Goal: Task Accomplishment & Management: Manage account settings

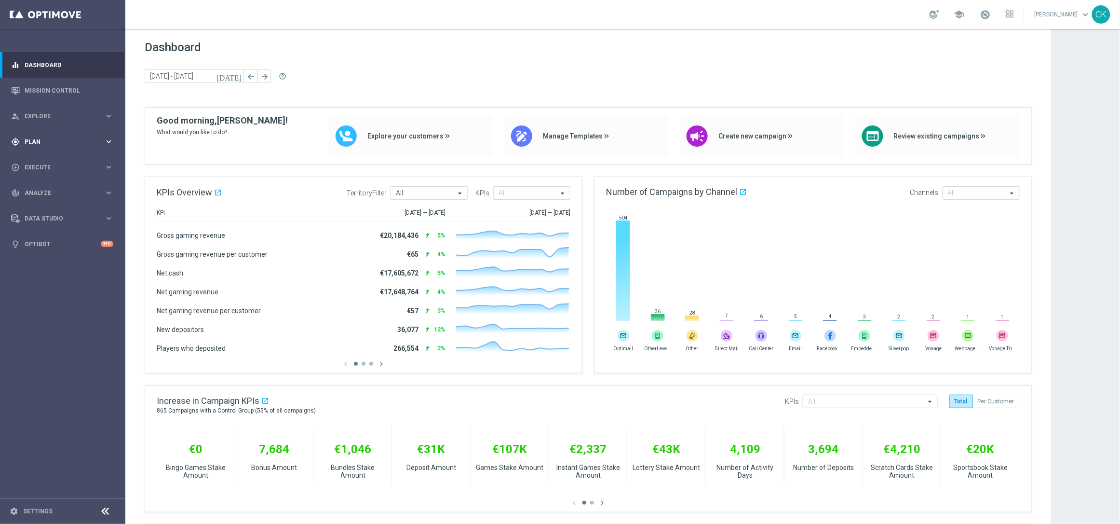
click at [29, 140] on span "Plan" at bounding box center [65, 142] width 80 height 6
click at [36, 188] on span "Templates" at bounding box center [60, 191] width 69 height 6
click at [40, 205] on link "Optimail" at bounding box center [65, 205] width 70 height 8
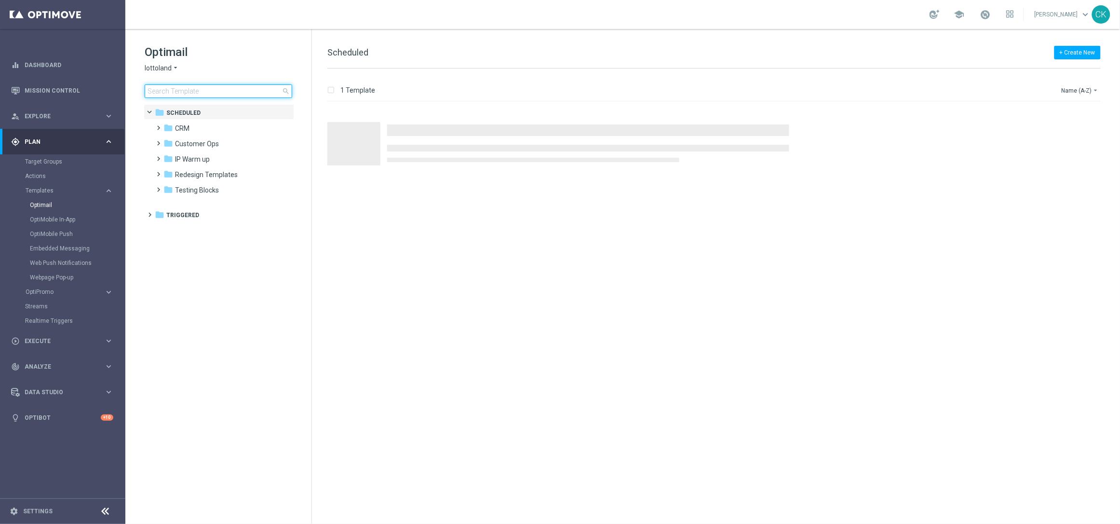
click at [163, 88] on input at bounding box center [219, 91] width 148 height 14
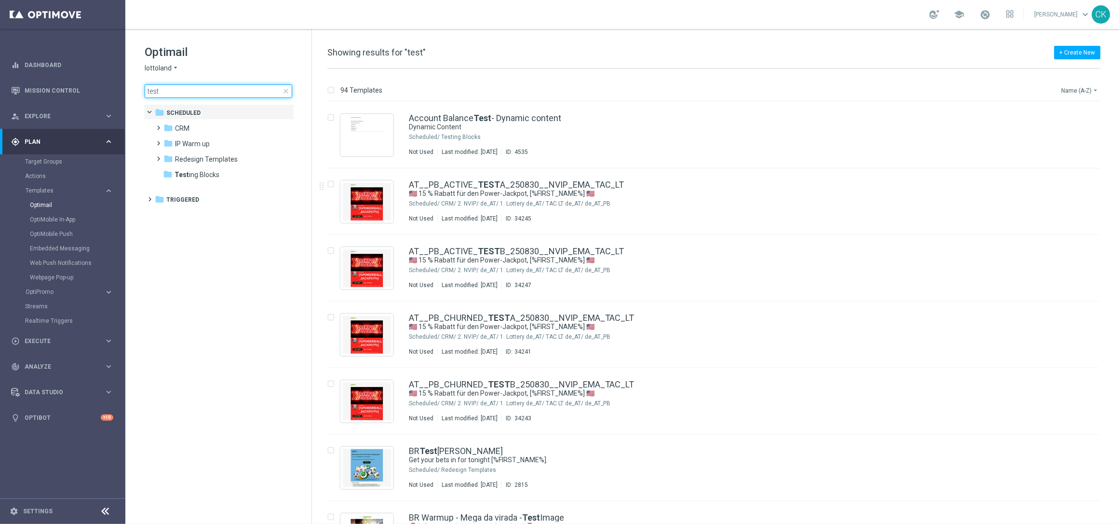
type input "test"
click at [1082, 87] on button "Name (A-Z) arrow_drop_down" at bounding box center [1081, 90] width 40 height 12
click at [1061, 135] on span "Date Modified (Newest)" at bounding box center [1064, 133] width 65 height 7
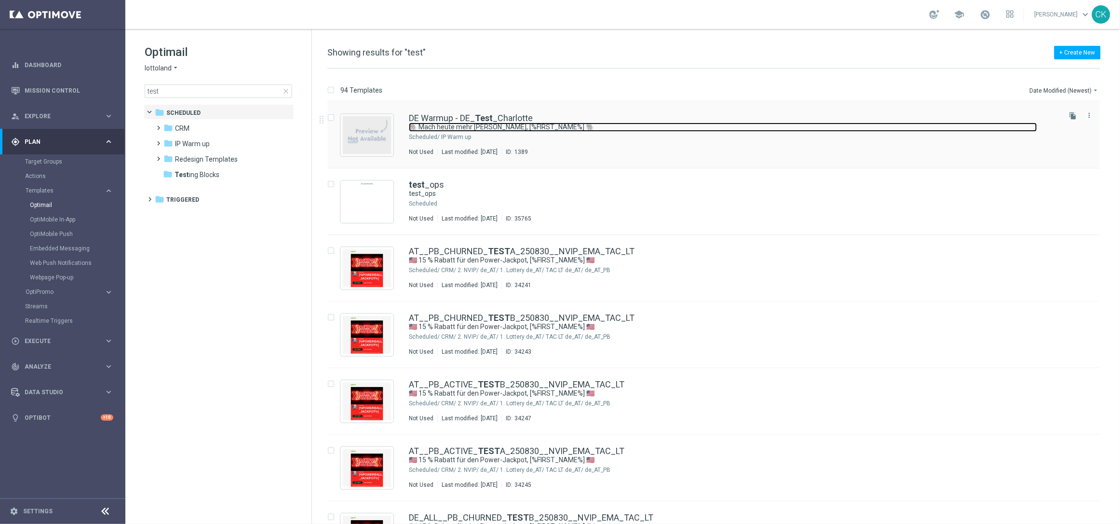
click at [471, 124] on link "🐘 Mach heute mehr [PERSON_NAME], [%FIRST_NAME%] 🐘" at bounding box center [723, 126] width 628 height 9
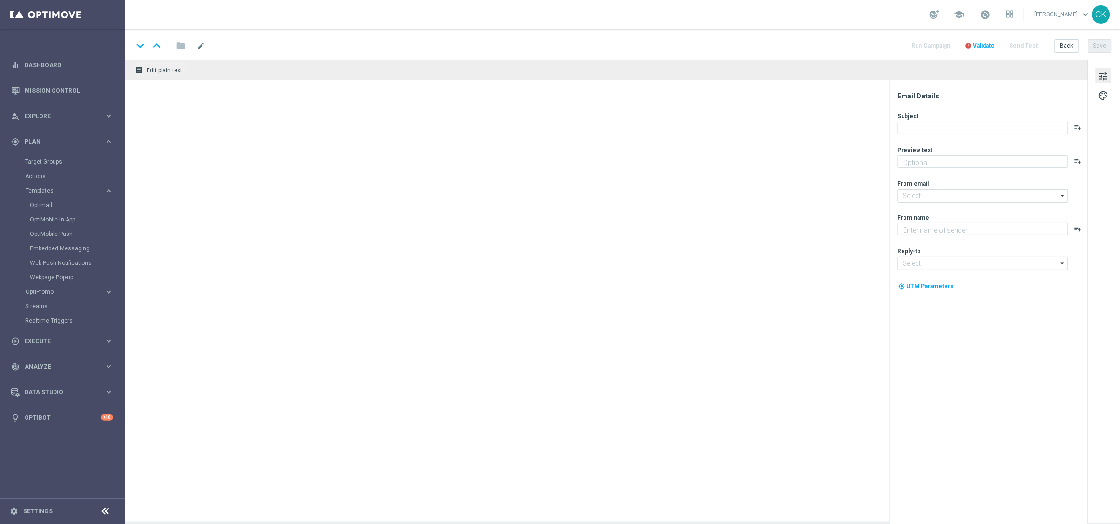
type textarea "Der doppelte EuroJackpot GRATIS."
type input "[EMAIL_ADDRESS][DOMAIN_NAME]"
type textarea "Lottoland"
type input "[EMAIL_ADDRESS][DOMAIN_NAME]"
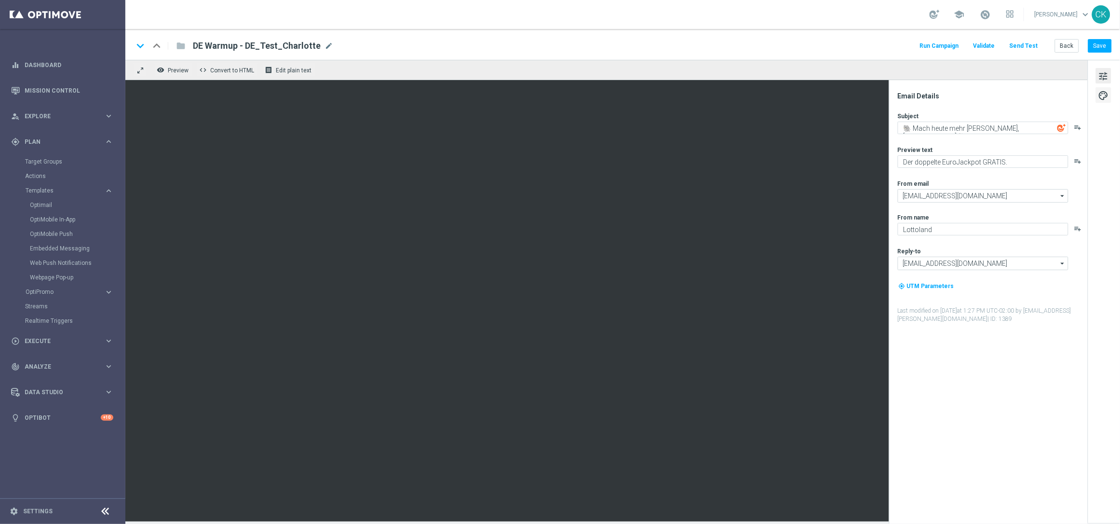
click at [1101, 93] on span "palette" at bounding box center [1103, 95] width 11 height 13
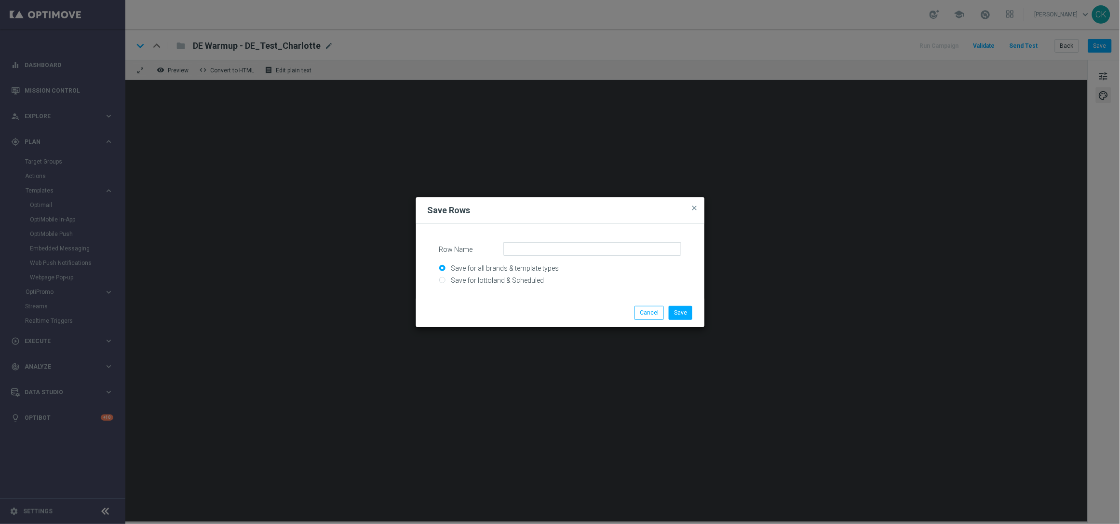
click at [509, 277] on input "Save for all brands & template types" at bounding box center [560, 273] width 242 height 14
click at [489, 275] on input "Save for all brands & template types" at bounding box center [560, 273] width 242 height 14
click at [471, 278] on input "Save for lottoland & Scheduled" at bounding box center [560, 285] width 242 height 14
radio input "true"
click at [552, 246] on input "Row Name" at bounding box center [592, 249] width 178 height 14
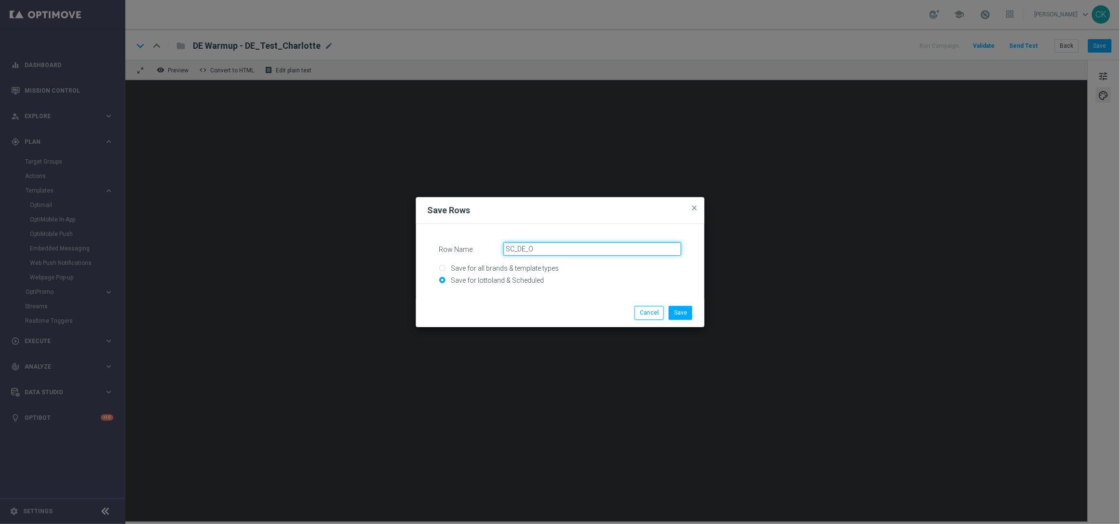
type input "SC_DE_Oktoberfest"
click at [680, 312] on button "Save" at bounding box center [681, 313] width 24 height 14
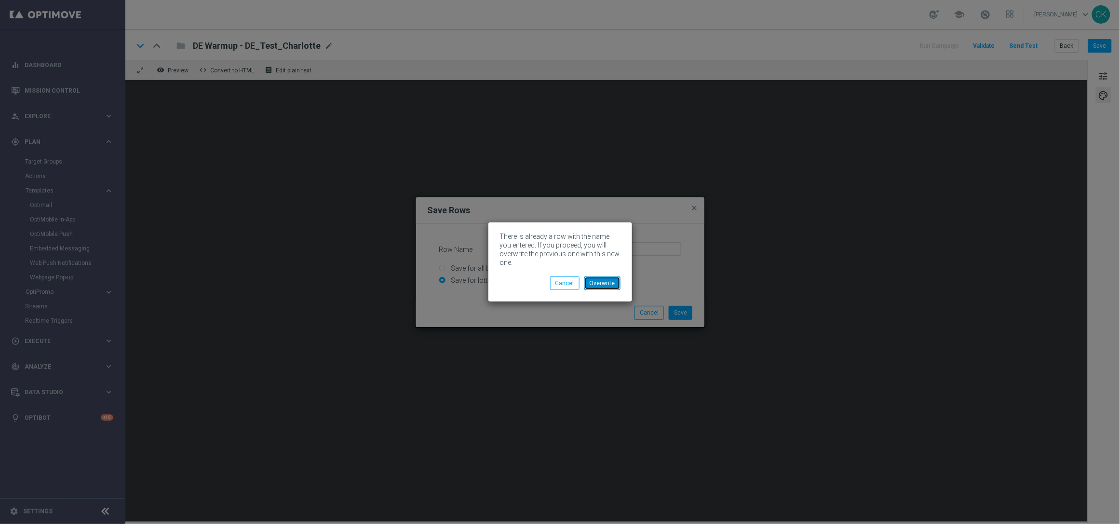
click at [598, 280] on button "Overwrite" at bounding box center [602, 283] width 36 height 14
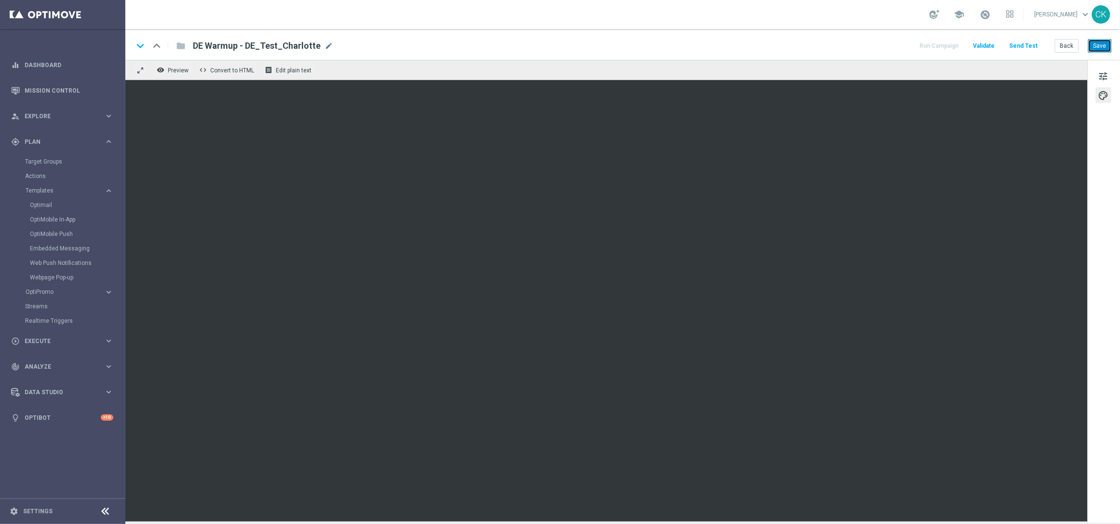
click at [1099, 49] on button "Save" at bounding box center [1100, 46] width 24 height 14
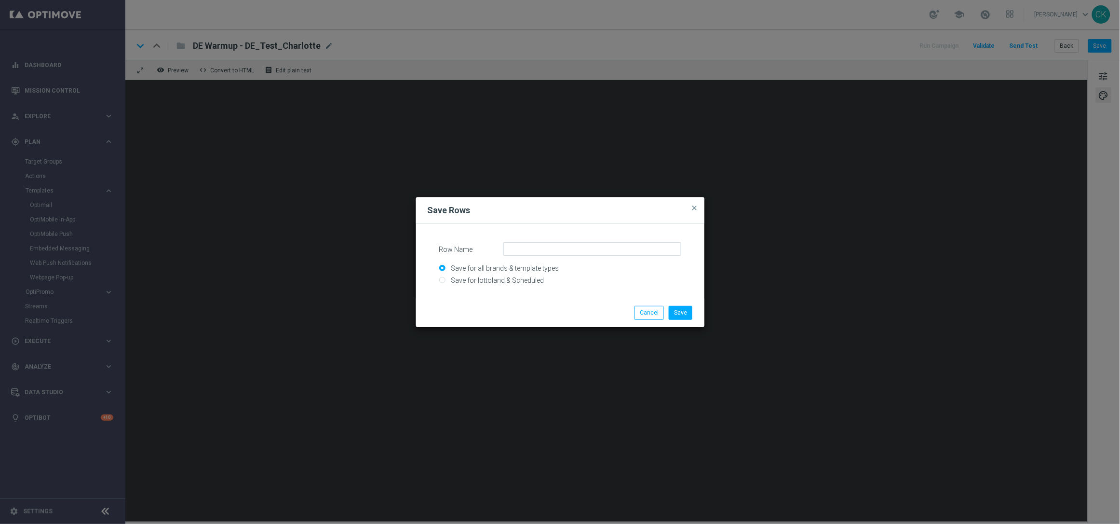
click at [514, 276] on input "Save for all brands & template types" at bounding box center [560, 273] width 242 height 14
click at [486, 278] on input "Save for lottoland & Scheduled" at bounding box center [560, 285] width 242 height 14
radio input "true"
click at [528, 246] on input "Row Name" at bounding box center [592, 249] width 178 height 14
type input "SC_AT_Oktoberfest"
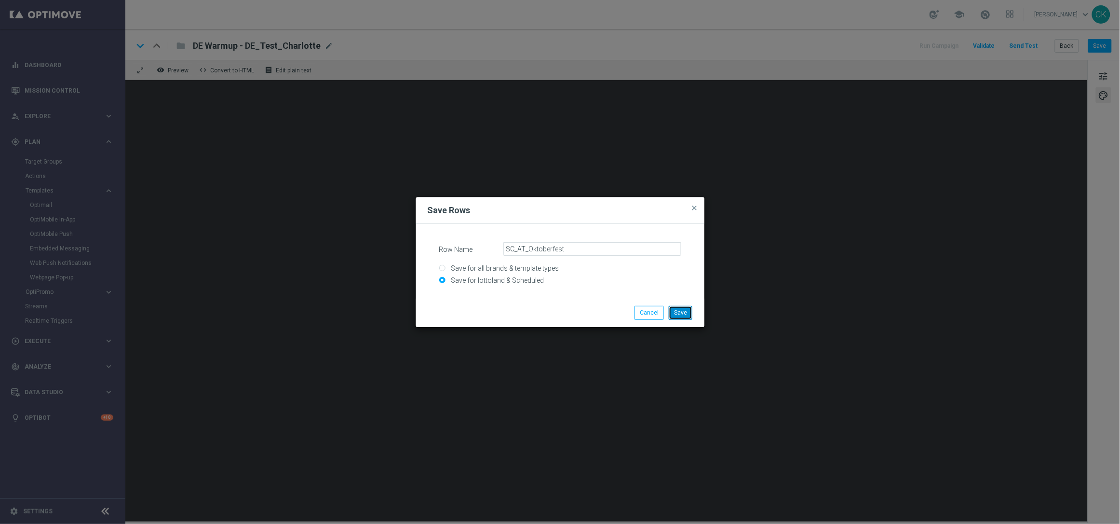
click at [685, 311] on button "Save" at bounding box center [681, 313] width 24 height 14
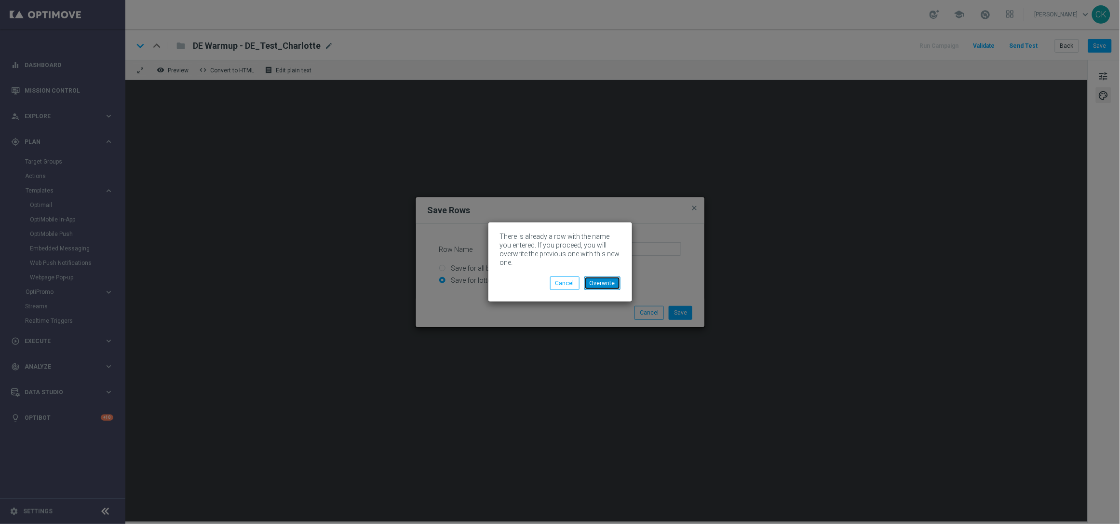
click at [599, 283] on button "Overwrite" at bounding box center [602, 283] width 36 height 14
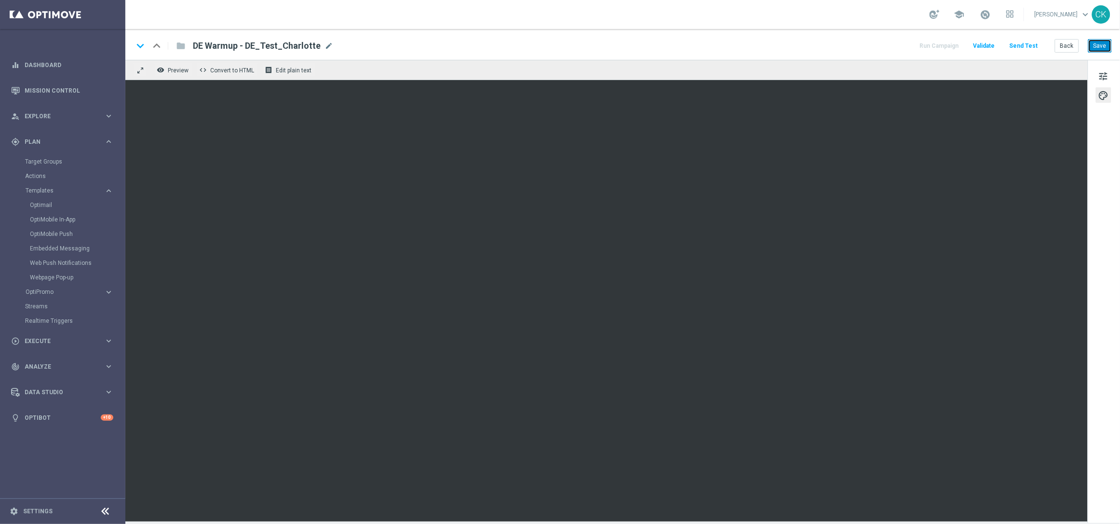
click at [1100, 47] on button "Save" at bounding box center [1100, 46] width 24 height 14
click at [1060, 45] on button "Back" at bounding box center [1067, 46] width 24 height 14
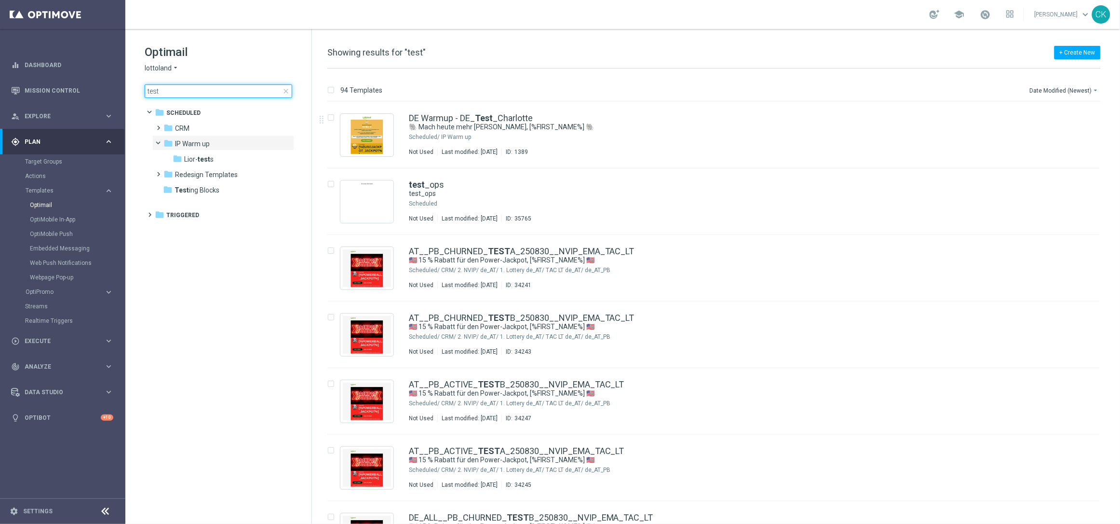
click at [212, 89] on input "test" at bounding box center [219, 91] width 148 height 14
type input "0"
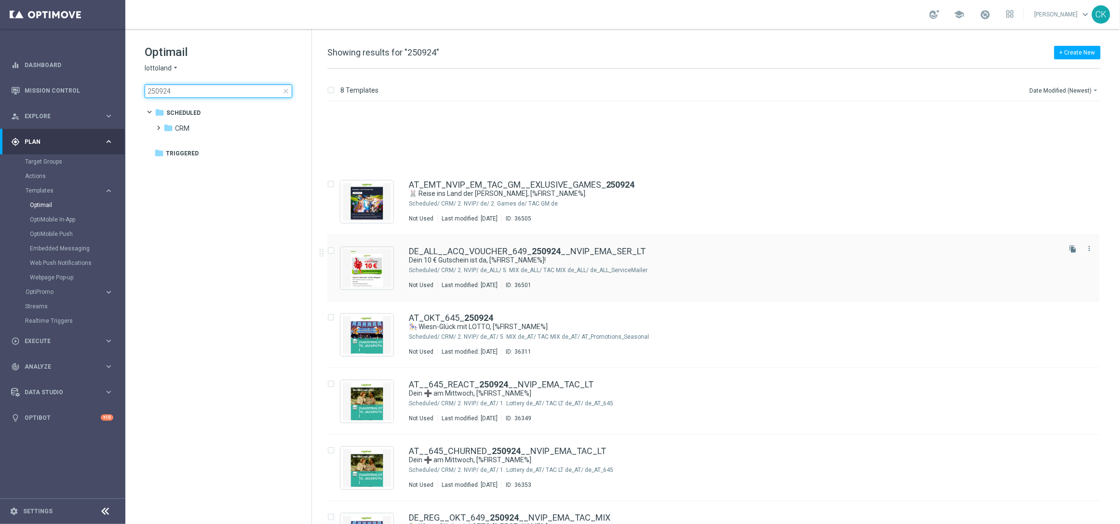
scroll to position [110, 0]
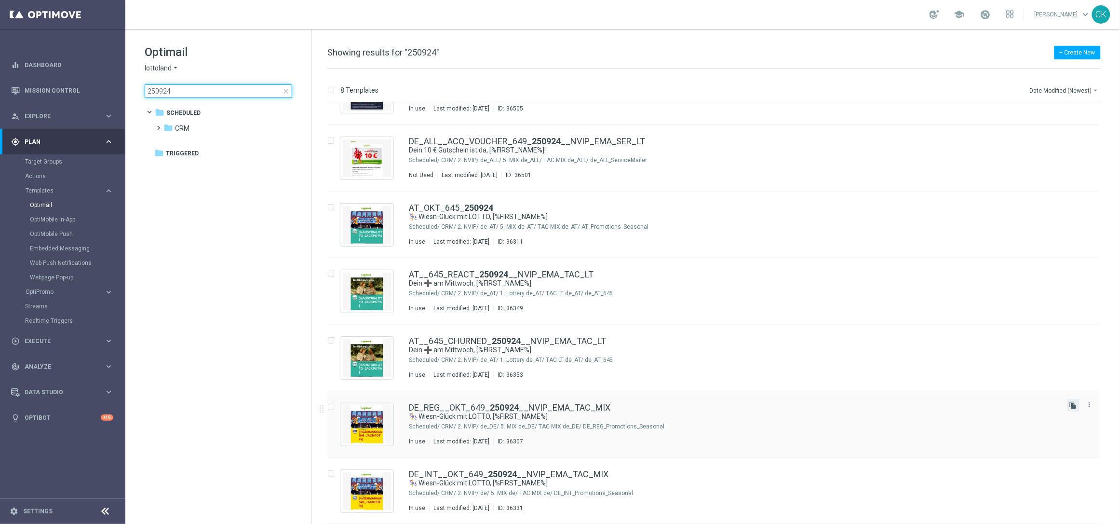
type input "250924"
click at [1073, 405] on icon "file_copy" at bounding box center [1074, 405] width 8 height 8
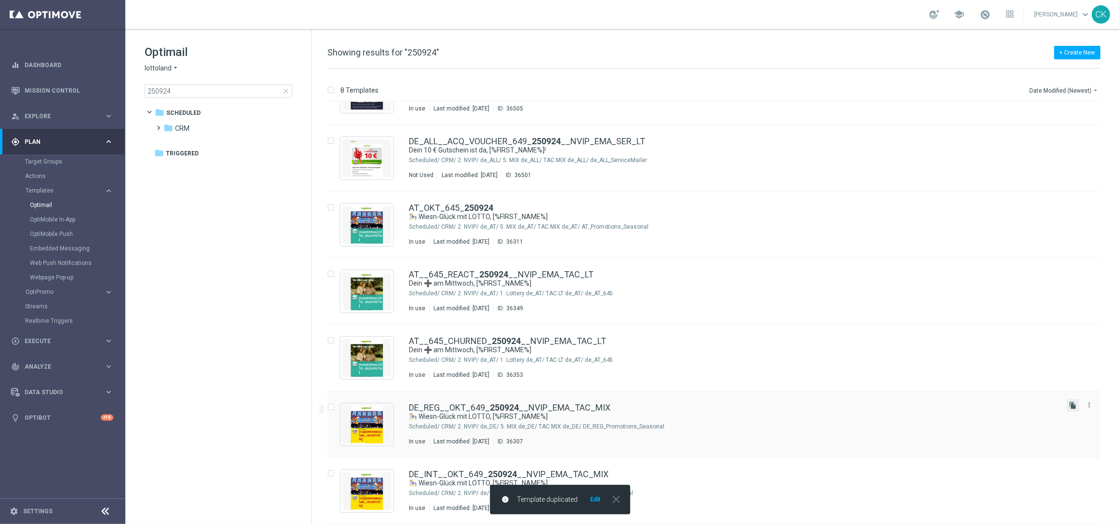
scroll to position [0, 0]
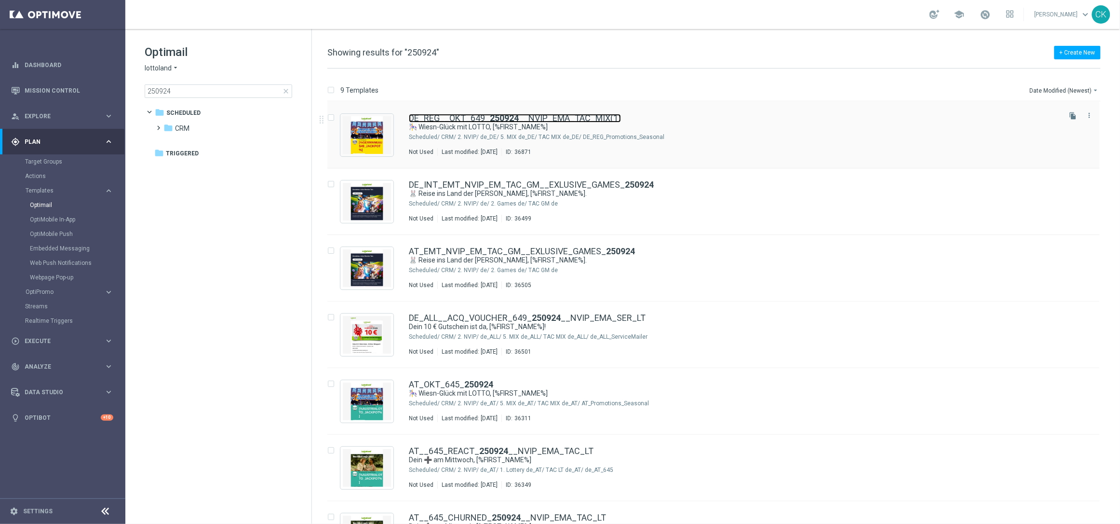
click at [490, 118] on b "250924" at bounding box center [504, 118] width 29 height 10
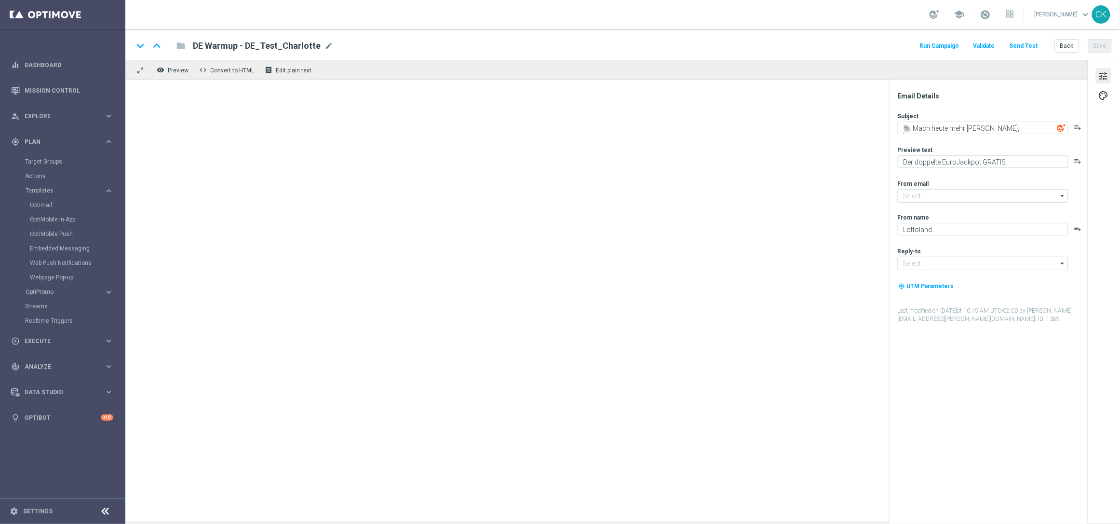
type input "[EMAIL_ADDRESS][DOMAIN_NAME]"
type textarea "🎠 Wiesn-Glück mit LOTTO, [%FIRST_NAME%]"
type textarea "Deftig sparen am Mittwoch."
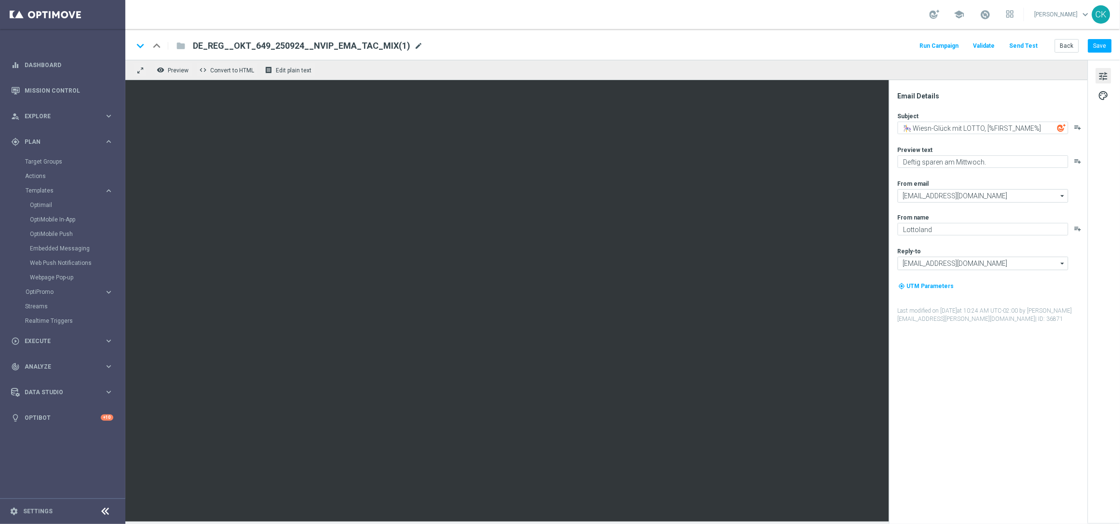
click at [414, 44] on span "mode_edit" at bounding box center [418, 45] width 9 height 9
click at [388, 44] on input "DE_REG__OKT_649_250924__NVIP_EMA_TAC_MIX(1)" at bounding box center [312, 46] width 239 height 13
paste input "1001__NVIP_EMA_TAC_MIX"
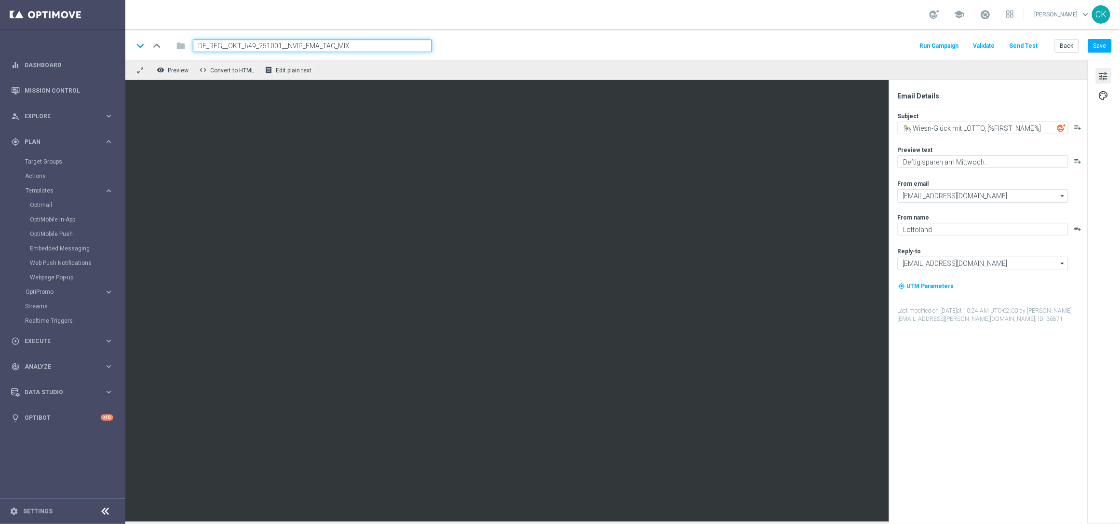
type input "DE_REG__OKT_649_251001__NVIP_EMA_TAC_MIX"
click at [474, 45] on div "keyboard_arrow_down keyboard_arrow_up folder DE_REG__OKT_649_251001__NVIP_EMA_T…" at bounding box center [622, 46] width 979 height 13
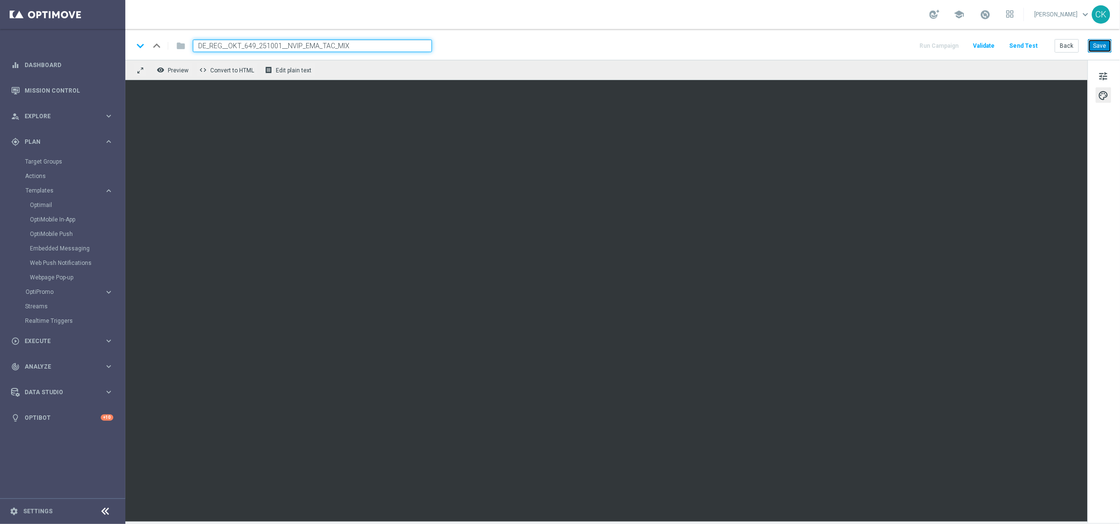
click at [1102, 45] on button "Save" at bounding box center [1100, 46] width 24 height 14
click at [1103, 73] on span "tune" at bounding box center [1103, 76] width 11 height 13
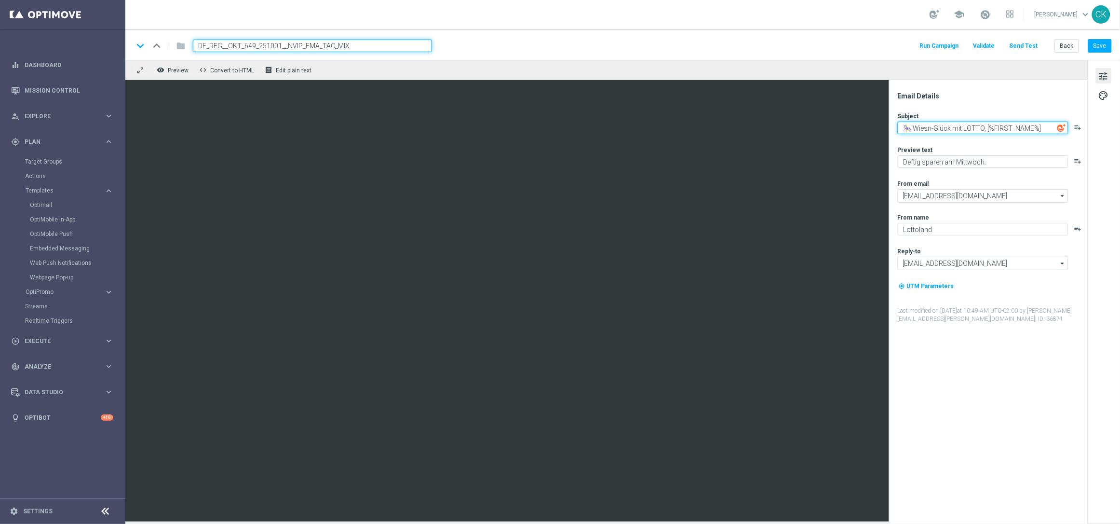
click at [912, 130] on textarea "🎠 Wiesn-Glück mit LOTTO, [%FIRST_NAME%]" at bounding box center [983, 128] width 171 height 13
paste textarea "🎢"
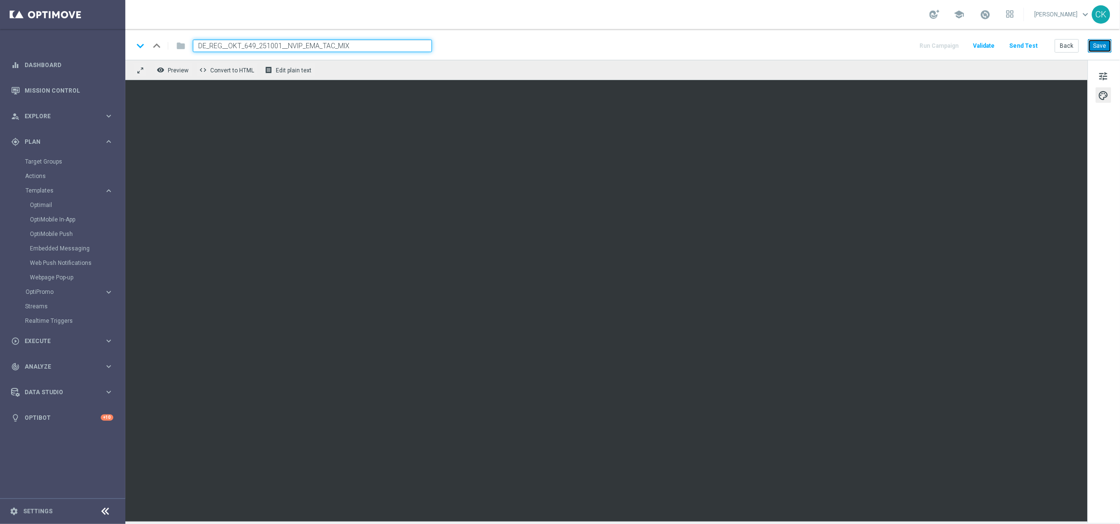
click at [1109, 44] on button "Save" at bounding box center [1100, 46] width 24 height 14
click at [1103, 72] on span "tune" at bounding box center [1103, 76] width 11 height 13
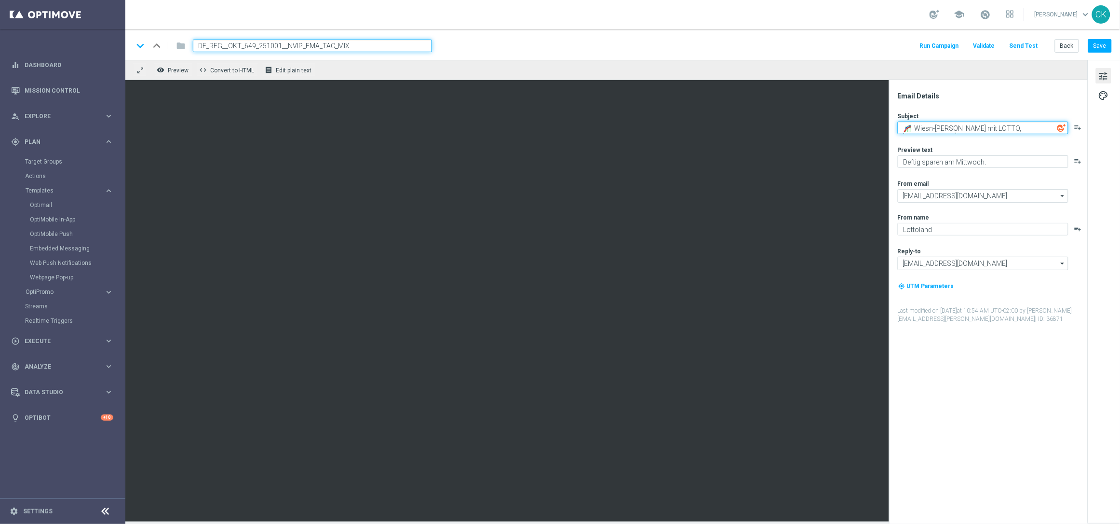
drag, startPoint x: 985, startPoint y: 128, endPoint x: 926, endPoint y: 130, distance: 58.8
click at [926, 130] on textarea "🎢 Wiesn-[PERSON_NAME] mit LOTTO, [%FIRST_NAME%]" at bounding box center [983, 128] width 171 height 13
paste textarea "width=%7Bwidth%7D"
paste textarea "[%GERMAN6AUS49_JACKPOT%] im LOTTO 6aus49,"
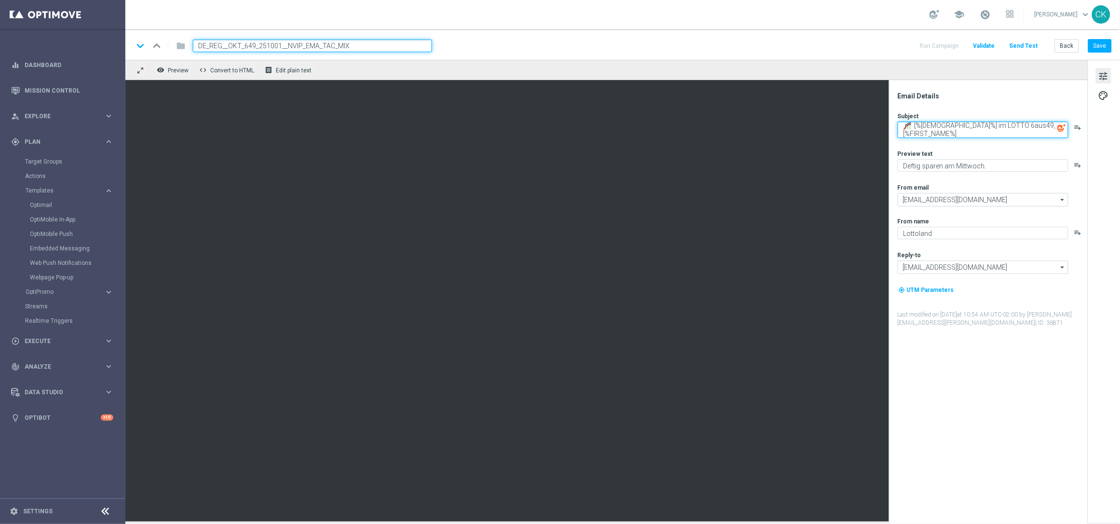
click at [1004, 133] on textarea "🎢 [%[DEMOGRAPHIC_DATA]%] im LOTTO 6aus49, [%FIRST_NAME%]" at bounding box center [983, 130] width 171 height 16
click at [913, 125] on textarea "🎢 [%[DEMOGRAPHIC_DATA]%] im LOTTO 6aus49, [%FIRST_NAME%]" at bounding box center [983, 130] width 171 height 16
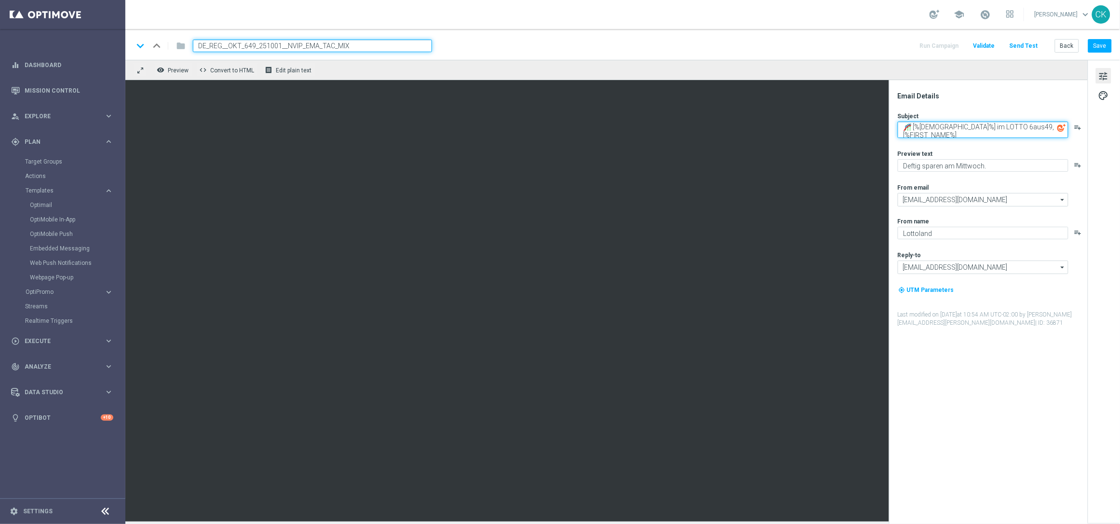
type textarea "🎢 [%[DEMOGRAPHIC_DATA]%] im LOTTO 6aus49, [%FIRST_NAME%]"
drag, startPoint x: 1005, startPoint y: 165, endPoint x: 894, endPoint y: 165, distance: 111.4
click at [894, 165] on div "Email Details Subject 🎢 [%[DEMOGRAPHIC_DATA]%] im LOTTO 6aus49, [%FIRST_NAME%] …" at bounding box center [988, 302] width 199 height 444
click at [909, 164] on textarea "%0 % Wiesn-[GEOGRAPHIC_DATA]." at bounding box center [983, 165] width 171 height 13
type textarea "50 % Wiesn-[GEOGRAPHIC_DATA]."
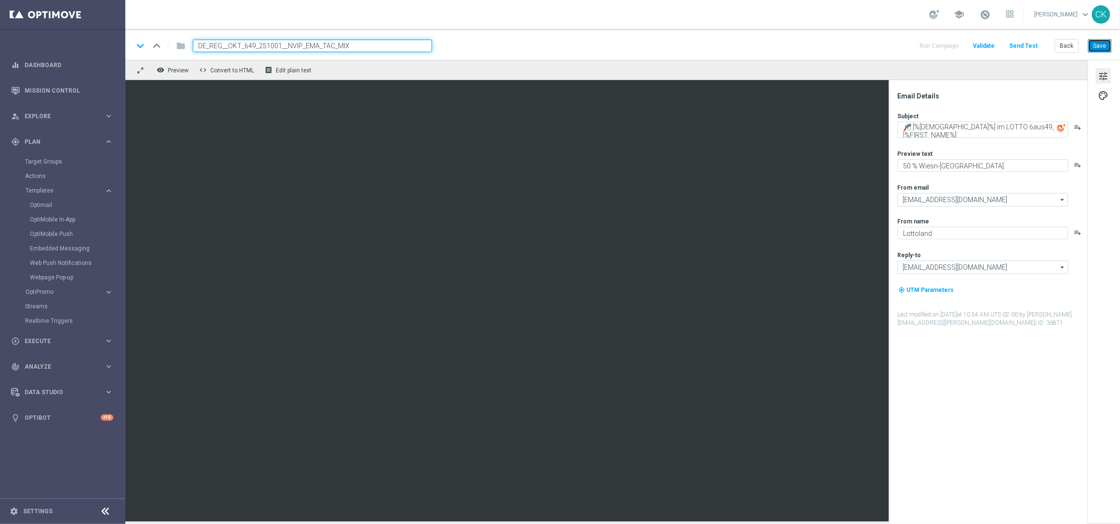
click at [1104, 49] on button "Save" at bounding box center [1100, 46] width 24 height 14
click at [1099, 49] on button "Save" at bounding box center [1100, 46] width 24 height 14
click at [1030, 42] on button "Send Test" at bounding box center [1023, 46] width 31 height 13
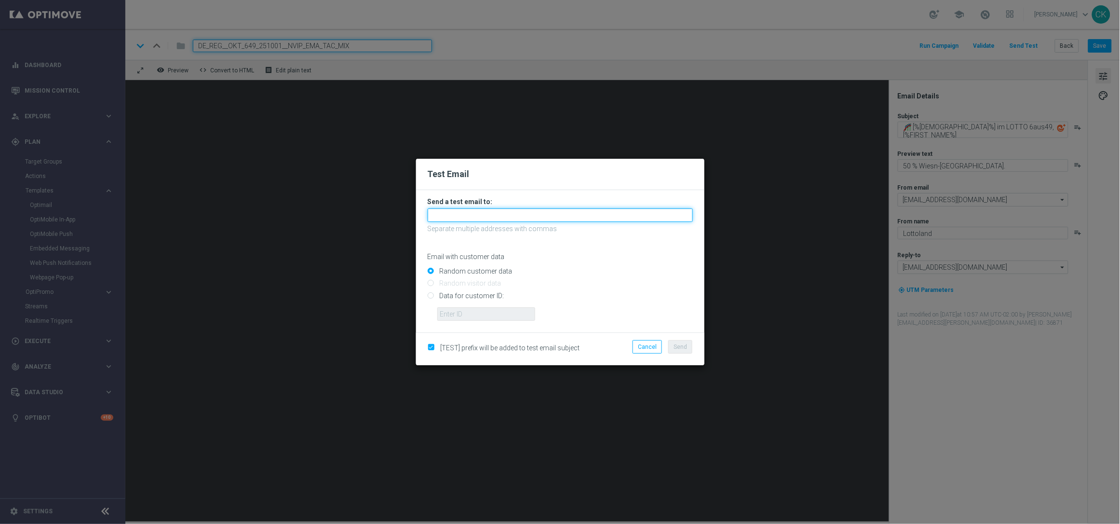
click at [494, 215] on input "text" at bounding box center [560, 215] width 265 height 14
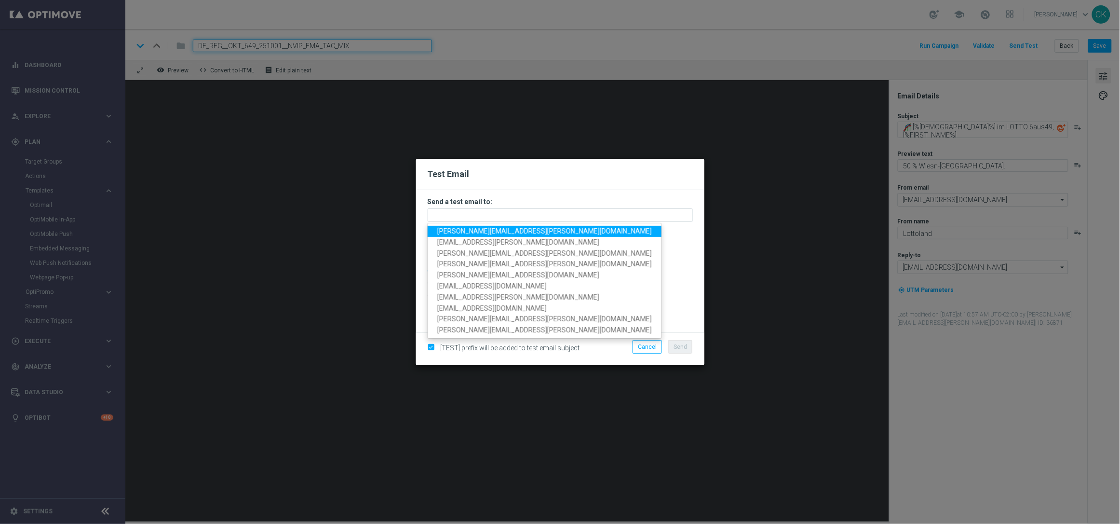
click at [494, 226] on link "[PERSON_NAME][EMAIL_ADDRESS][PERSON_NAME][DOMAIN_NAME]" at bounding box center [545, 231] width 234 height 11
type input "[PERSON_NAME][EMAIL_ADDRESS][PERSON_NAME][DOMAIN_NAME]"
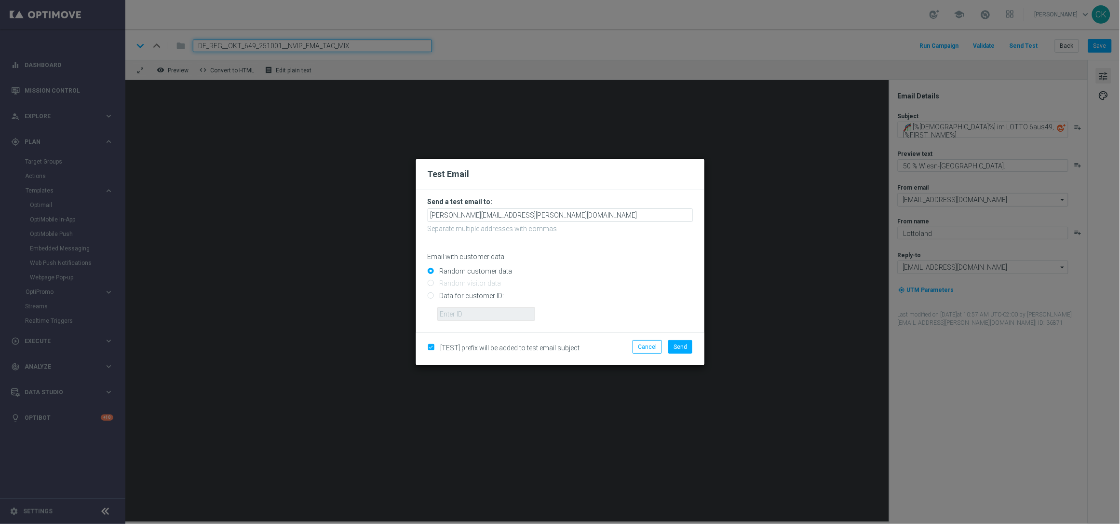
click at [475, 294] on input "Data for customer ID:" at bounding box center [560, 300] width 265 height 14
radio input "true"
click at [475, 317] on input "text" at bounding box center [486, 314] width 98 height 14
type input "14586067"
click at [690, 347] on button "Send" at bounding box center [680, 347] width 24 height 14
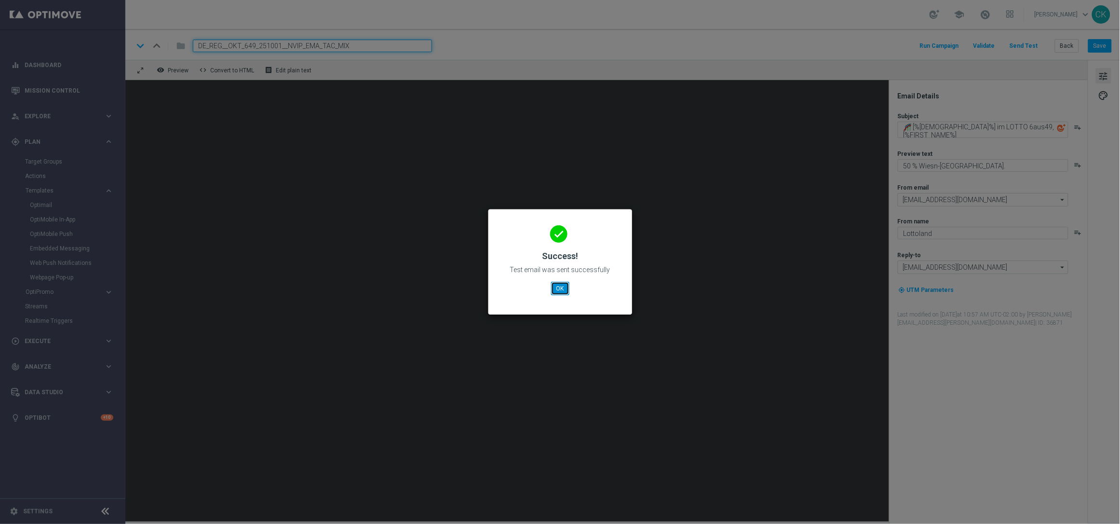
click at [554, 285] on button "OK" at bounding box center [560, 289] width 18 height 14
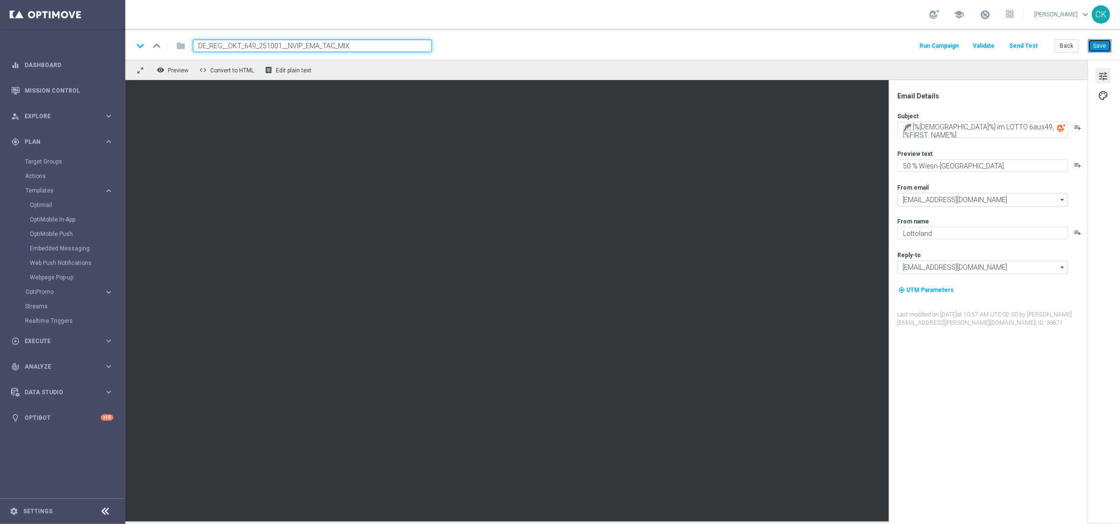
click at [1100, 41] on button "Save" at bounding box center [1100, 46] width 24 height 14
click at [1029, 45] on button "Send Test" at bounding box center [1023, 46] width 31 height 13
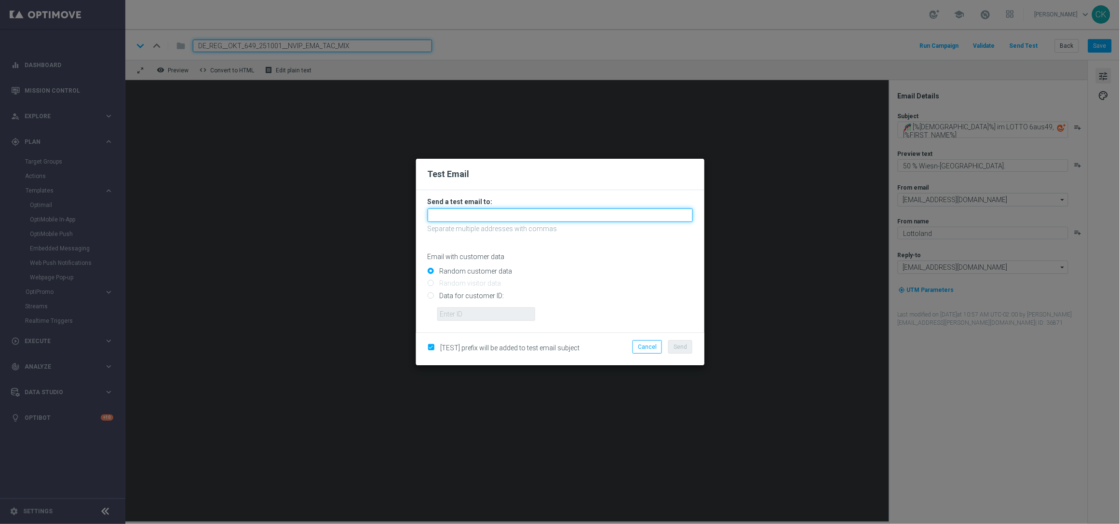
click at [597, 216] on input "text" at bounding box center [560, 215] width 265 height 14
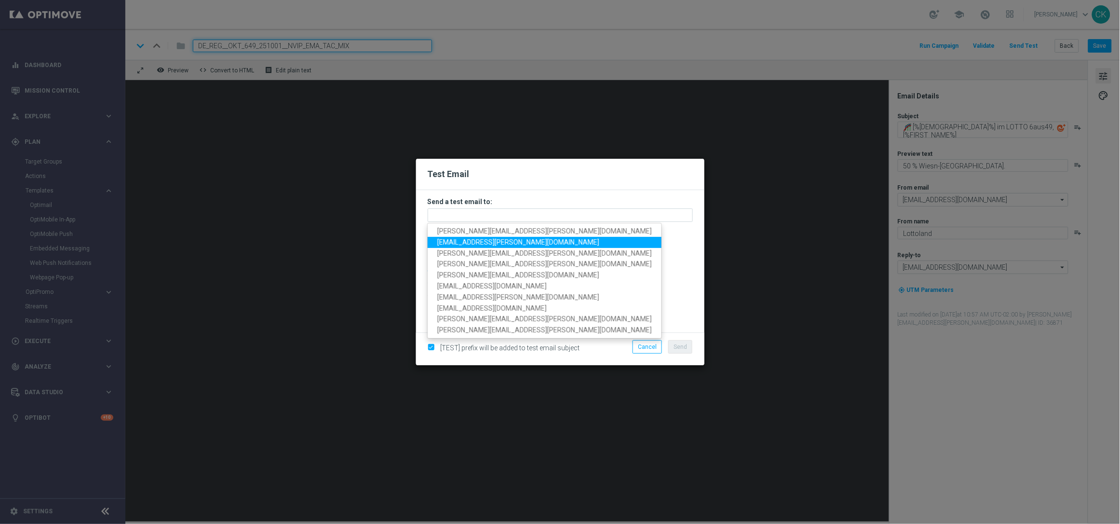
click at [510, 242] on span "[EMAIL_ADDRESS][PERSON_NAME][DOMAIN_NAME]" at bounding box center [518, 242] width 162 height 8
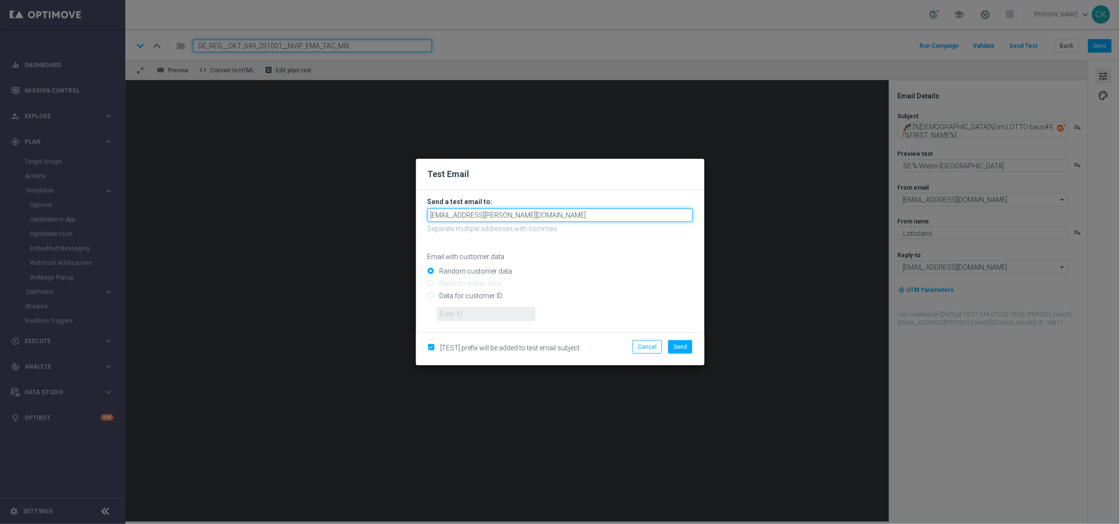
click at [603, 215] on input "[EMAIL_ADDRESS][PERSON_NAME][DOMAIN_NAME]" at bounding box center [560, 215] width 265 height 14
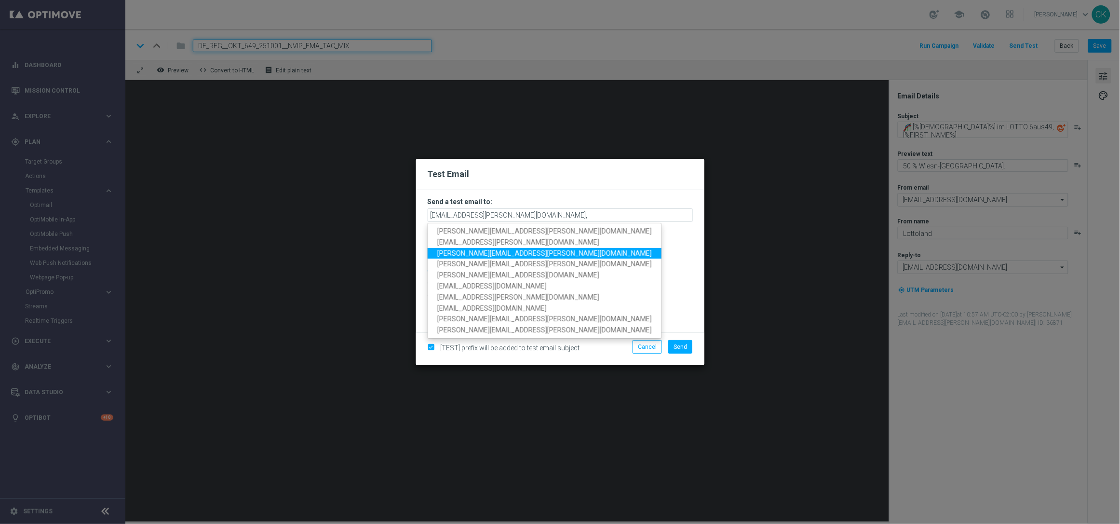
click at [501, 252] on span "[PERSON_NAME][EMAIL_ADDRESS][PERSON_NAME][DOMAIN_NAME]" at bounding box center [544, 253] width 215 height 8
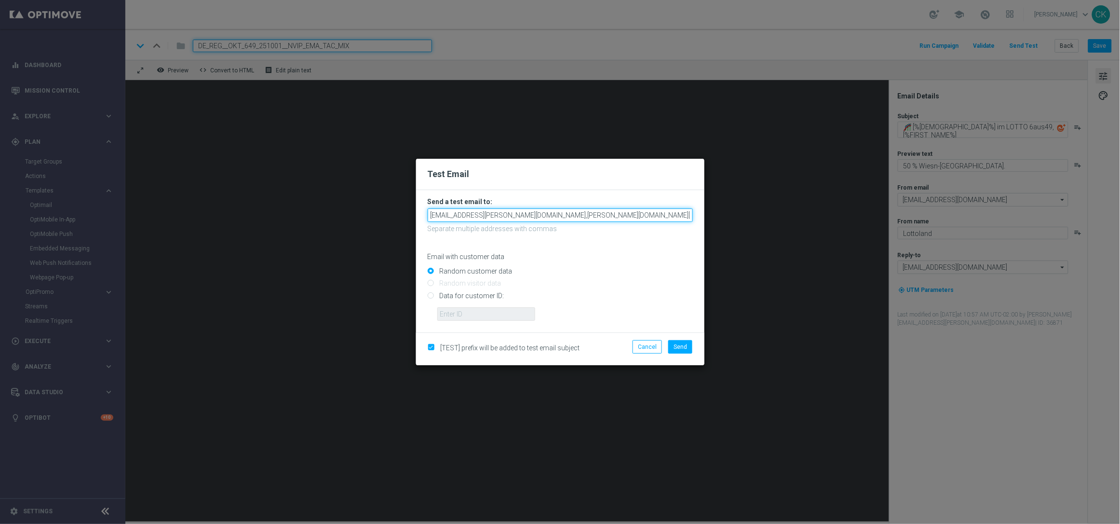
click at [640, 214] on input "[EMAIL_ADDRESS][PERSON_NAME][DOMAIN_NAME],[PERSON_NAME][DOMAIN_NAME][EMAIL_ADDR…" at bounding box center [560, 215] width 265 height 14
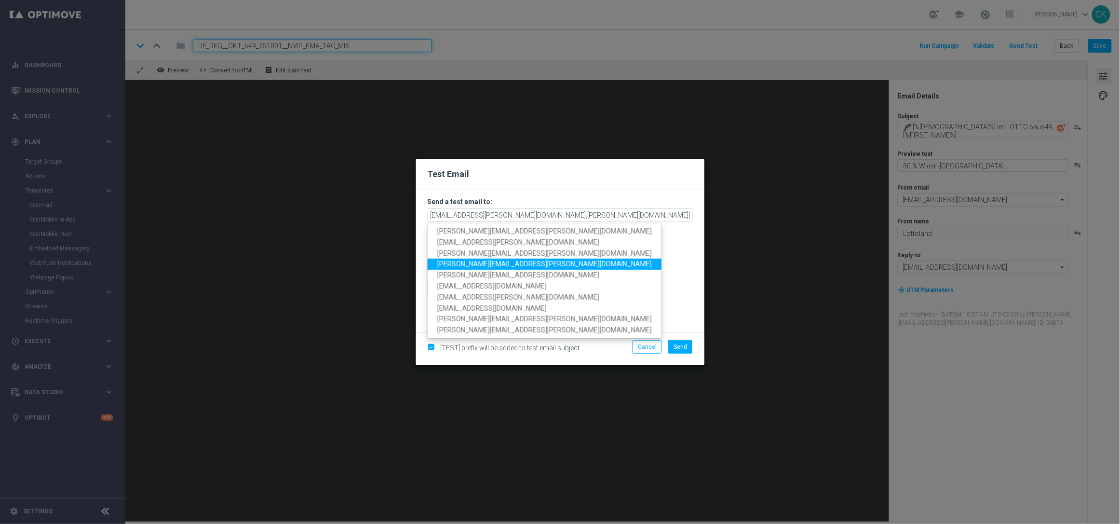
click at [519, 263] on span "[PERSON_NAME][EMAIL_ADDRESS][PERSON_NAME][DOMAIN_NAME]" at bounding box center [544, 264] width 215 height 8
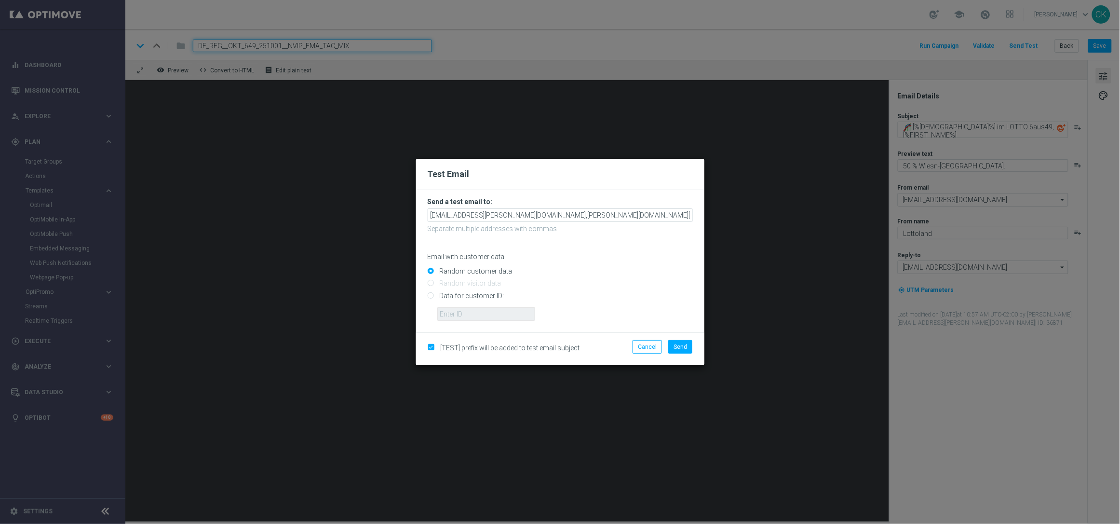
scroll to position [0, 27]
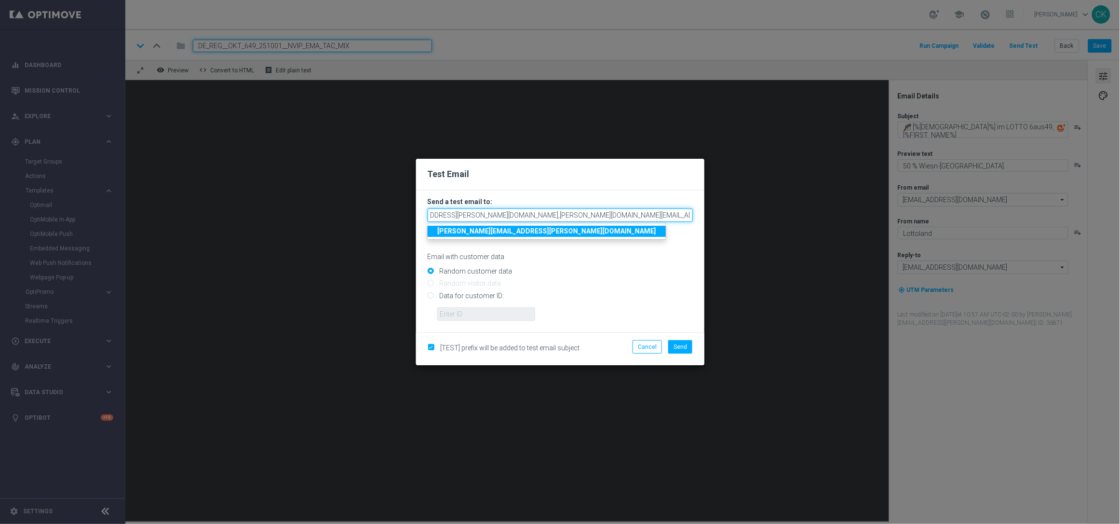
click at [688, 215] on input "[EMAIL_ADDRESS][PERSON_NAME][DOMAIN_NAME],[PERSON_NAME][DOMAIN_NAME][EMAIL_ADDR…" at bounding box center [560, 215] width 265 height 14
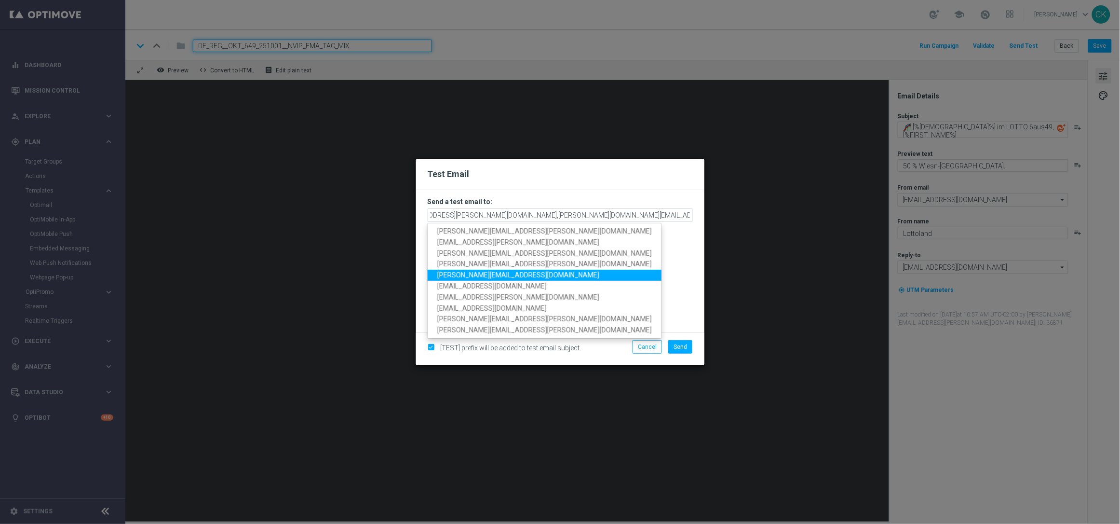
click at [513, 274] on span "[PERSON_NAME][EMAIL_ADDRESS][DOMAIN_NAME]" at bounding box center [518, 275] width 162 height 8
type input "[EMAIL_ADDRESS][PERSON_NAME][DOMAIN_NAME],[PERSON_NAME][DOMAIN_NAME][EMAIL_ADDR…"
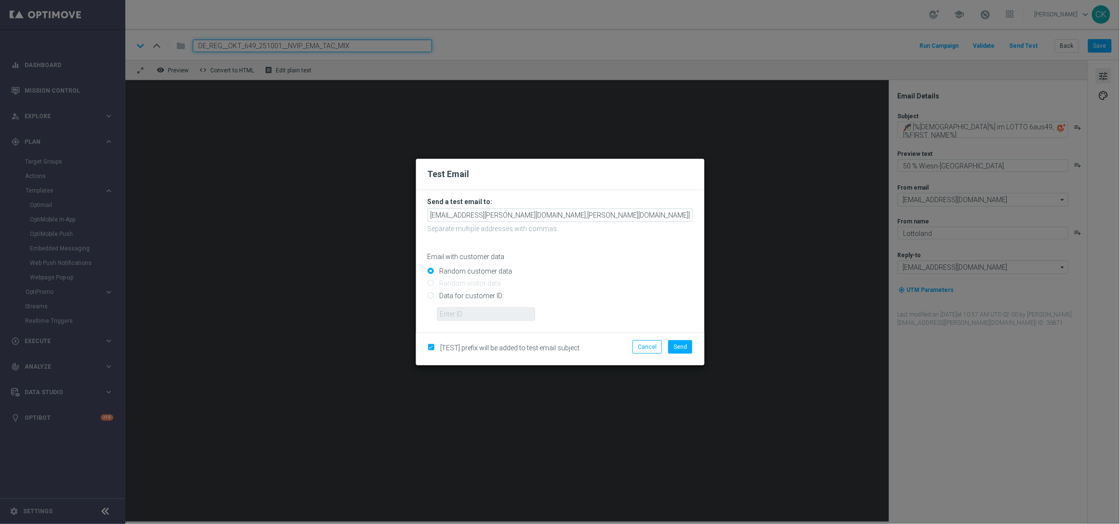
click at [460, 295] on input "Data for customer ID:" at bounding box center [560, 300] width 265 height 14
radio input "true"
click at [459, 311] on input "text" at bounding box center [486, 314] width 98 height 14
type input "14586067"
click at [688, 341] on button "Send" at bounding box center [680, 347] width 24 height 14
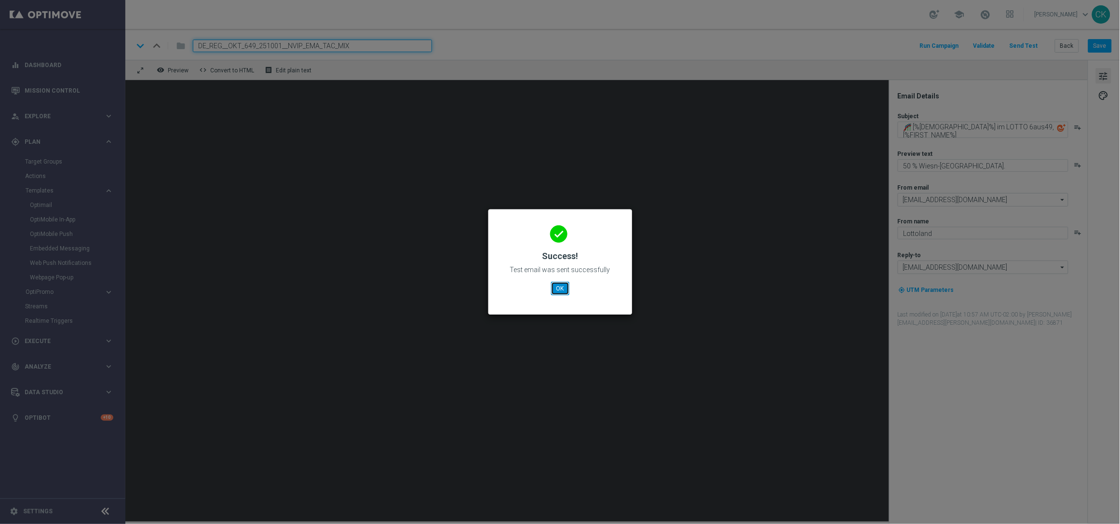
click at [563, 288] on button "OK" at bounding box center [560, 289] width 18 height 14
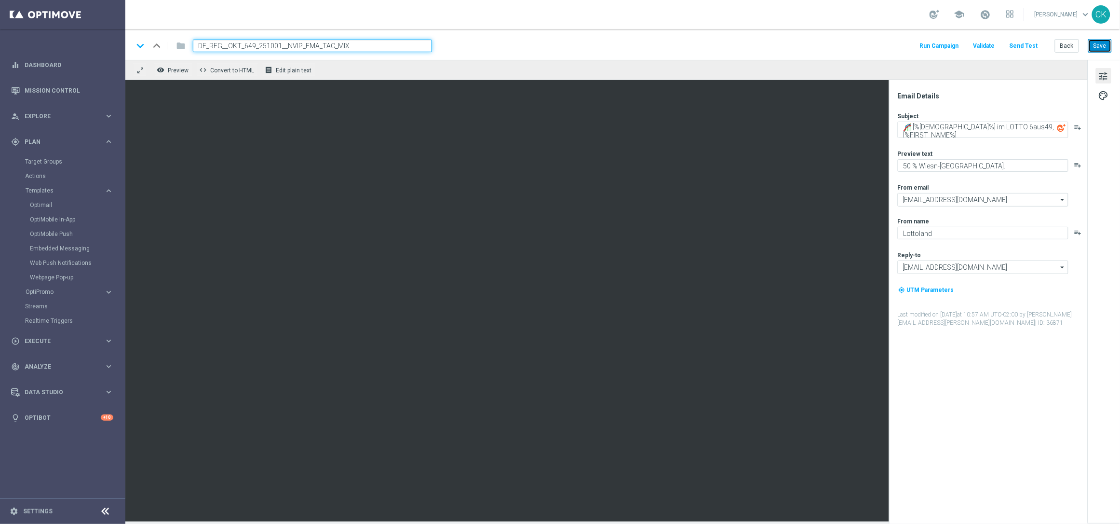
click at [1105, 44] on button "Save" at bounding box center [1100, 46] width 24 height 14
click at [1068, 46] on button "Back" at bounding box center [1067, 46] width 24 height 14
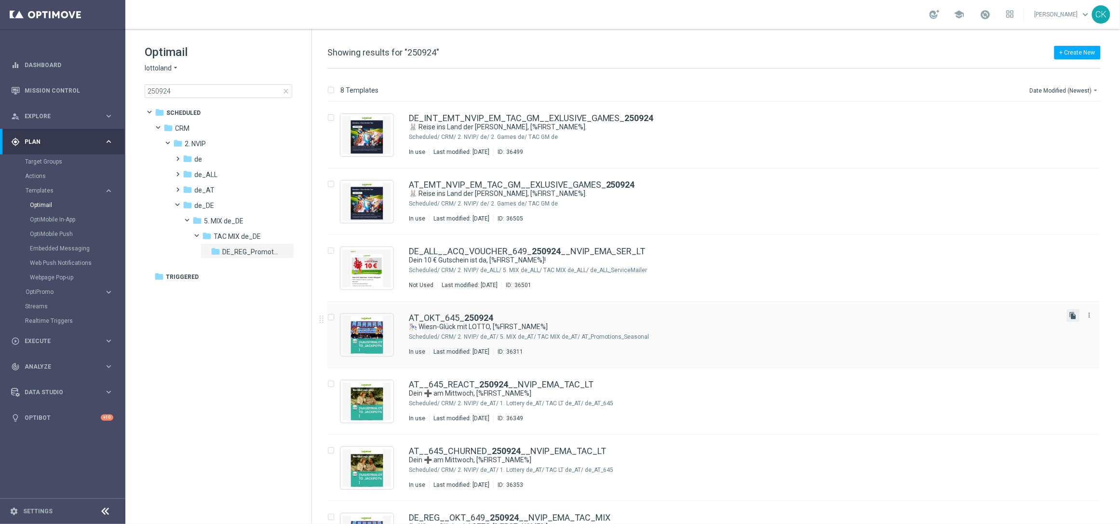
click at [1074, 317] on icon "file_copy" at bounding box center [1074, 315] width 8 height 8
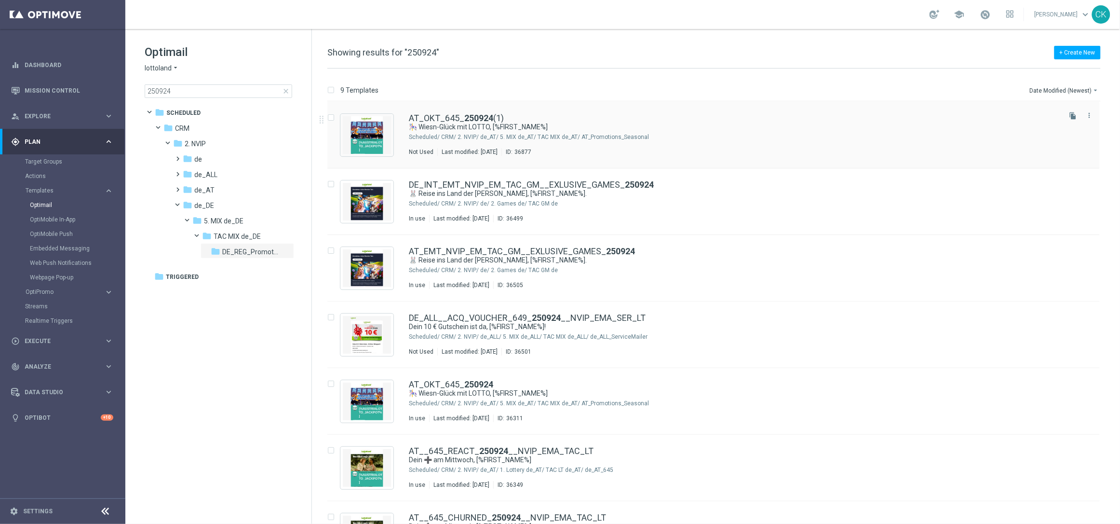
click at [464, 112] on div "AT_OKT_645_ 250924 (1) 🎠 Wiesn-[PERSON_NAME] mit LOTTO, [%FIRST_NAME%] Schedule…" at bounding box center [713, 135] width 772 height 67
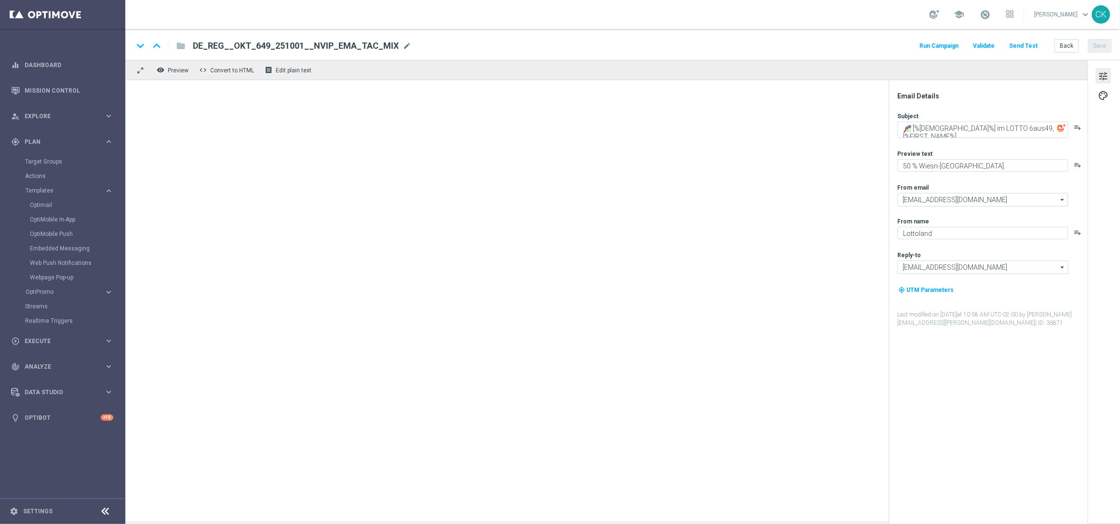
type input "AT_OKT_645_250924(1)"
type textarea "🎠 Wiesn-Glück mit LOTTO, [%FIRST_NAME%]"
type textarea "Freu dich auf Freispiele zum Vierfach Jackpot."
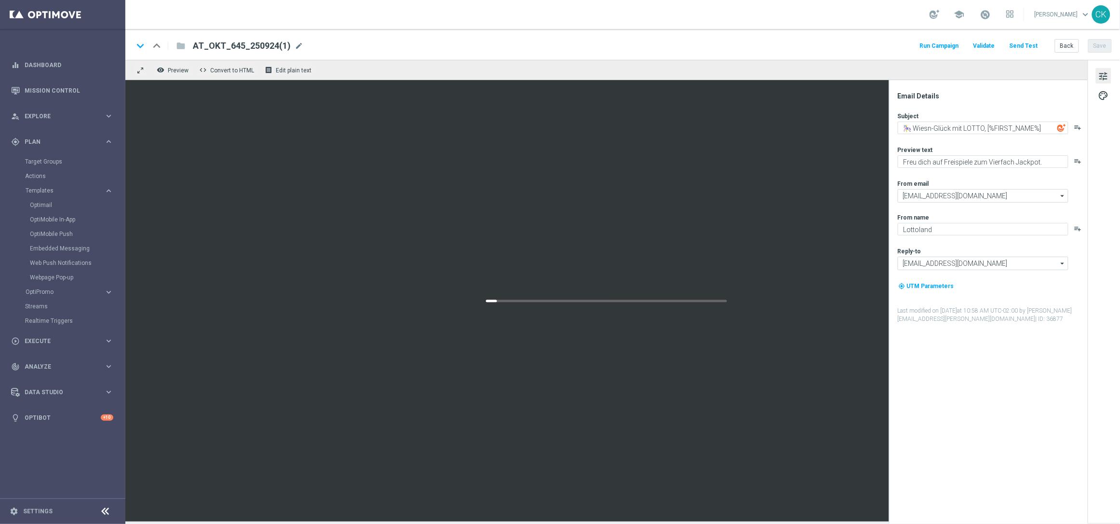
click at [285, 43] on span "AT_OKT_645_250924(1)" at bounding box center [242, 46] width 98 height 12
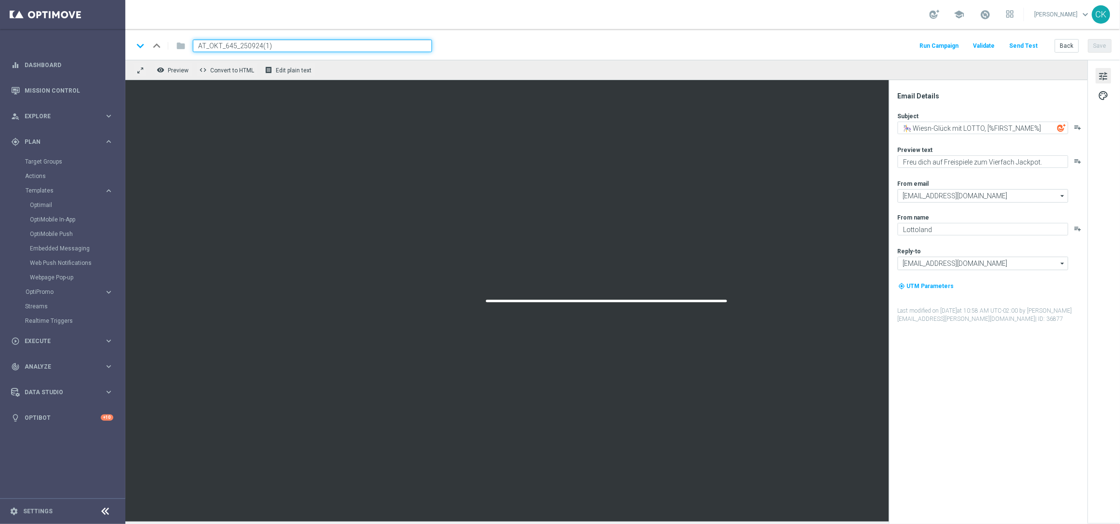
click at [285, 43] on input "AT_OKT_645_250924(1)" at bounding box center [312, 46] width 239 height 13
paste input "_OKT_645_251001__NVIP_EMA_TAC_MIX"
type input "AT__OKT_645_251001__NVIP_EMA_TAC_MIX"
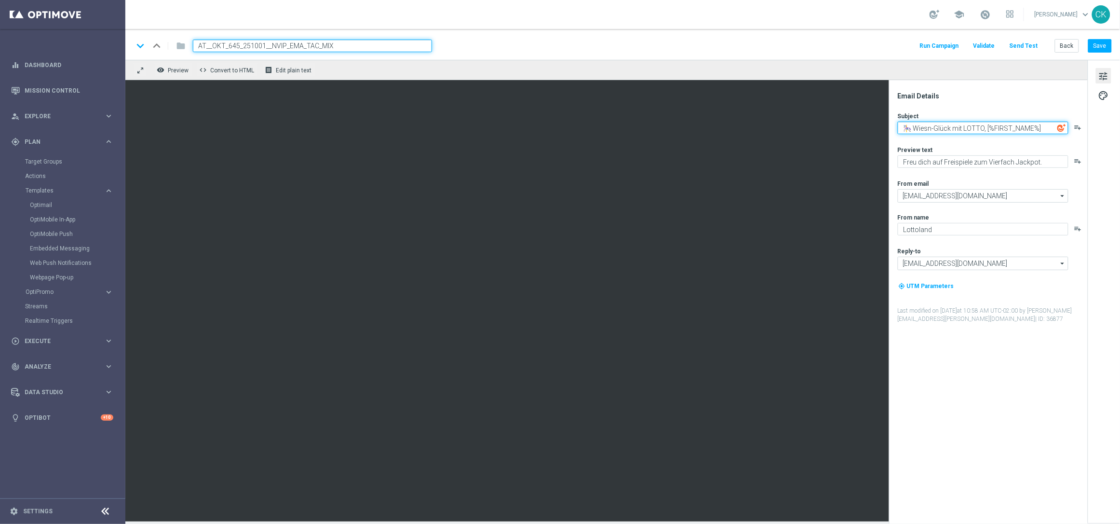
click at [961, 129] on textarea "🎠 Wiesn-Glück mit LOTTO, [%FIRST_NAME%]" at bounding box center [983, 128] width 171 height 13
paste textarea "[%GERMAN6AUS49_JACKPOT%] im LOTTO 6aus49"
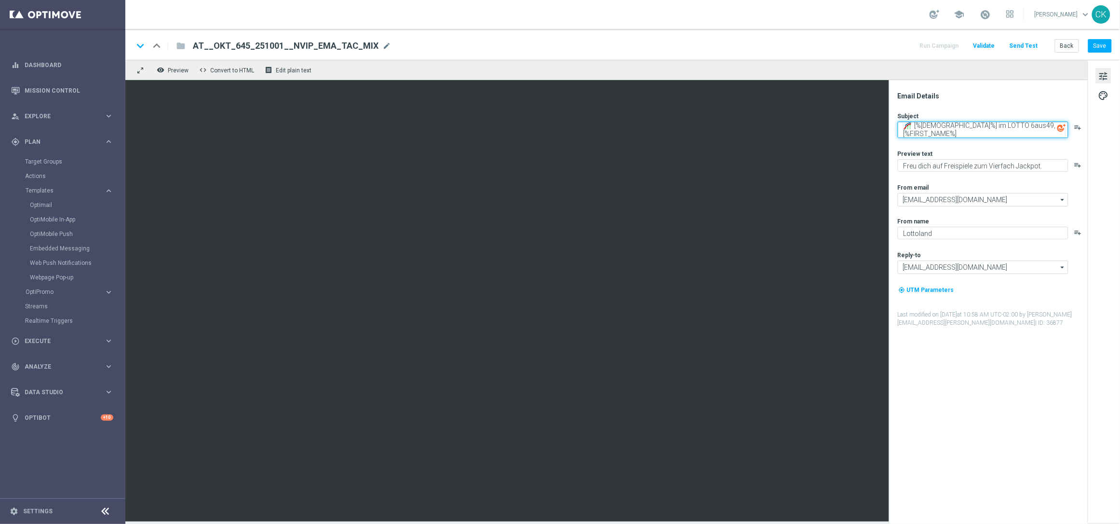
drag, startPoint x: 925, startPoint y: 134, endPoint x: 921, endPoint y: 125, distance: 9.3
click at [921, 125] on textarea "🎢 [%[DEMOGRAPHIC_DATA]%] im LOTTO 6aus49, [%FIRST_NAME%]" at bounding box center [983, 130] width 171 height 16
paste textarea "[%[DEMOGRAPHIC_DATA]%] im Sechsfach Jackpot"
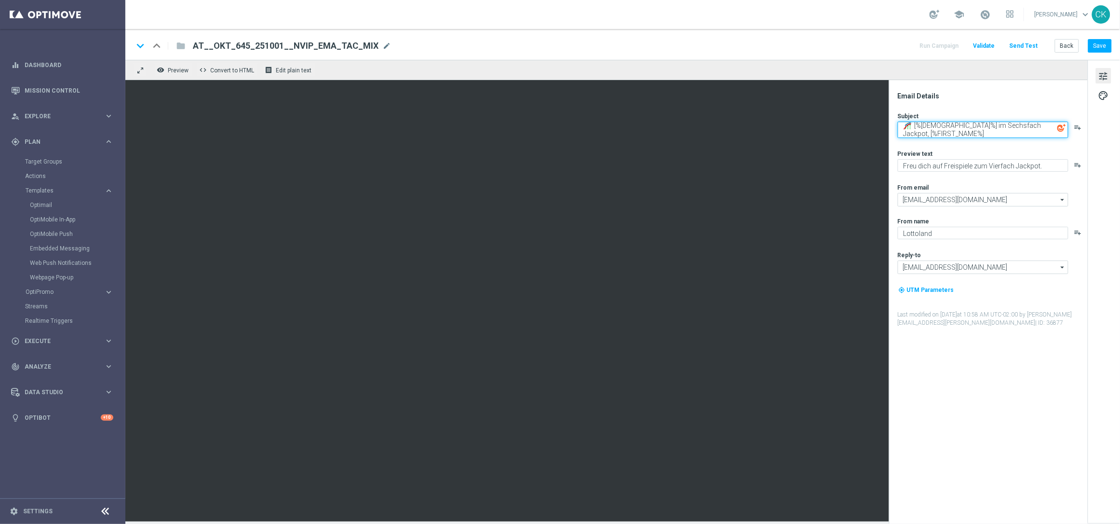
click at [1000, 135] on textarea "🎢 [%[DEMOGRAPHIC_DATA]%] im Sechsfach Jackpot, [%FIRST_NAME%]" at bounding box center [983, 130] width 171 height 16
type textarea "🎢 [%[DEMOGRAPHIC_DATA]%] im Sechsfach Jackpot, [%FIRST_NAME%]"
click at [998, 162] on textarea "Freu dich auf Freispiele zum Vierfach Jackpot." at bounding box center [983, 165] width 171 height 13
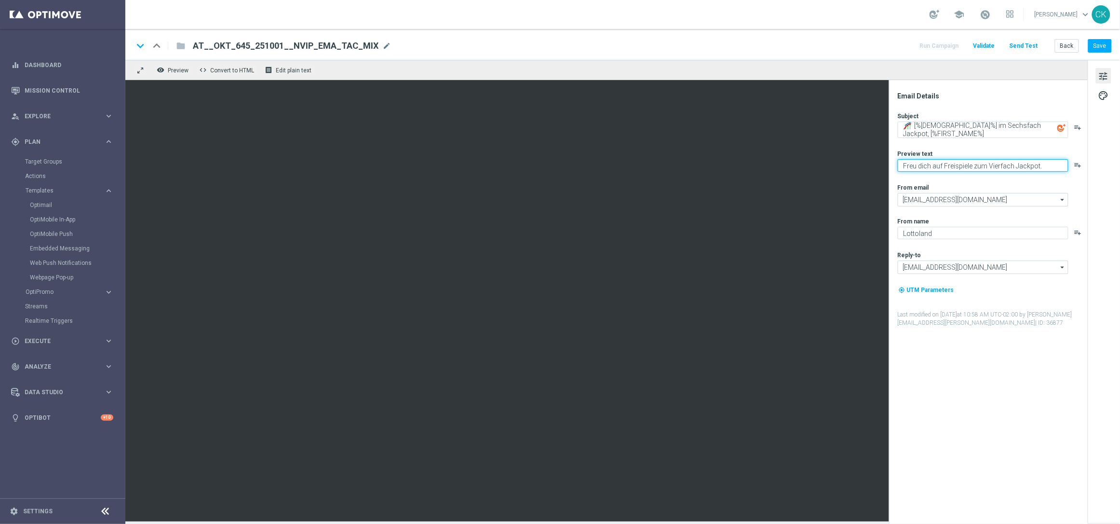
click at [998, 162] on textarea "Freu dich auf Freispiele zum Vierfach Jackpot." at bounding box center [983, 165] width 171 height 13
paste textarea "50 % Wiesn-[GEOGRAPHIC_DATA]."
type textarea "50 % Wiesn-[GEOGRAPHIC_DATA]."
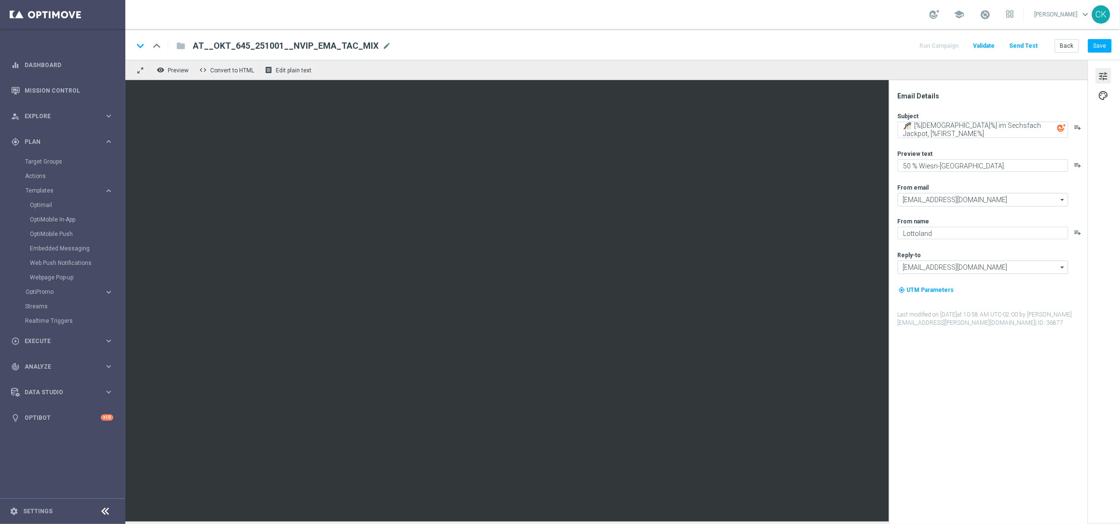
click at [978, 177] on div "Subject 🎢 [%[DEMOGRAPHIC_DATA]%] im Sechsfach Jackpot, [%FIRST_NAME%] playlist_…" at bounding box center [992, 219] width 189 height 215
click at [1098, 45] on button "Save" at bounding box center [1100, 46] width 24 height 14
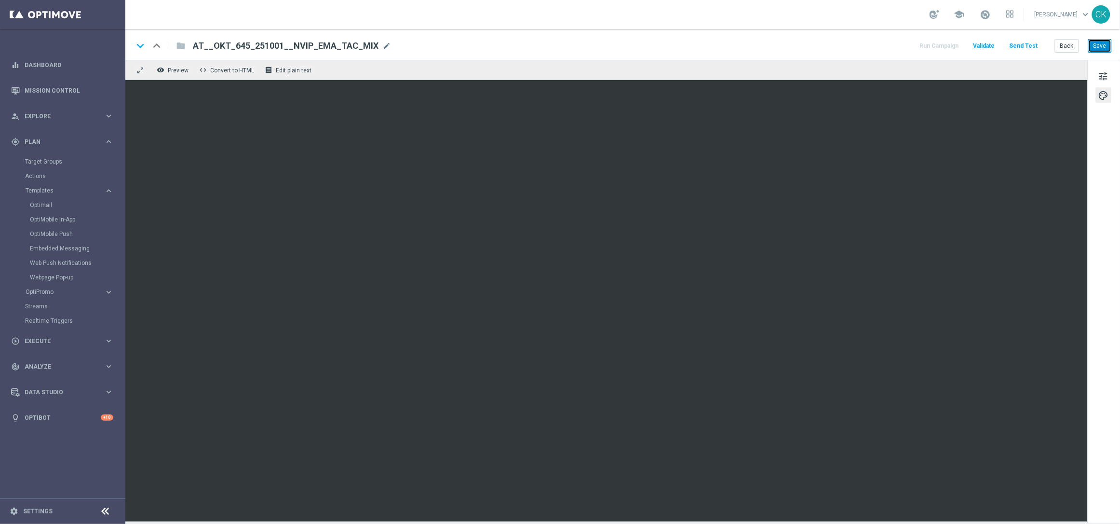
click at [1098, 45] on button "Save" at bounding box center [1100, 46] width 24 height 14
click at [1100, 46] on button "Save" at bounding box center [1100, 46] width 24 height 14
click at [1099, 42] on button "Save" at bounding box center [1100, 46] width 24 height 14
click at [1103, 42] on button "Save" at bounding box center [1100, 46] width 24 height 14
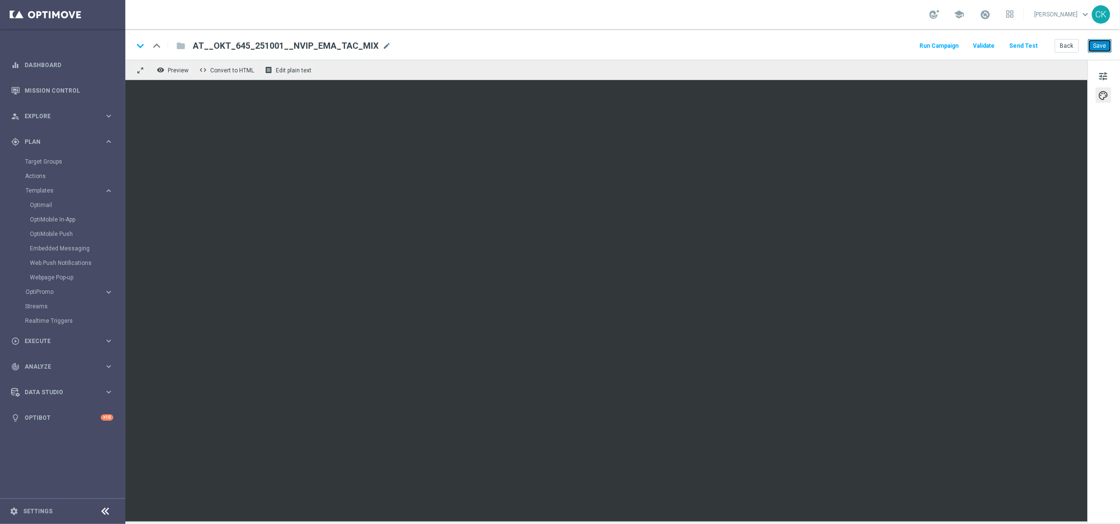
click at [1102, 45] on button "Save" at bounding box center [1100, 46] width 24 height 14
click at [1100, 44] on button "Save" at bounding box center [1100, 46] width 24 height 14
click at [1028, 42] on button "Send Test" at bounding box center [1023, 46] width 31 height 13
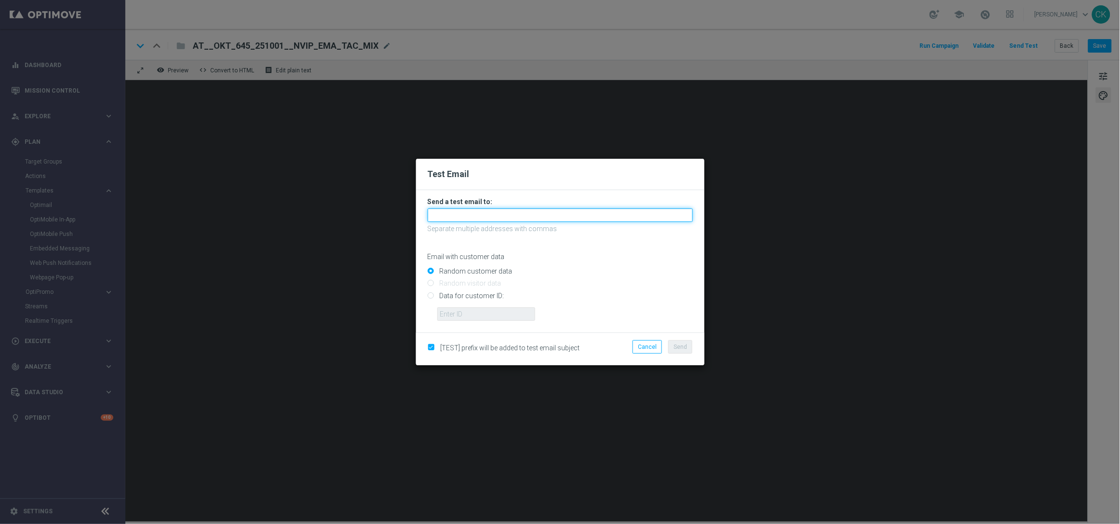
click at [463, 218] on input "text" at bounding box center [560, 215] width 265 height 14
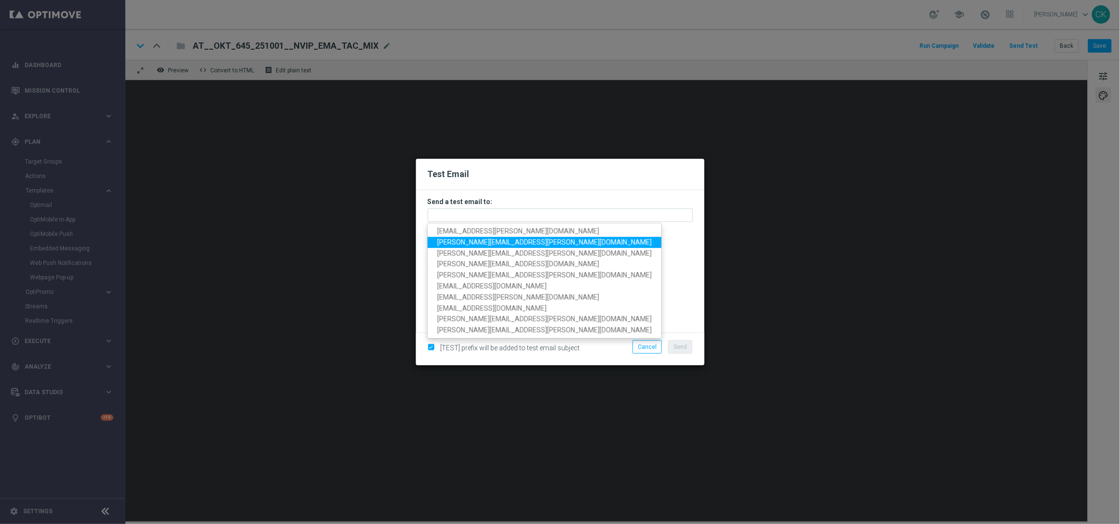
click at [467, 243] on span "[PERSON_NAME][EMAIL_ADDRESS][PERSON_NAME][DOMAIN_NAME]" at bounding box center [544, 242] width 215 height 8
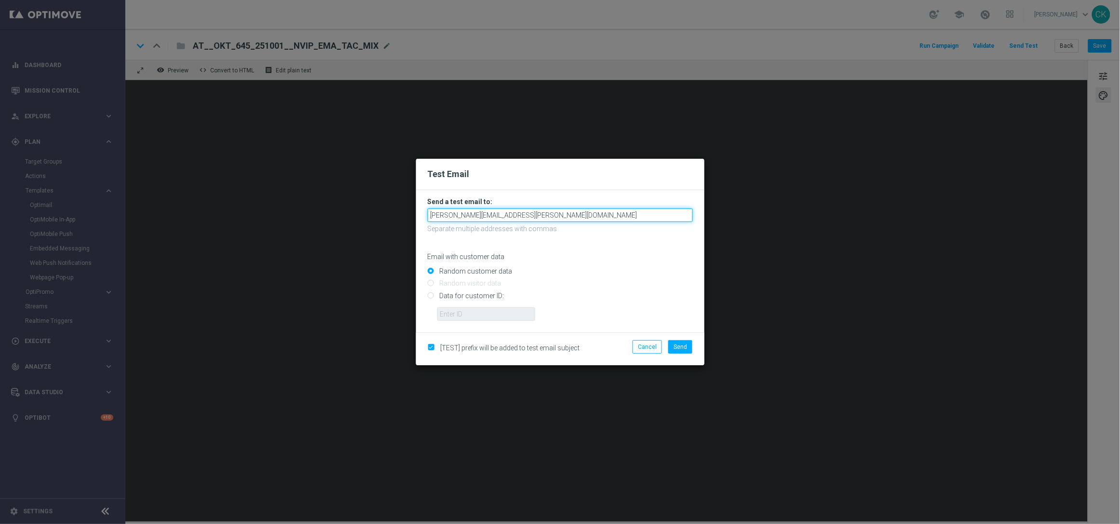
click at [553, 218] on input "[PERSON_NAME][EMAIL_ADDRESS][PERSON_NAME][DOMAIN_NAME]" at bounding box center [560, 215] width 265 height 14
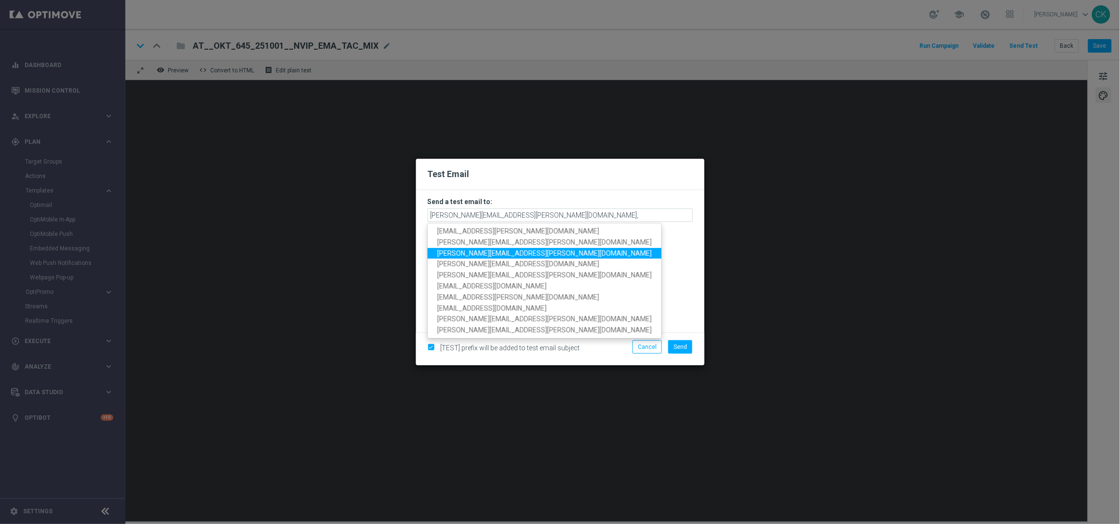
click at [504, 253] on span "[PERSON_NAME][EMAIL_ADDRESS][PERSON_NAME][DOMAIN_NAME]" at bounding box center [544, 253] width 215 height 8
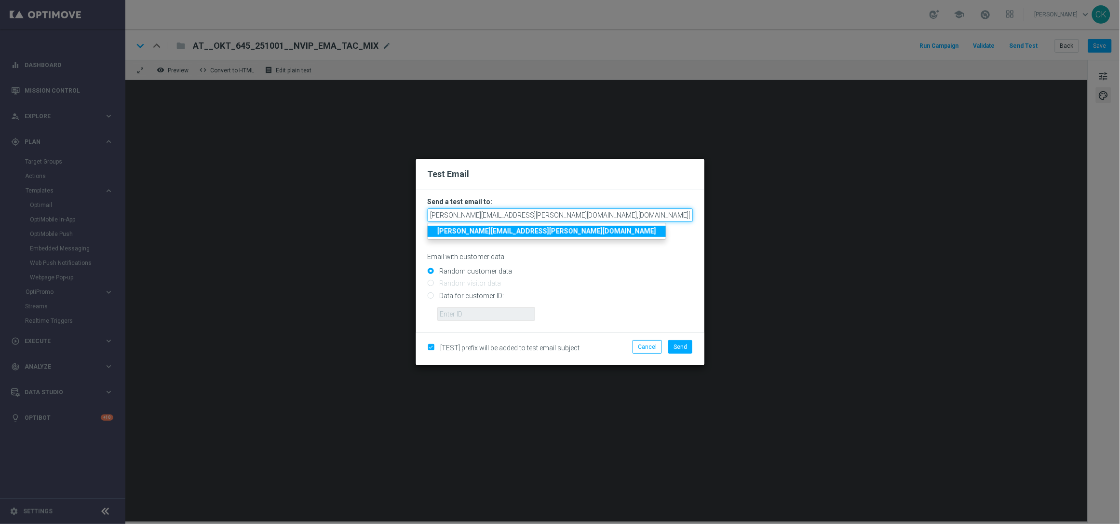
click at [666, 220] on input "[PERSON_NAME][EMAIL_ADDRESS][PERSON_NAME][DOMAIN_NAME],[DOMAIN_NAME][EMAIL_ADDR…" at bounding box center [560, 215] width 265 height 14
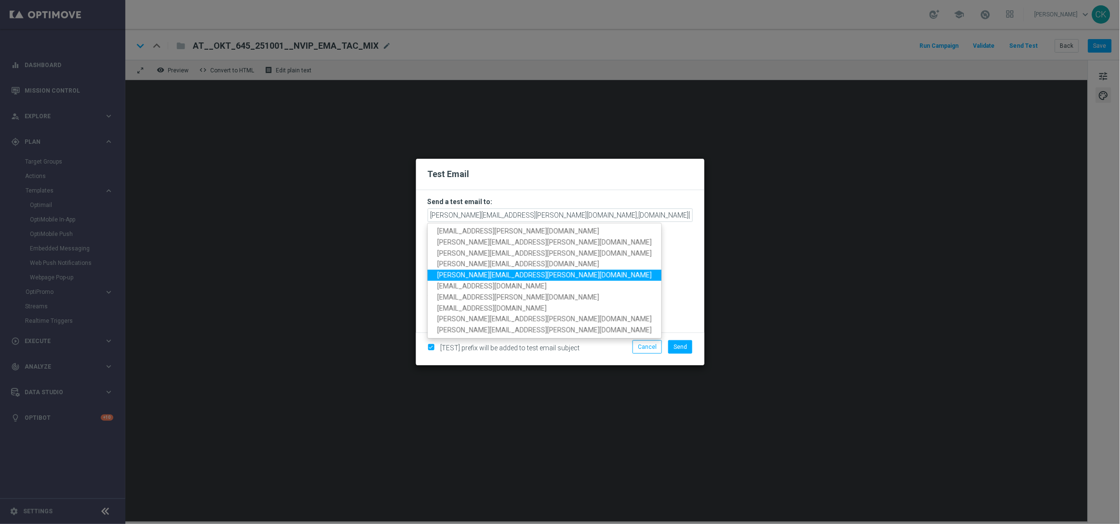
click at [515, 277] on span "[PERSON_NAME][EMAIL_ADDRESS][PERSON_NAME][DOMAIN_NAME]" at bounding box center [544, 275] width 215 height 8
type input "[PERSON_NAME][EMAIL_ADDRESS][PERSON_NAME][DOMAIN_NAME],[DOMAIN_NAME][EMAIL_ADDR…"
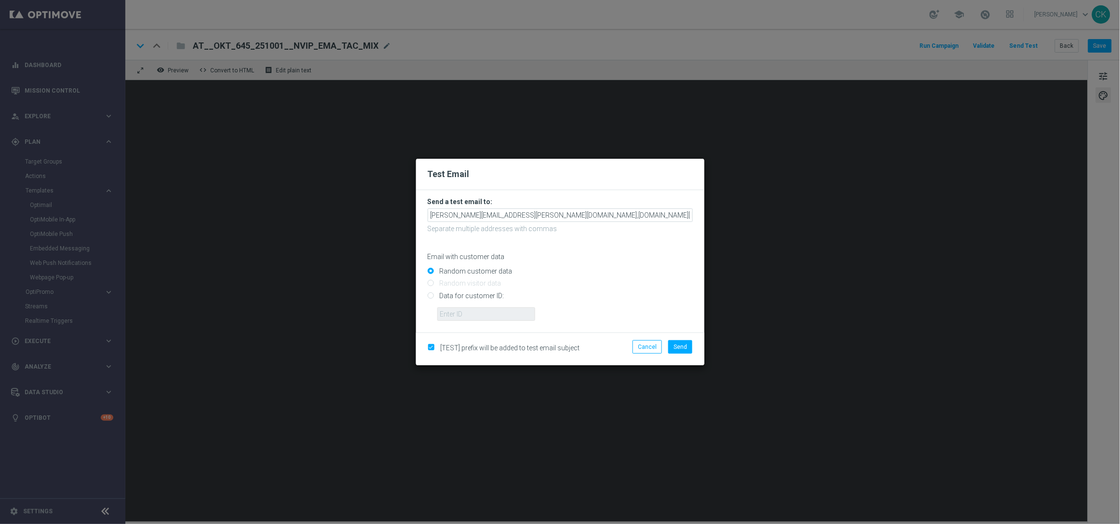
click at [480, 296] on input "Data for customer ID:" at bounding box center [560, 300] width 265 height 14
radio input "true"
click at [478, 316] on input "text" at bounding box center [486, 314] width 98 height 14
type input "14586067"
click at [681, 343] on span "Send" at bounding box center [681, 346] width 14 height 7
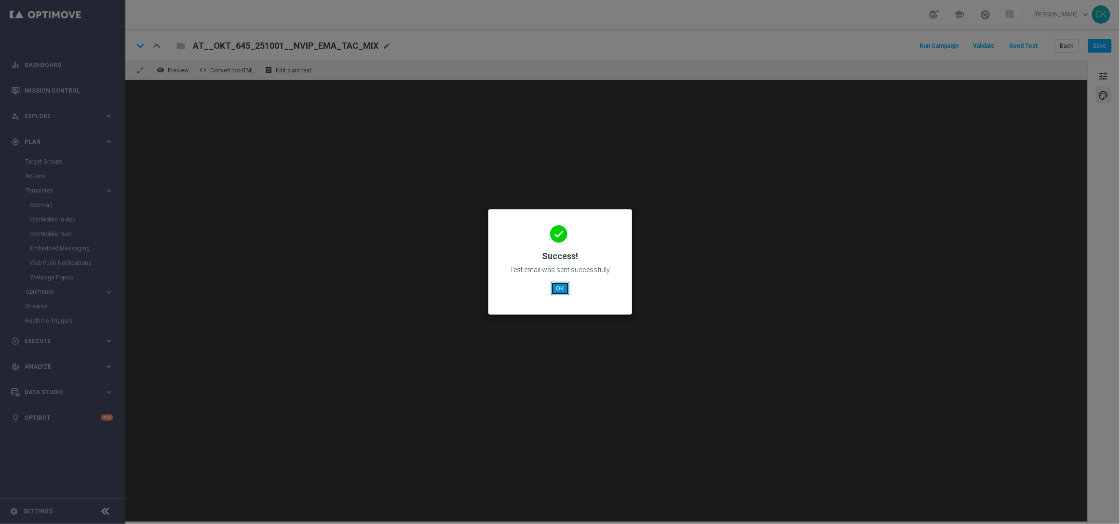
click at [561, 285] on button "OK" at bounding box center [560, 289] width 18 height 14
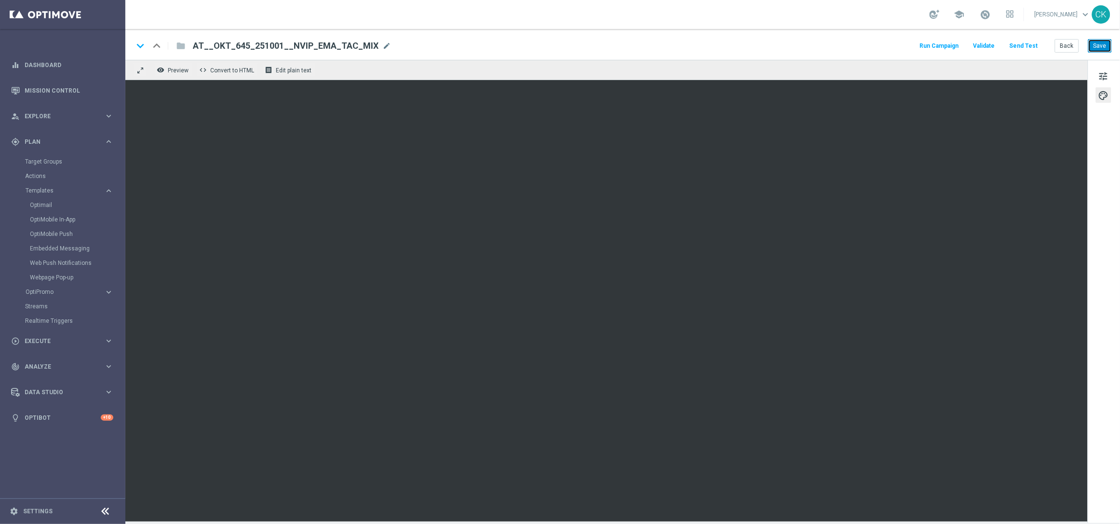
click at [1105, 47] on button "Save" at bounding box center [1100, 46] width 24 height 14
click at [1068, 44] on button "Back" at bounding box center [1067, 46] width 24 height 14
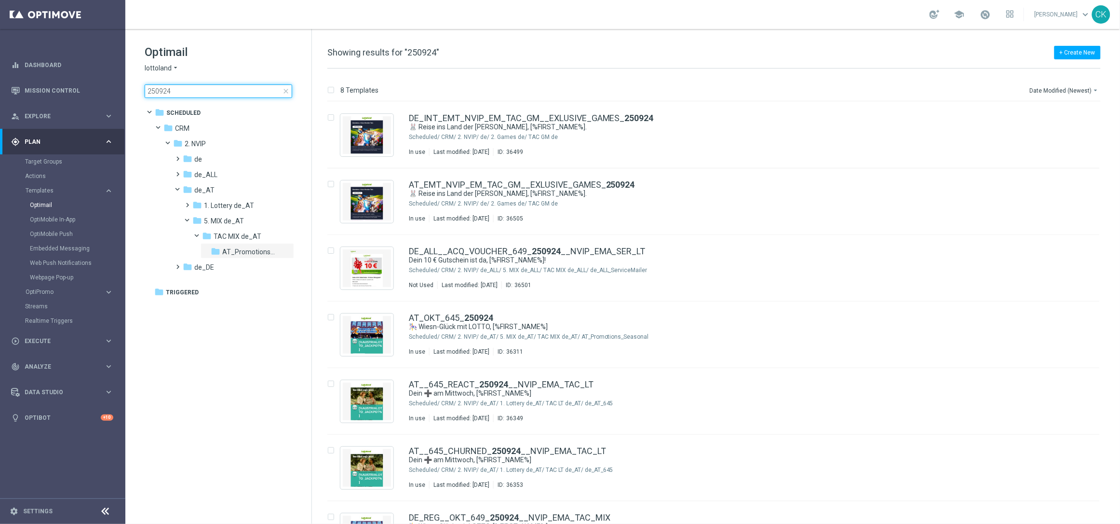
click at [189, 91] on input "250924" at bounding box center [219, 91] width 148 height 14
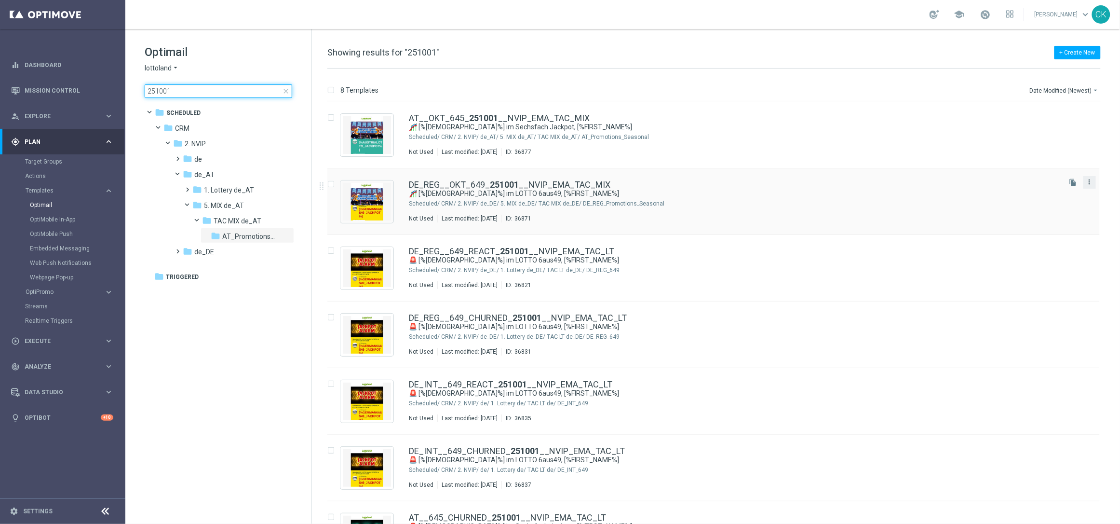
type input "251001"
click at [1092, 183] on icon "more_vert" at bounding box center [1090, 182] width 8 height 8
click at [1036, 206] on span "Copy To" at bounding box center [1031, 206] width 21 height 7
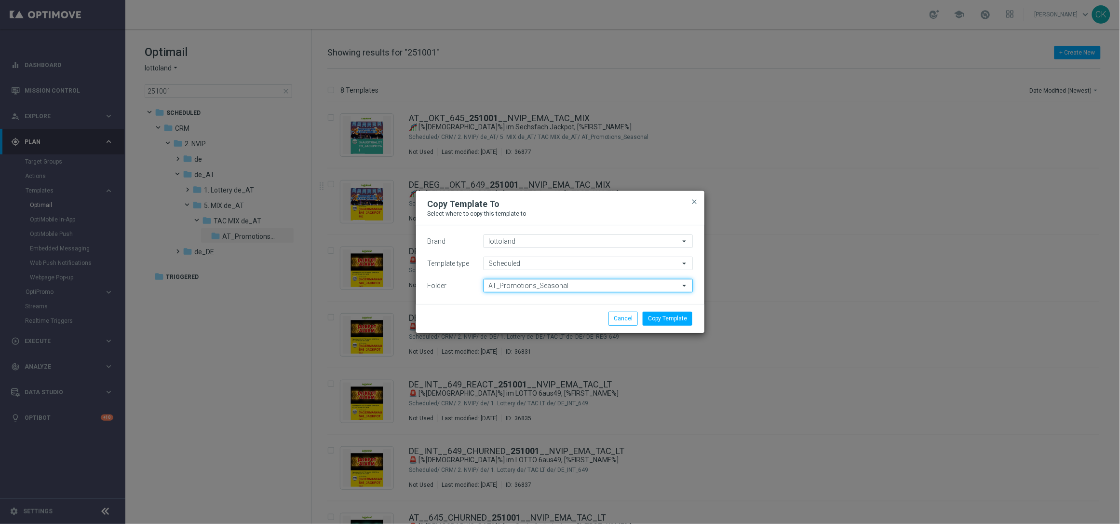
click at [579, 285] on input "AT_Promotions_Seasonal" at bounding box center [588, 286] width 209 height 14
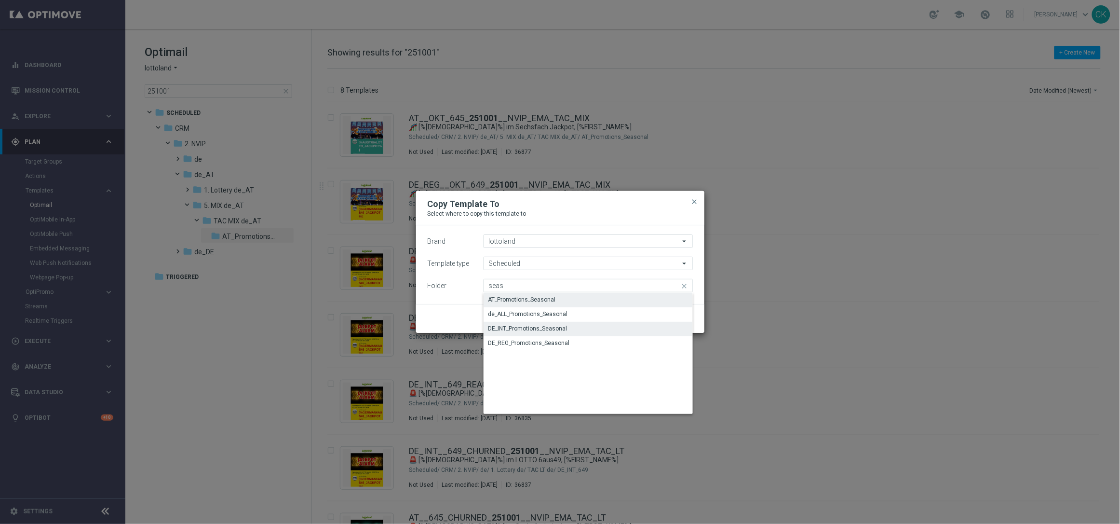
click at [510, 326] on div "DE_INT_Promotions_Seasonal" at bounding box center [527, 328] width 79 height 9
type input "DE_INT_Promotions_Seasonal"
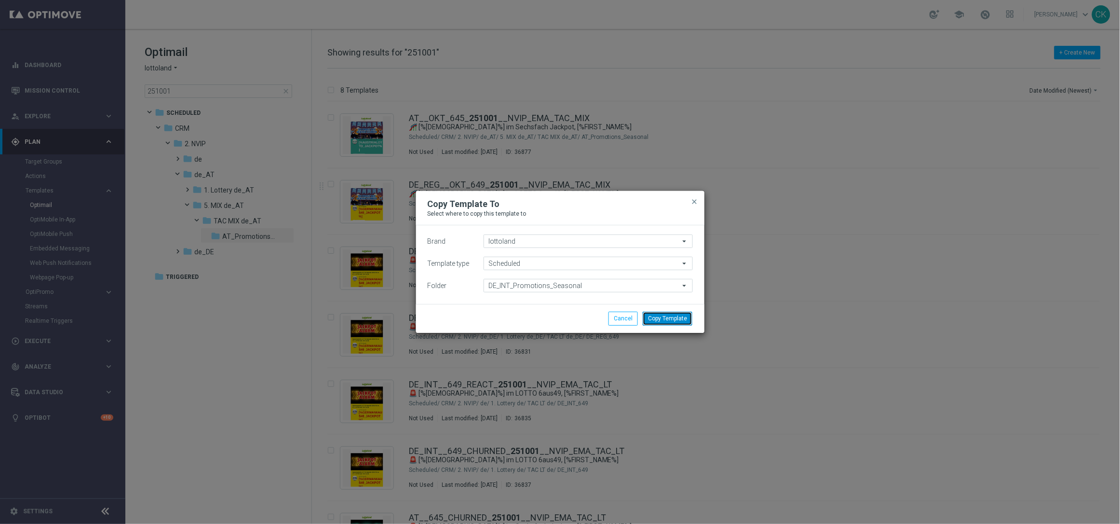
click at [666, 319] on button "Copy Template" at bounding box center [668, 318] width 50 height 14
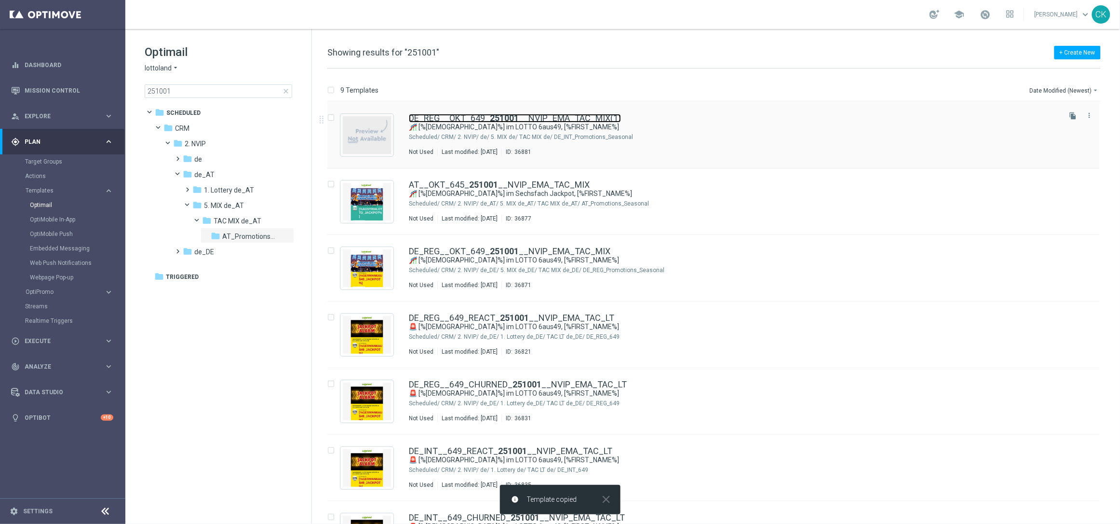
click at [514, 117] on b "251001" at bounding box center [504, 118] width 29 height 10
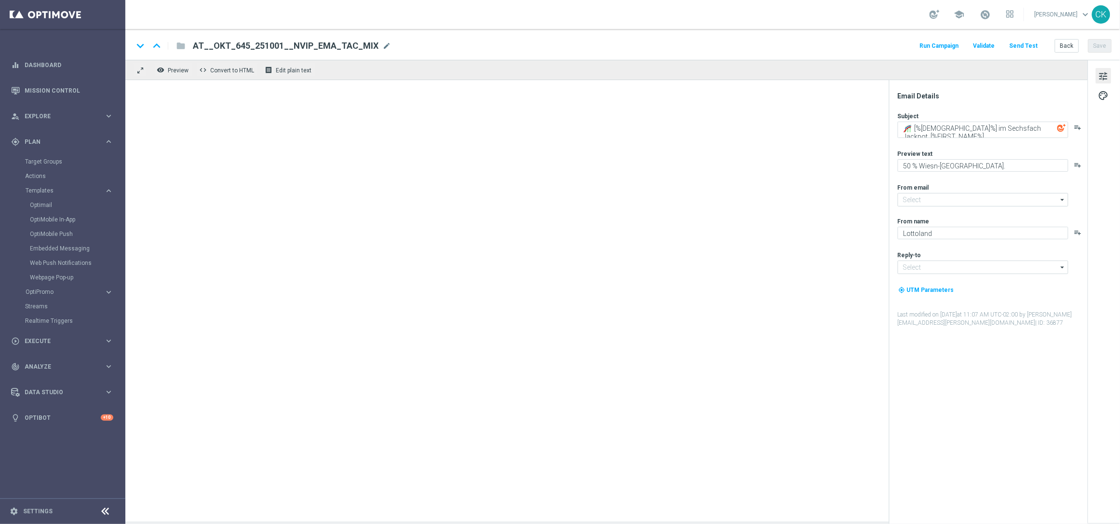
type input "[EMAIL_ADDRESS][DOMAIN_NAME]"
type textarea "🎢 [%[DEMOGRAPHIC_DATA]%] im LOTTO 6aus49, [%FIRST_NAME%]"
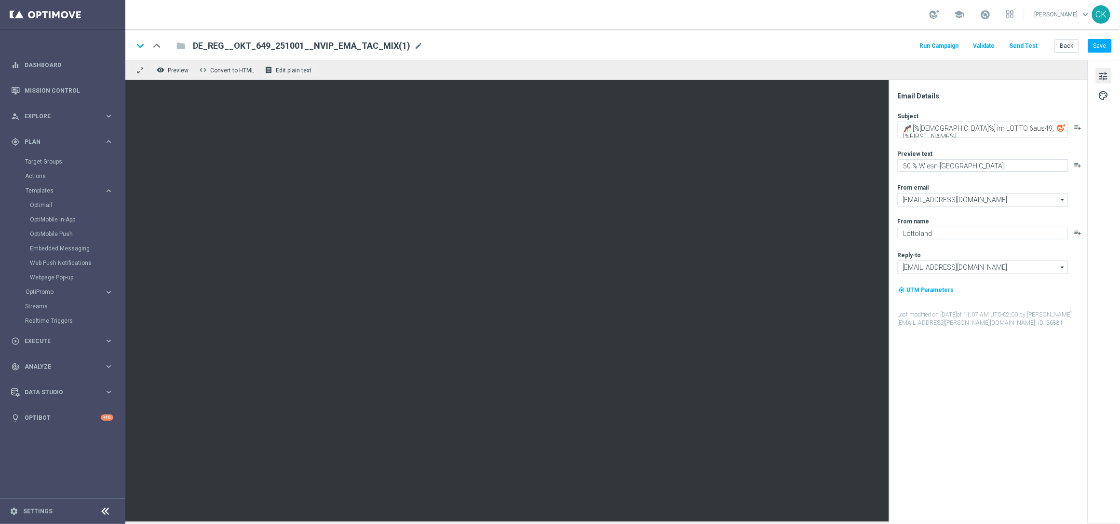
click at [403, 40] on div "DE_REG__OKT_649_251001__NVIP_EMA_TAC_MIX(1) mode_edit" at bounding box center [308, 46] width 230 height 13
click at [380, 42] on input "DE_REG__OKT_649_251001__NVIP_EMA_TAC_MIX(1)" at bounding box center [312, 46] width 239 height 13
paste input "INT__OKT_649_251001__NVIP_EMA_TAC_MIX"
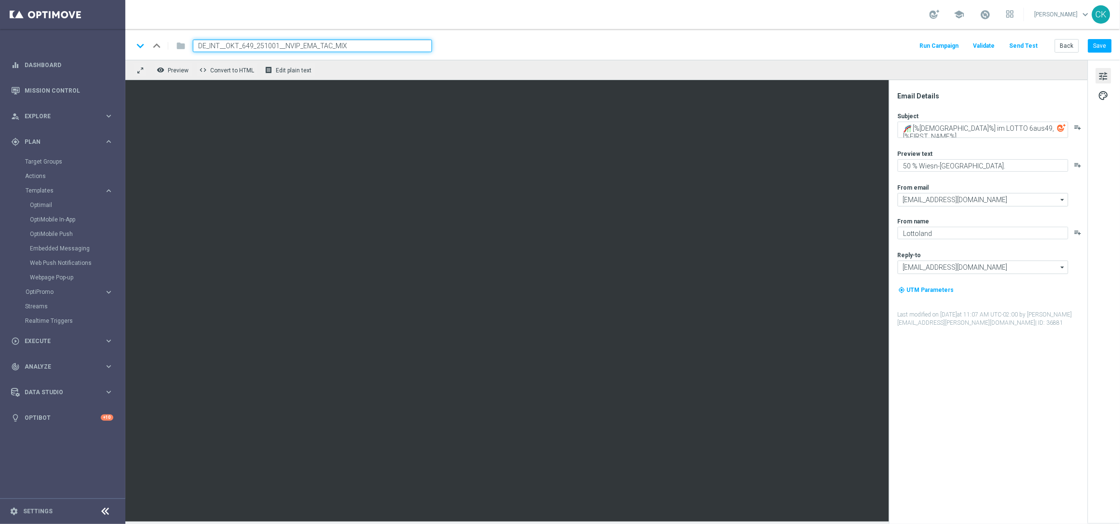
type input "DE_INT__OKT_649_251001__NVIP_EMA_TAC_MIX"
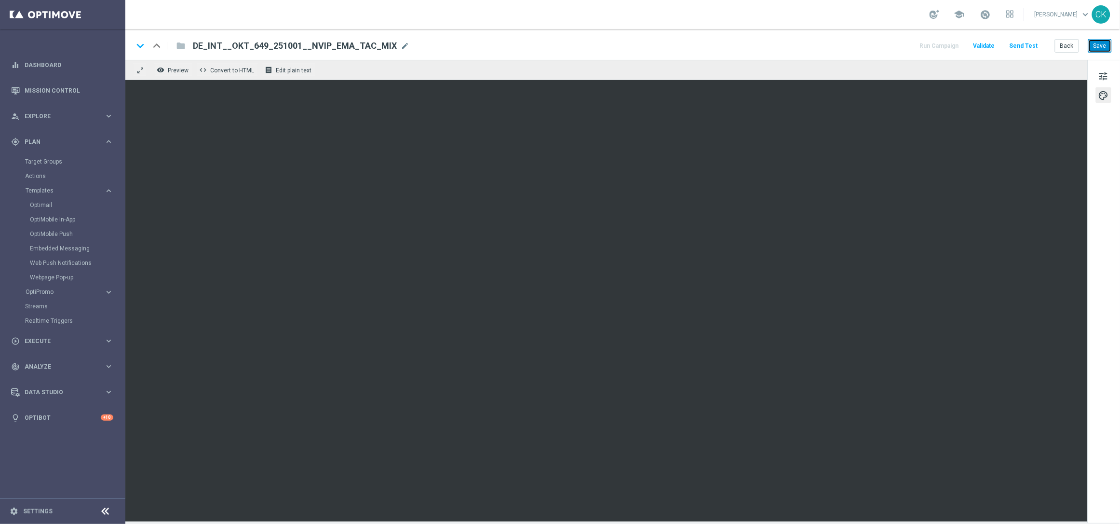
click at [1103, 44] on button "Save" at bounding box center [1100, 46] width 24 height 14
click at [1105, 44] on button "Save" at bounding box center [1100, 46] width 24 height 14
click at [1107, 46] on button "Save" at bounding box center [1100, 46] width 24 height 14
click at [1067, 50] on button "Back" at bounding box center [1067, 46] width 24 height 14
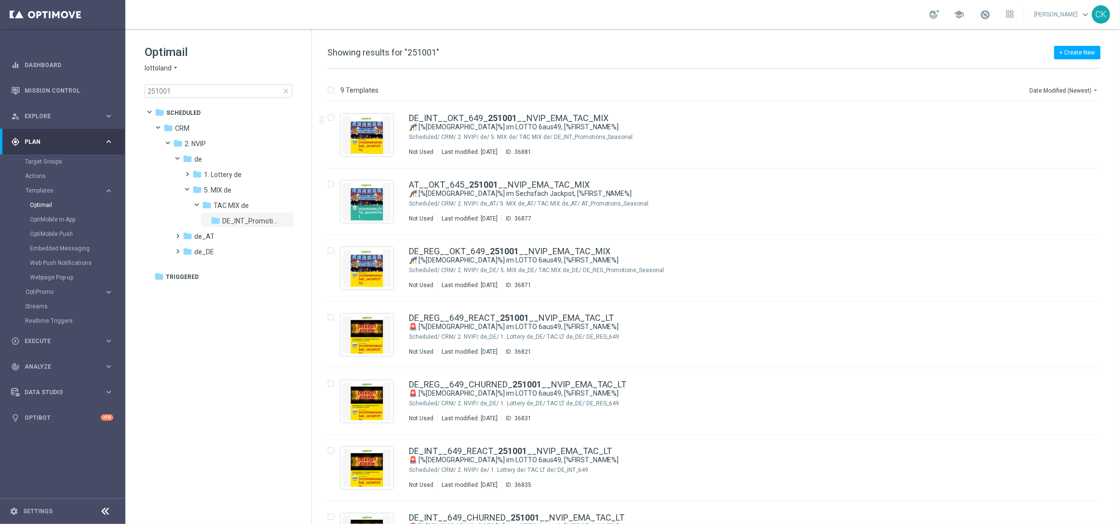
click at [287, 93] on span "close" at bounding box center [286, 91] width 8 height 8
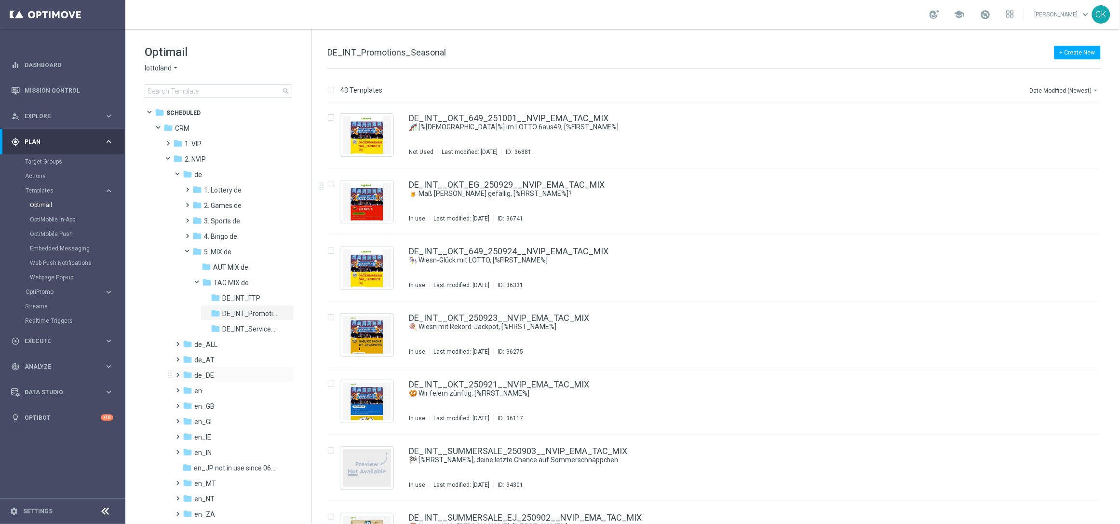
click at [176, 372] on span at bounding box center [176, 370] width 4 height 4
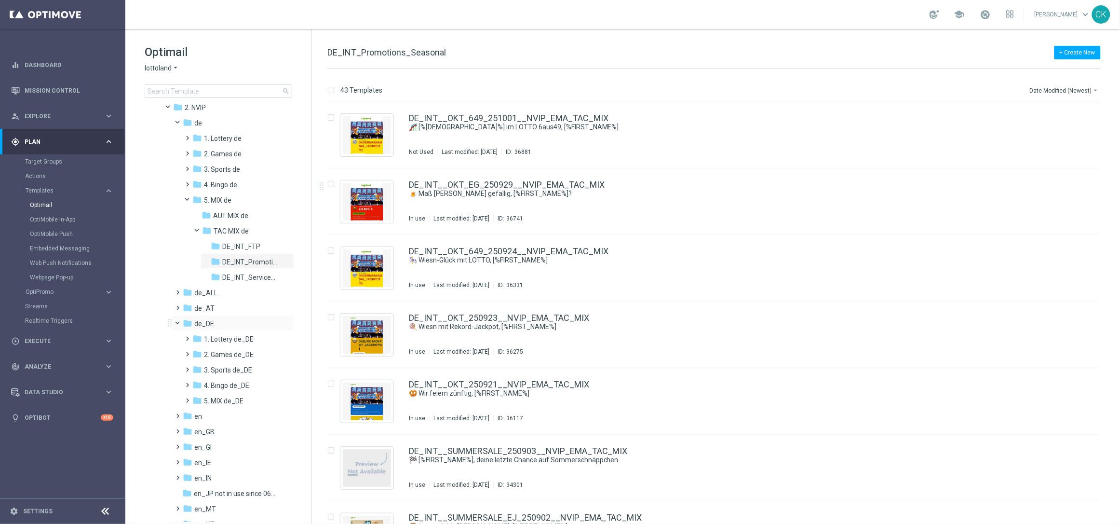
scroll to position [56, 0]
click at [188, 393] on span at bounding box center [186, 391] width 4 height 4
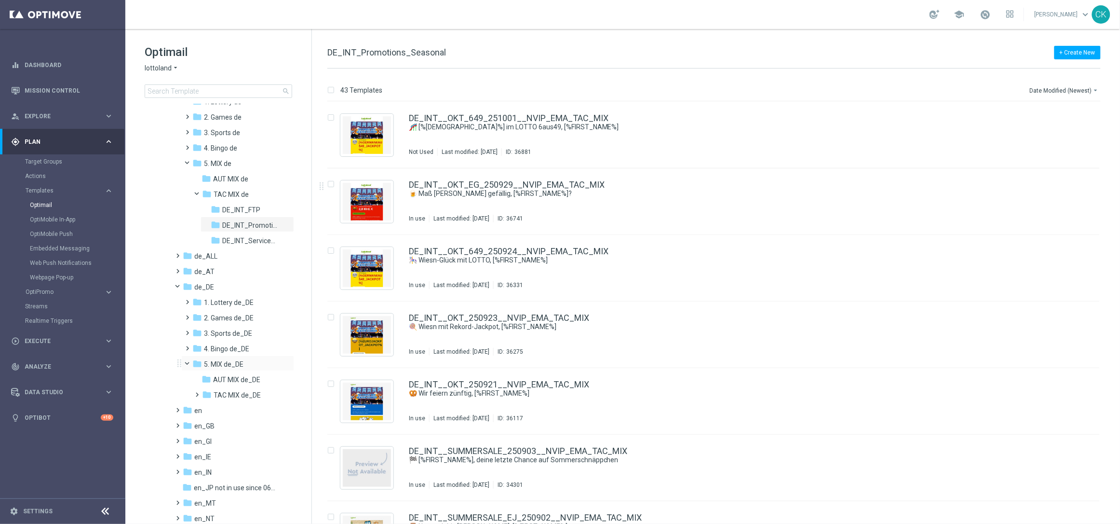
scroll to position [92, 0]
click at [221, 374] on span "AUT MIX de_DE" at bounding box center [237, 375] width 48 height 9
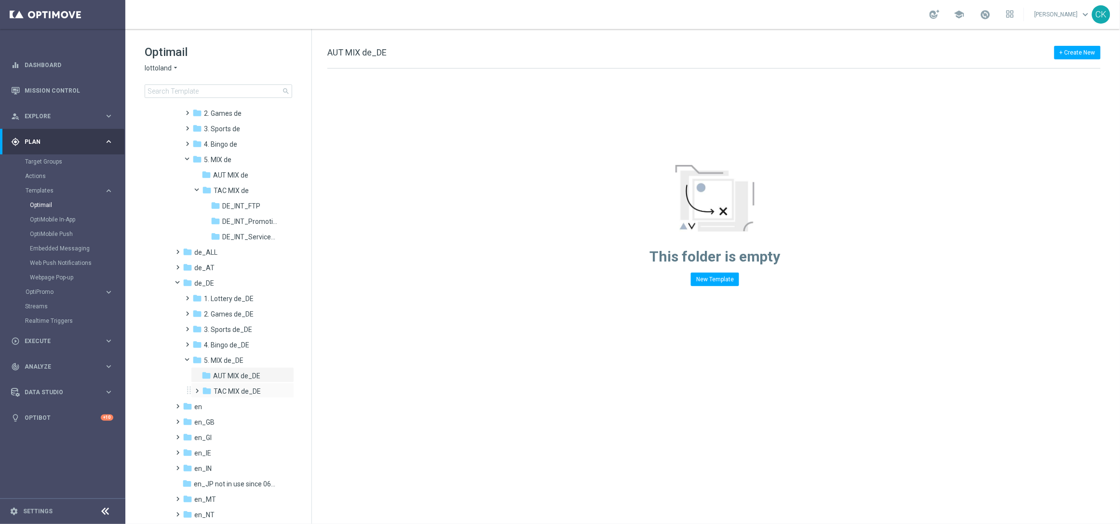
click at [222, 384] on div "folder TAC MIX de_DE more_vert" at bounding box center [242, 389] width 103 height 15
click at [187, 295] on span at bounding box center [186, 294] width 4 height 4
click at [197, 310] on span at bounding box center [195, 309] width 4 height 4
click at [241, 325] on span "LIB_LT_DE_REG" at bounding box center [246, 329] width 48 height 9
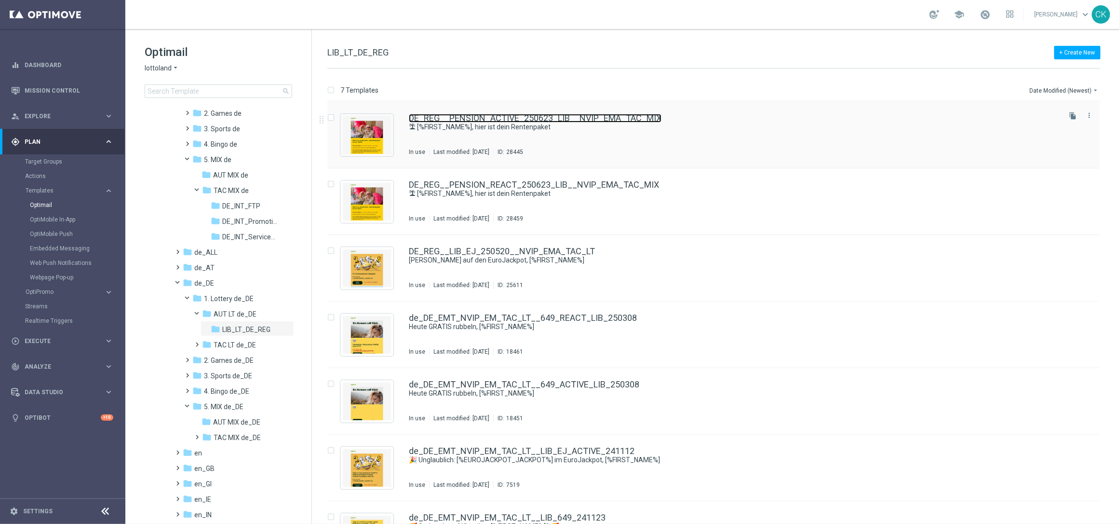
click at [497, 116] on link "DE_REG__PENSION_ACTIVE_250623_LIB__NVIP_EMA_TAC_MIX" at bounding box center [535, 118] width 253 height 9
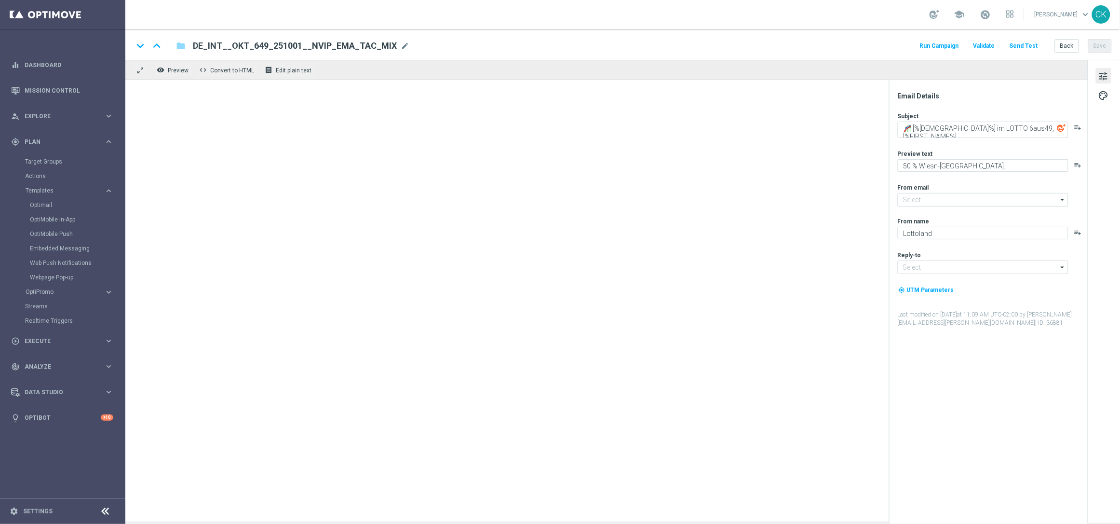
type input "[EMAIL_ADDRESS][DOMAIN_NAME]"
type textarea "🏝 [%FIRST_NAME%], hier ist dein Rentenpaket"
type textarea "Spar dich [PERSON_NAME]."
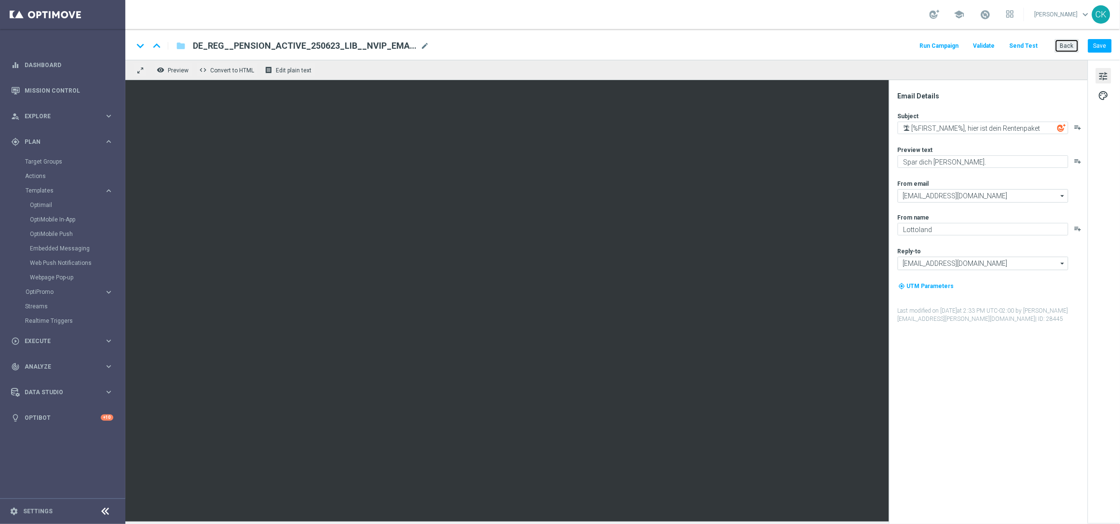
click at [1062, 49] on button "Back" at bounding box center [1067, 46] width 24 height 14
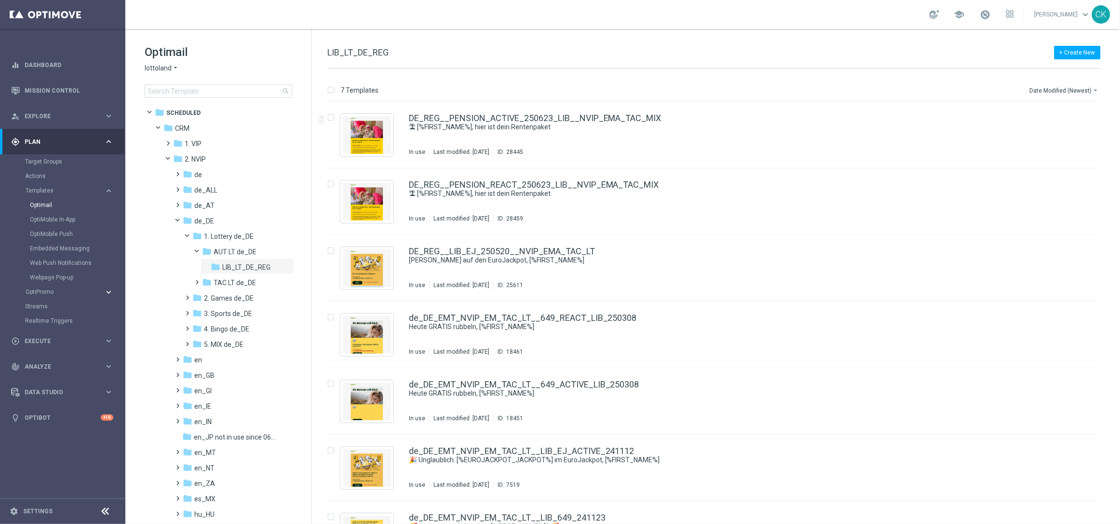
click at [110, 289] on icon "keyboard_arrow_right" at bounding box center [108, 291] width 9 height 9
click at [108, 191] on icon "keyboard_arrow_right" at bounding box center [108, 190] width 9 height 9
click at [109, 190] on icon "keyboard_arrow_right" at bounding box center [108, 190] width 9 height 9
click at [108, 392] on icon "keyboard_arrow_right" at bounding box center [108, 395] width 9 height 9
click at [109, 333] on icon "keyboard_arrow_right" at bounding box center [108, 333] width 9 height 9
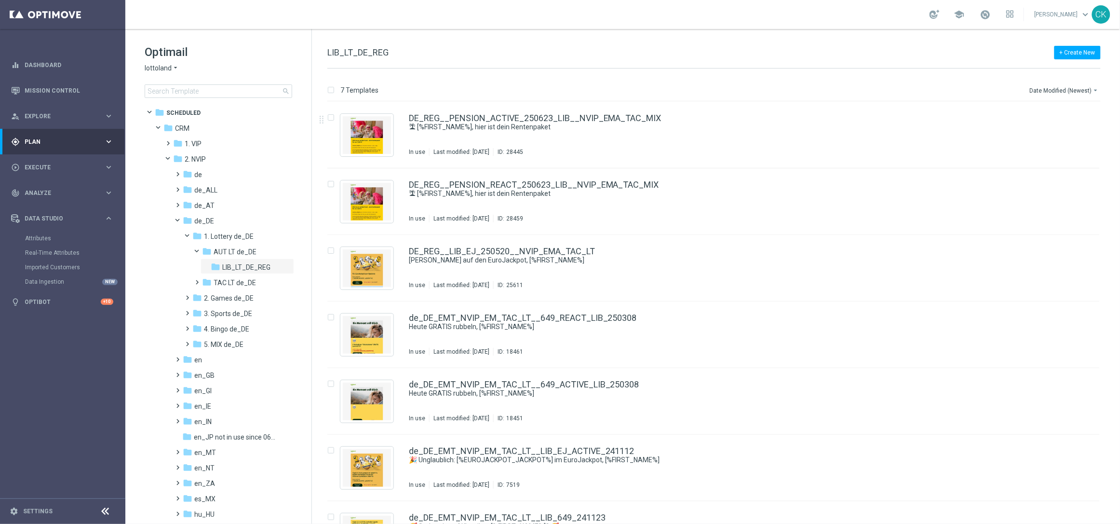
click at [108, 135] on div "gps_fixed Plan keyboard_arrow_right" at bounding box center [62, 142] width 124 height 26
click at [43, 203] on link "Optimail" at bounding box center [65, 205] width 70 height 8
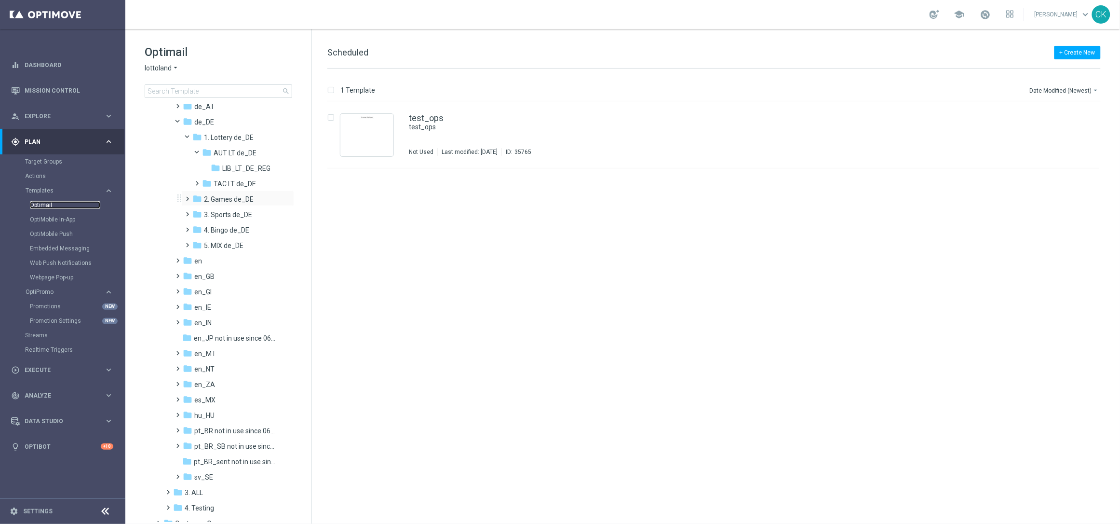
scroll to position [177, 0]
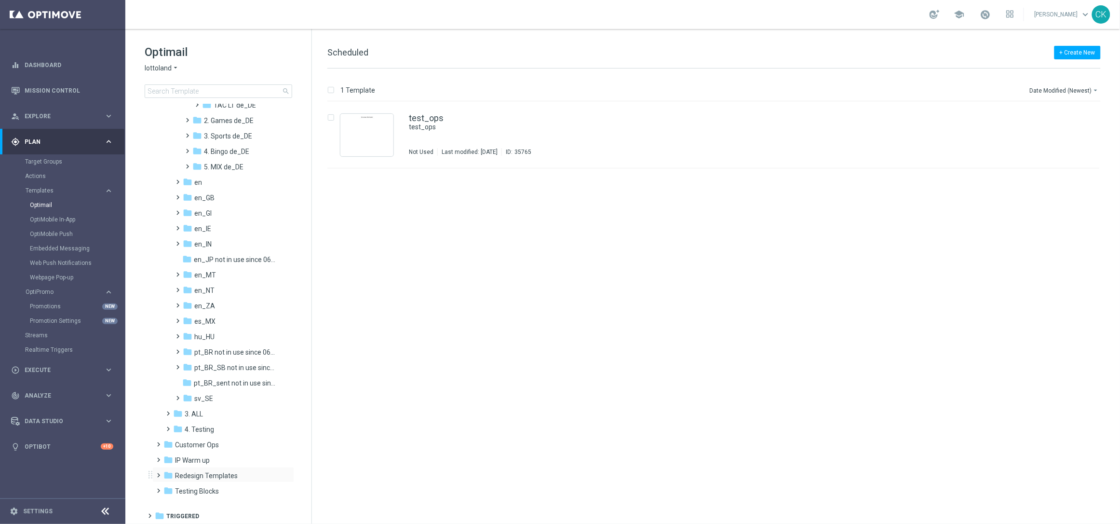
click at [155, 470] on span at bounding box center [157, 471] width 4 height 4
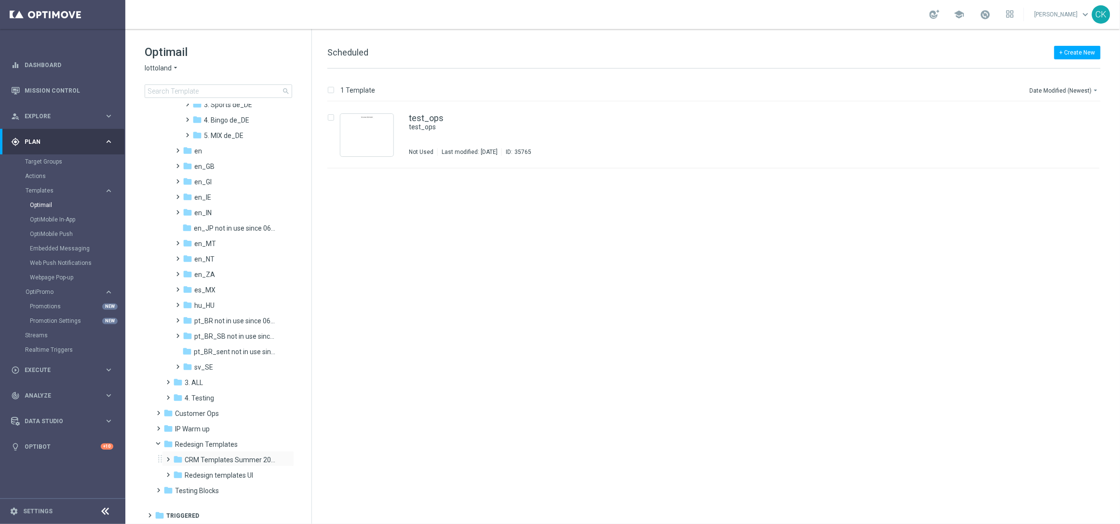
click at [169, 456] on span at bounding box center [166, 455] width 4 height 4
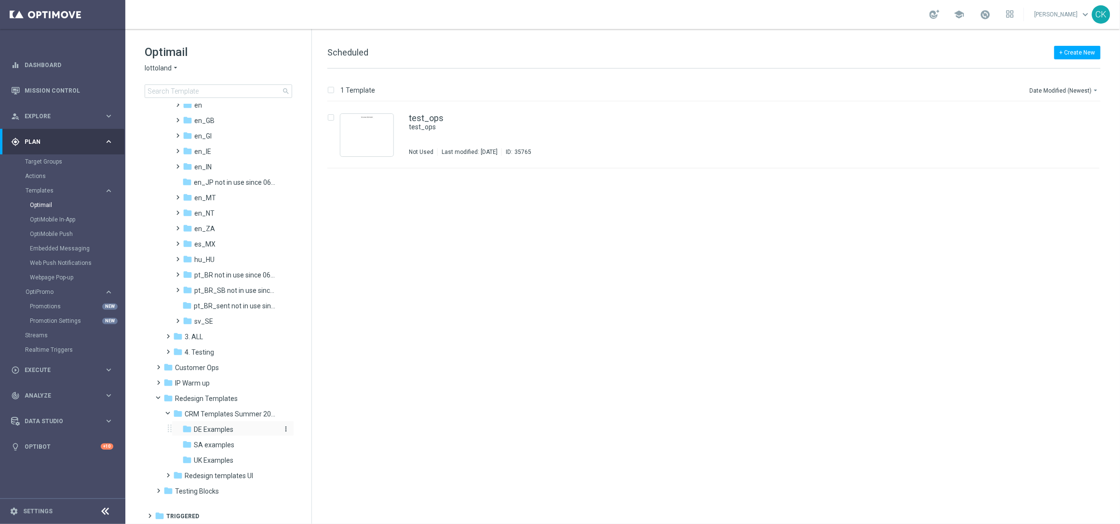
click at [206, 425] on span "DE Examples" at bounding box center [214, 429] width 40 height 9
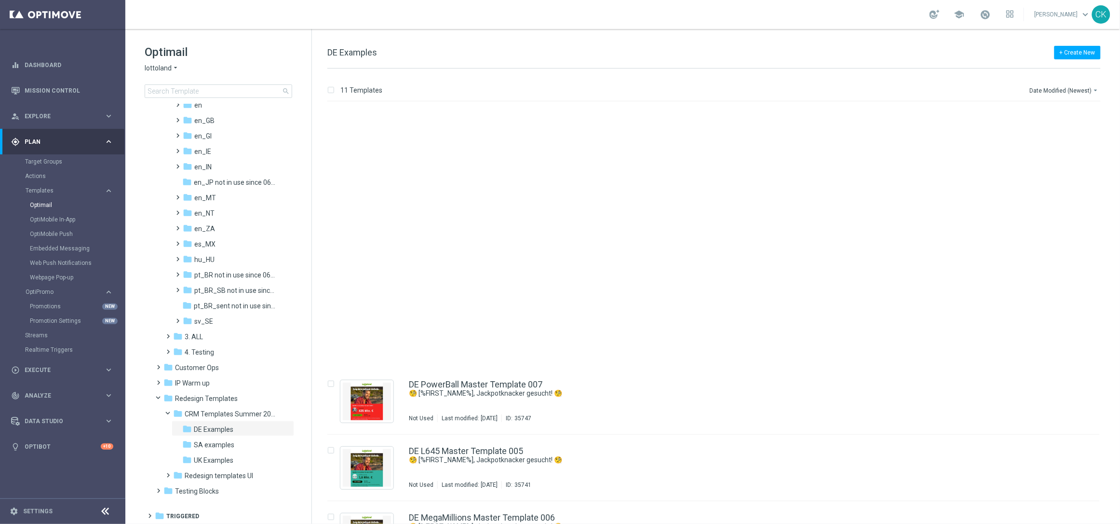
scroll to position [310, 0]
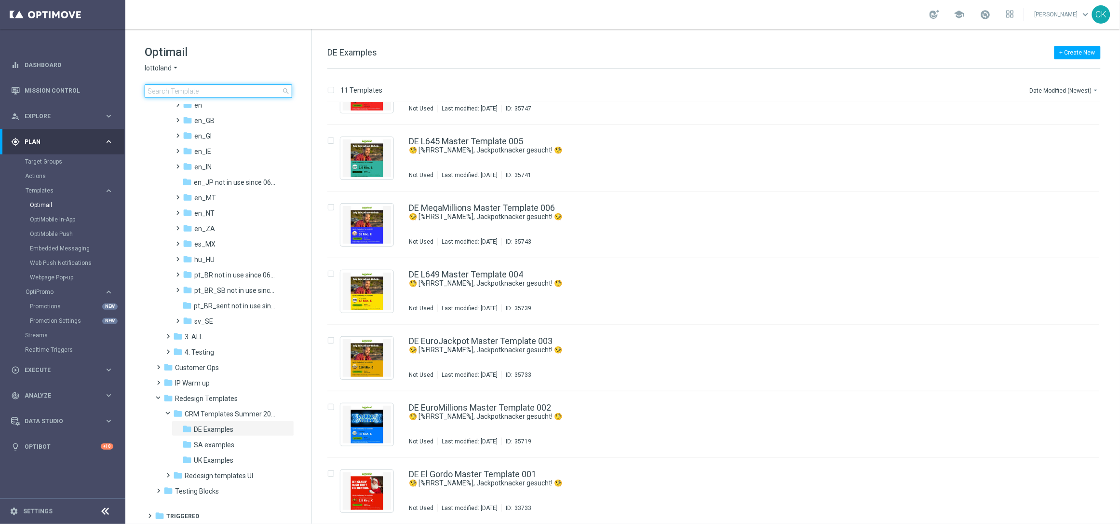
click at [185, 89] on input at bounding box center [219, 91] width 148 height 14
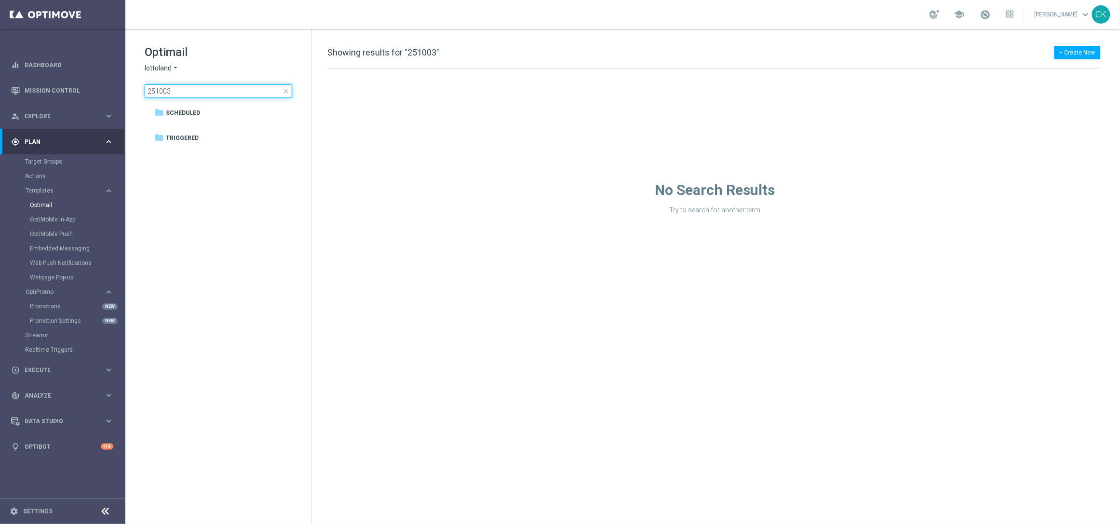
type input "251003"
click at [285, 92] on span "close" at bounding box center [286, 91] width 8 height 8
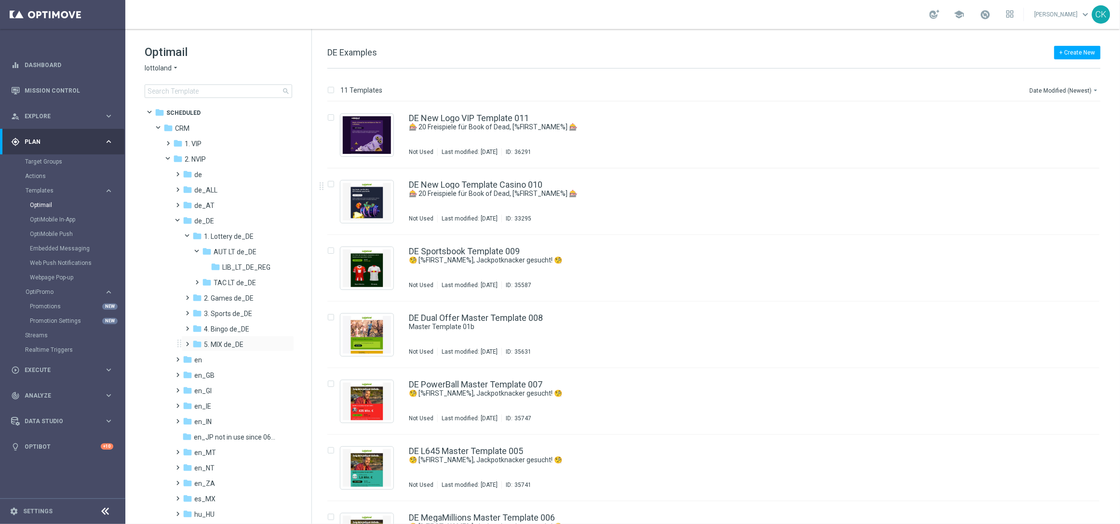
click at [187, 341] on span at bounding box center [186, 340] width 4 height 4
click at [198, 372] on span at bounding box center [195, 370] width 4 height 4
click at [253, 406] on span "DE_REG_Promotions_Seasonal" at bounding box center [250, 406] width 56 height 9
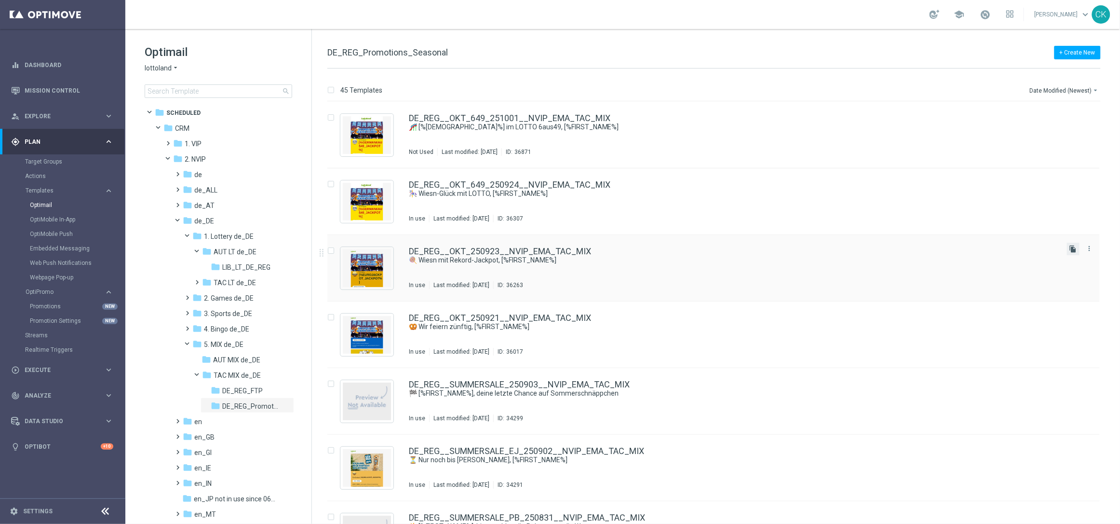
click at [1074, 249] on icon "file_copy" at bounding box center [1074, 249] width 8 height 8
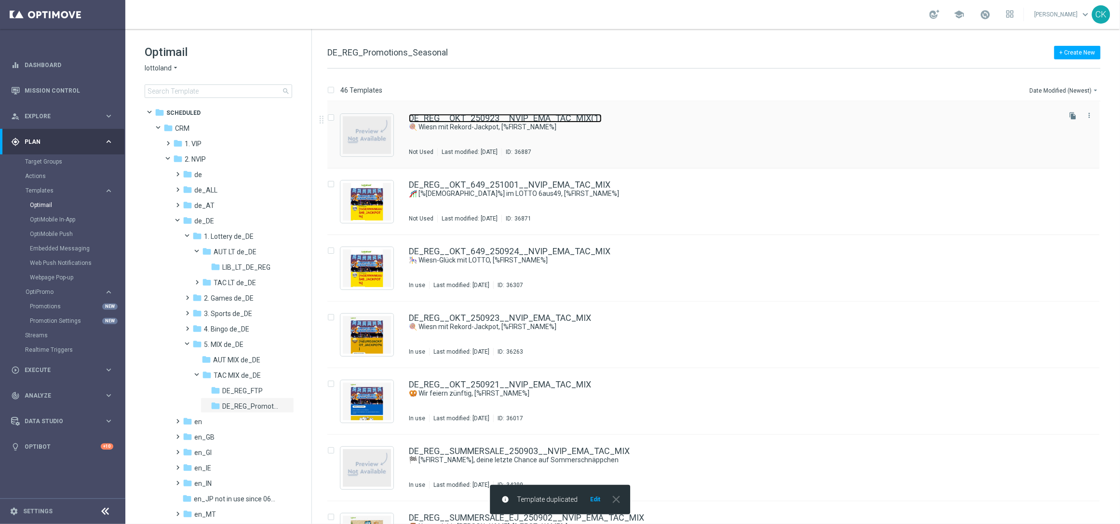
click at [499, 122] on link "DE_REG__OKT_250923__NVIP_EMA_TAC_MIX(1)" at bounding box center [505, 118] width 193 height 9
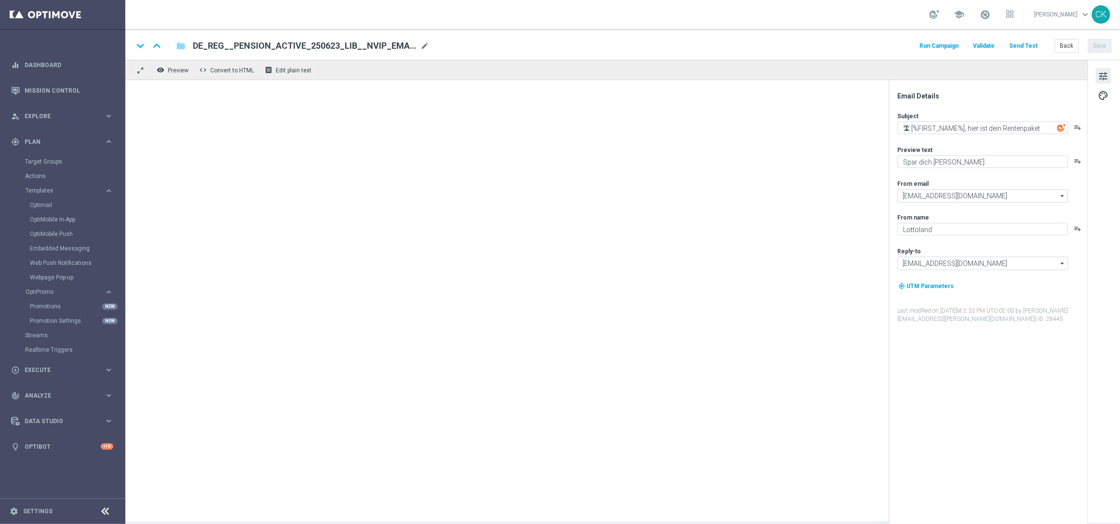
type input "DE_REG__OKT_250923__NVIP_EMA_TAC_MIX(1)"
type textarea "🍭 Wiesn mit Rekord-Jackpot, [%FIRST_NAME%]"
type textarea "50 % Rabatt auf 100 Extra-Chancen."
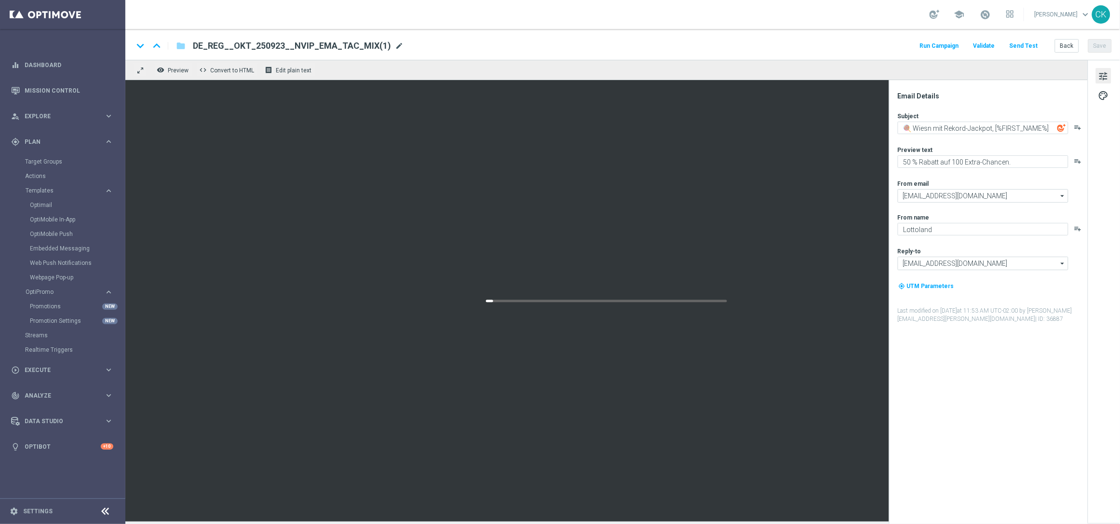
click at [395, 44] on span "mode_edit" at bounding box center [399, 45] width 9 height 9
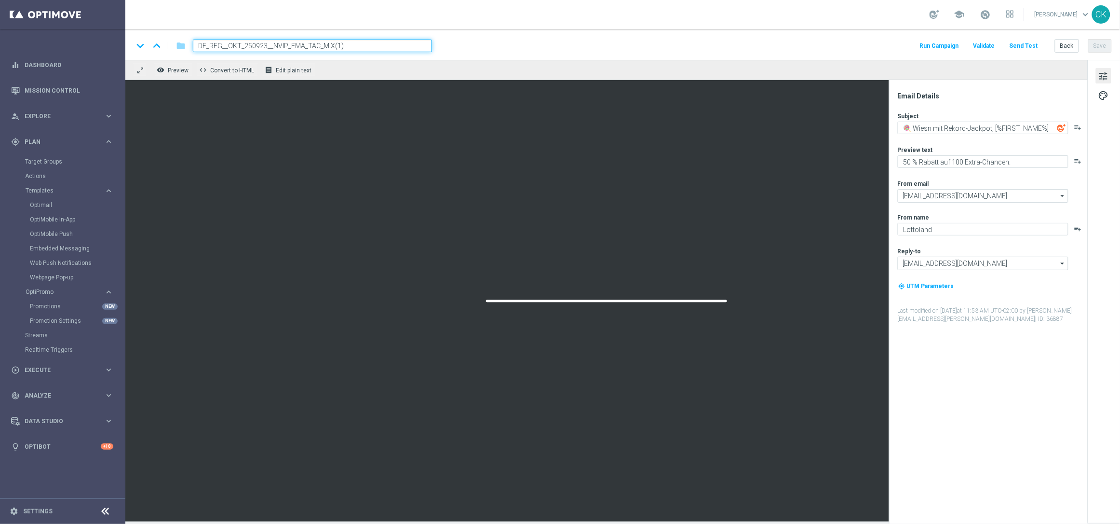
click at [381, 44] on input "DE_REG__OKT_250923__NVIP_EMA_TAC_MIX(1)" at bounding box center [312, 46] width 239 height 13
paste input "🧡 Oans, zwoa, EuroJackpot"
type input "🧡 Oans, zwoa, EuroJackpot"
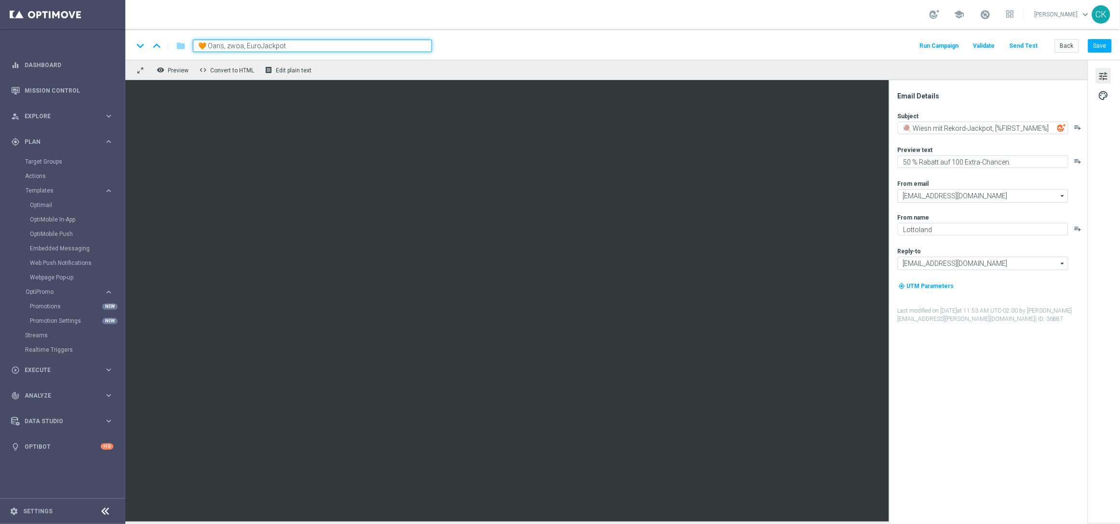
click at [381, 44] on input "🧡 Oans, zwoa, EuroJackpot" at bounding box center [312, 46] width 239 height 13
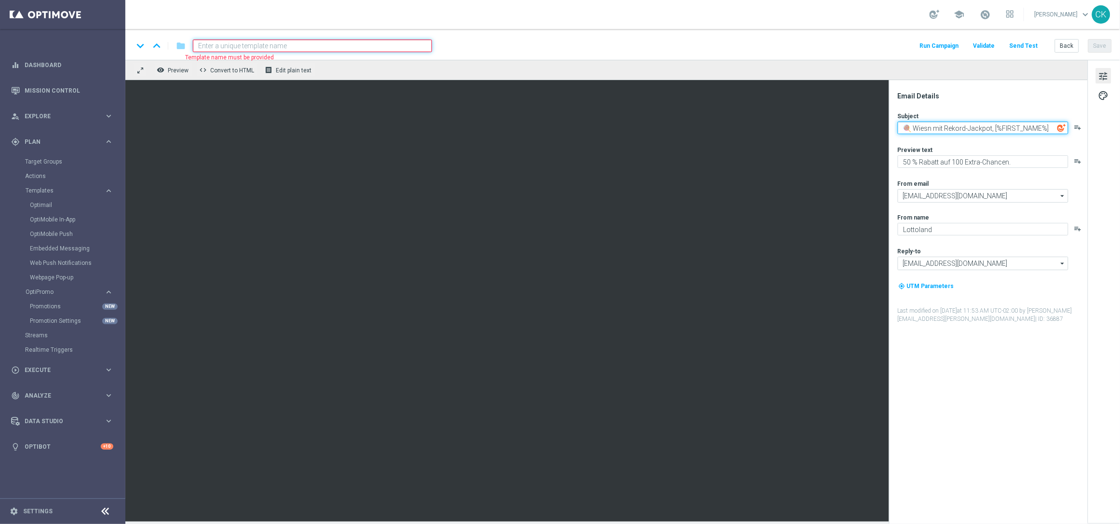
drag, startPoint x: 991, startPoint y: 128, endPoint x: 894, endPoint y: 128, distance: 96.9
click at [894, 128] on div "Email Details Subject 🍭 Wiesn mit Rekord-Jackpot, [%FIRST_NAME%] playlist_add P…" at bounding box center [988, 302] width 199 height 444
paste textarea "Oans, zwoa, EuroJackpot"
type textarea "🧡 Oans, zwoa, EuroJackpot, [%FIRST_NAME%]"
click at [341, 46] on input at bounding box center [312, 46] width 239 height 13
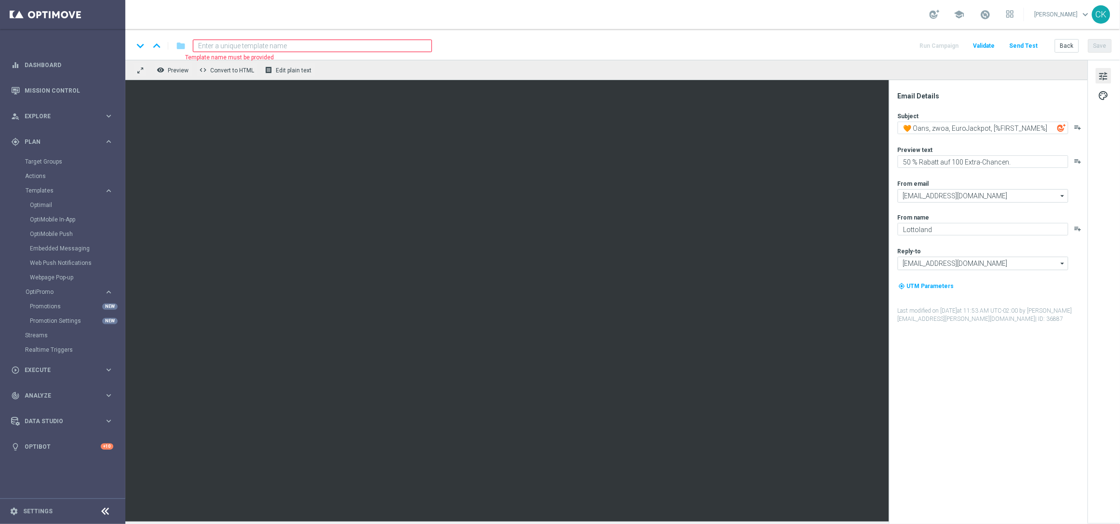
click at [341, 46] on input at bounding box center [312, 46] width 239 height 13
paste input "DE_REG__OKT_EJ_251003__NVIP_EMA_TAC_MIX"
type input "DE_REG__OKT_EJ_251003__NVIP_EMA_TAC_MIX"
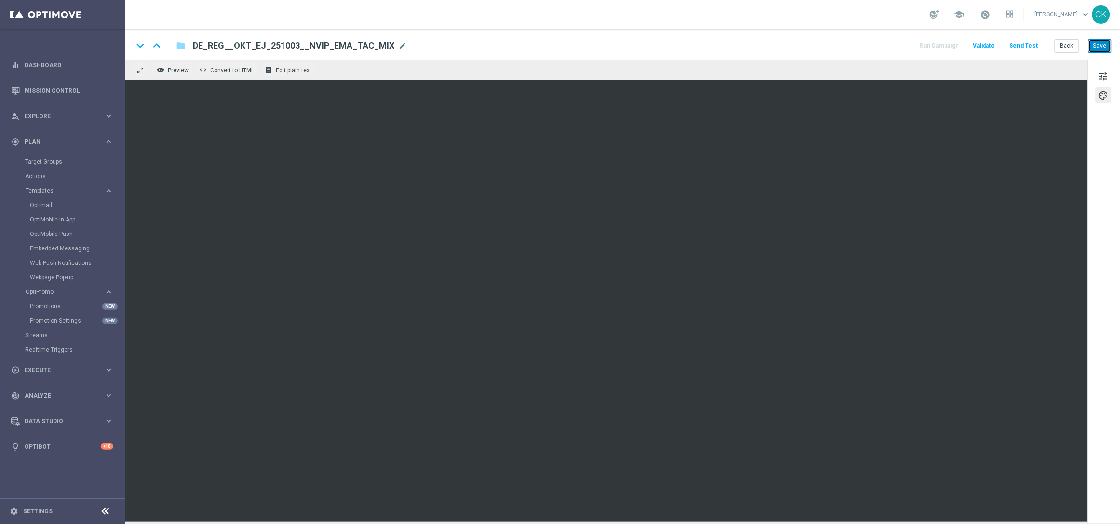
click at [1106, 44] on button "Save" at bounding box center [1100, 46] width 24 height 14
click at [1108, 71] on span "tune" at bounding box center [1103, 76] width 11 height 13
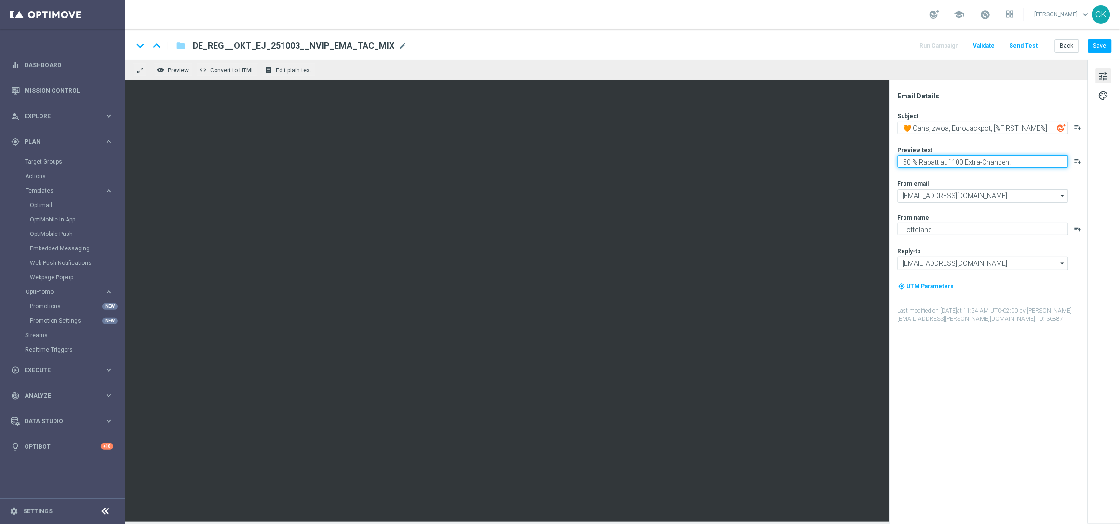
click at [1021, 161] on textarea "50 % Rabatt auf 100 Extra-Chancen." at bounding box center [983, 161] width 171 height 13
click at [902, 160] on textarea "GRATIS Rubbellose." at bounding box center [983, 161] width 171 height 13
click at [997, 162] on textarea "Dazu GRATIS Rubbellose." at bounding box center [983, 161] width 171 height 13
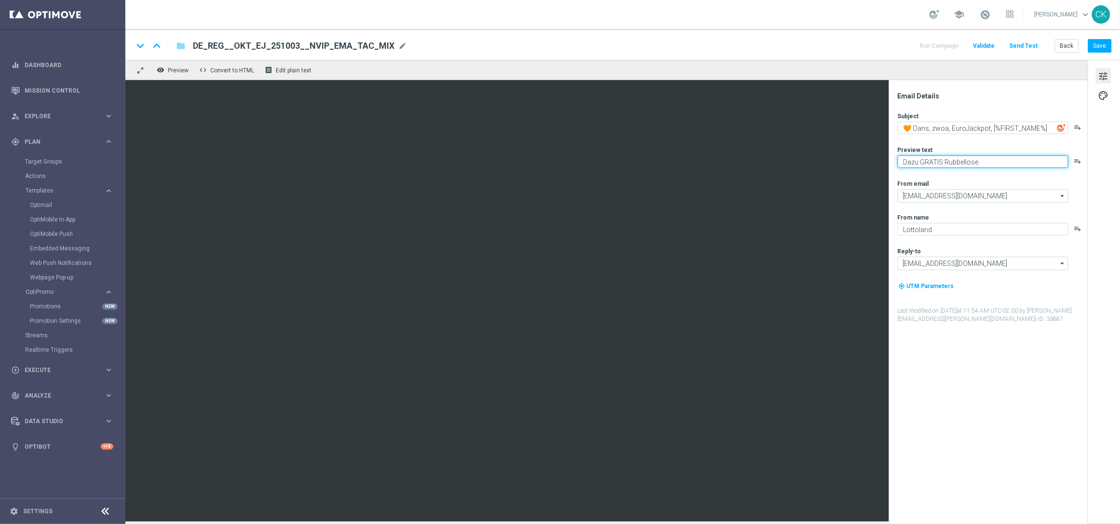
click at [997, 162] on textarea "Dazu GRATIS Rubbellose." at bounding box center [983, 161] width 171 height 13
type textarea "Dazu GRATIS Rubbellose."
click at [953, 127] on textarea "🧡 Oans, zwoa, EuroJackpot, [%FIRST_NAME%]" at bounding box center [983, 128] width 171 height 13
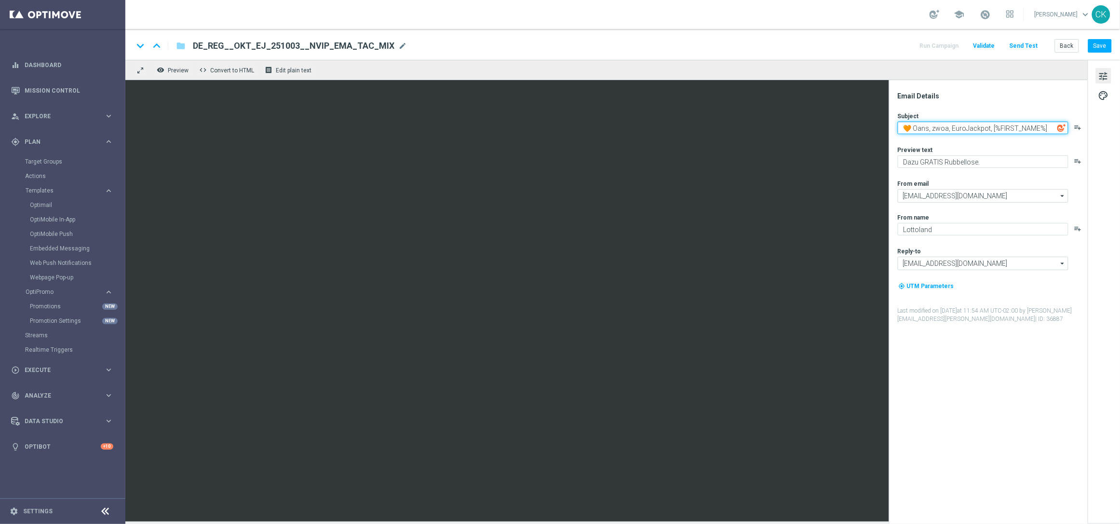
click at [953, 127] on textarea "🧡 Oans, zwoa, EuroJackpot, [%FIRST_NAME%]" at bounding box center [983, 128] width 171 height 13
click at [1106, 44] on button "Save" at bounding box center [1100, 46] width 24 height 14
click at [1106, 43] on button "Save" at bounding box center [1100, 46] width 24 height 14
click at [1097, 44] on button "Save" at bounding box center [1100, 46] width 24 height 14
click at [1033, 42] on button "Send Test" at bounding box center [1023, 46] width 31 height 13
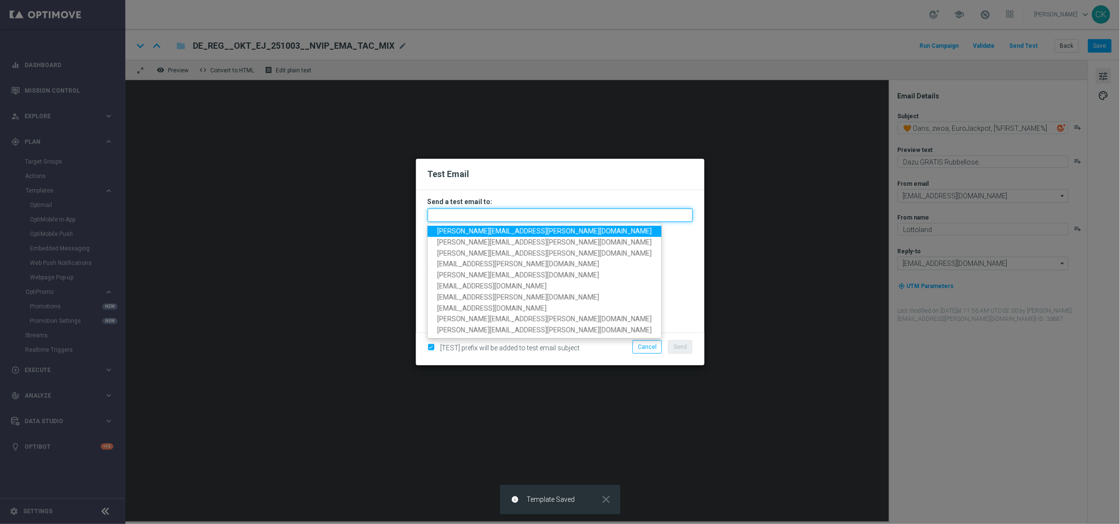
click at [474, 219] on input "text" at bounding box center [560, 215] width 265 height 14
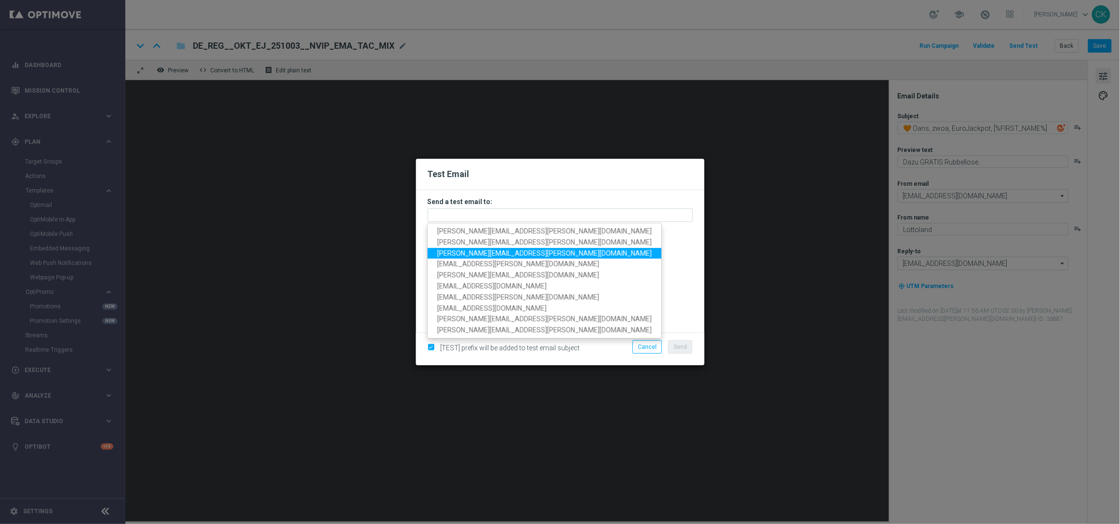
click at [474, 256] on span "[PERSON_NAME][EMAIL_ADDRESS][PERSON_NAME][DOMAIN_NAME]" at bounding box center [544, 253] width 215 height 8
type input "[PERSON_NAME][EMAIL_ADDRESS][PERSON_NAME][DOMAIN_NAME]"
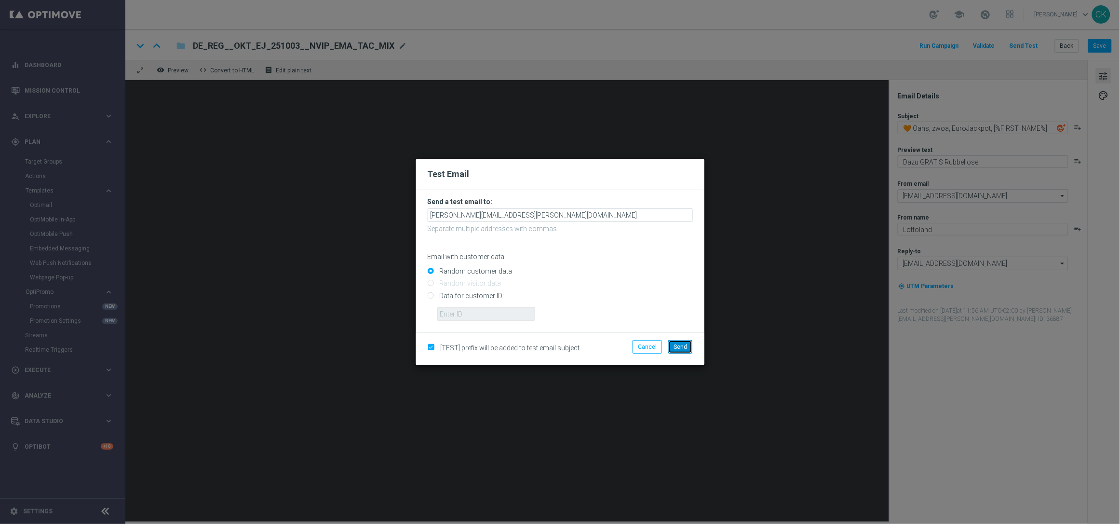
click at [682, 350] on button "Send" at bounding box center [680, 347] width 24 height 14
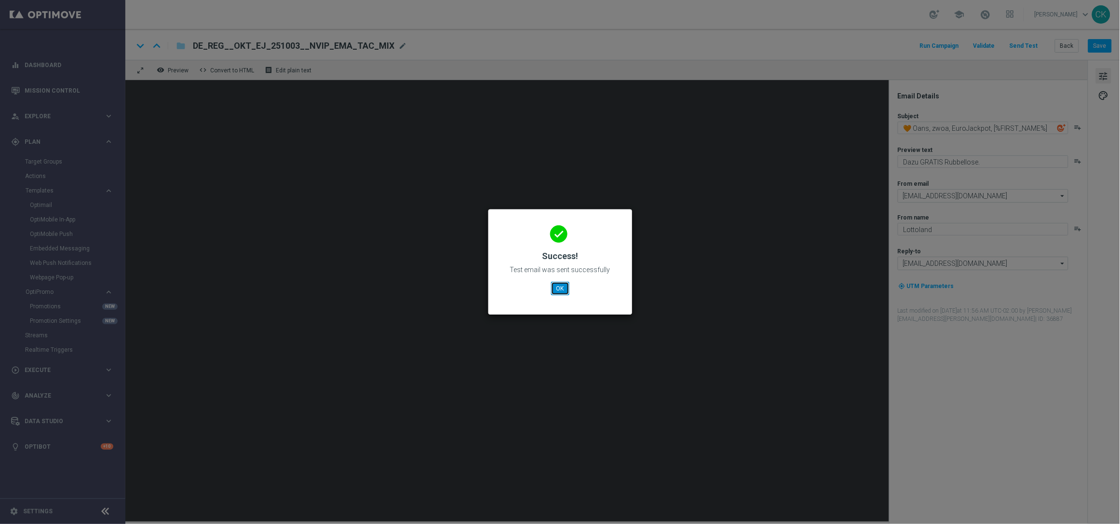
click at [558, 285] on button "OK" at bounding box center [560, 289] width 18 height 14
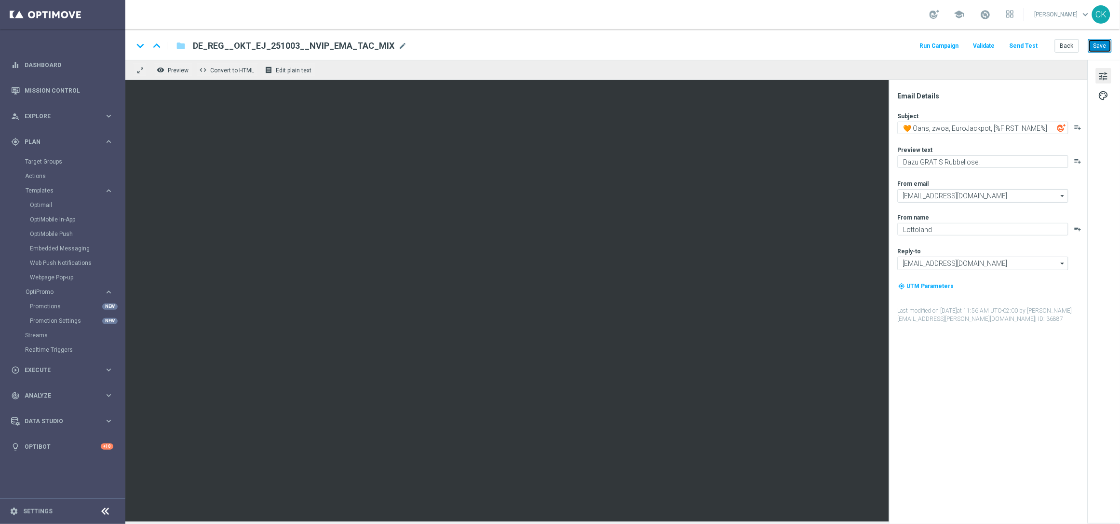
click at [1107, 47] on button "Save" at bounding box center [1100, 46] width 24 height 14
click at [1068, 44] on button "Back" at bounding box center [1067, 46] width 24 height 14
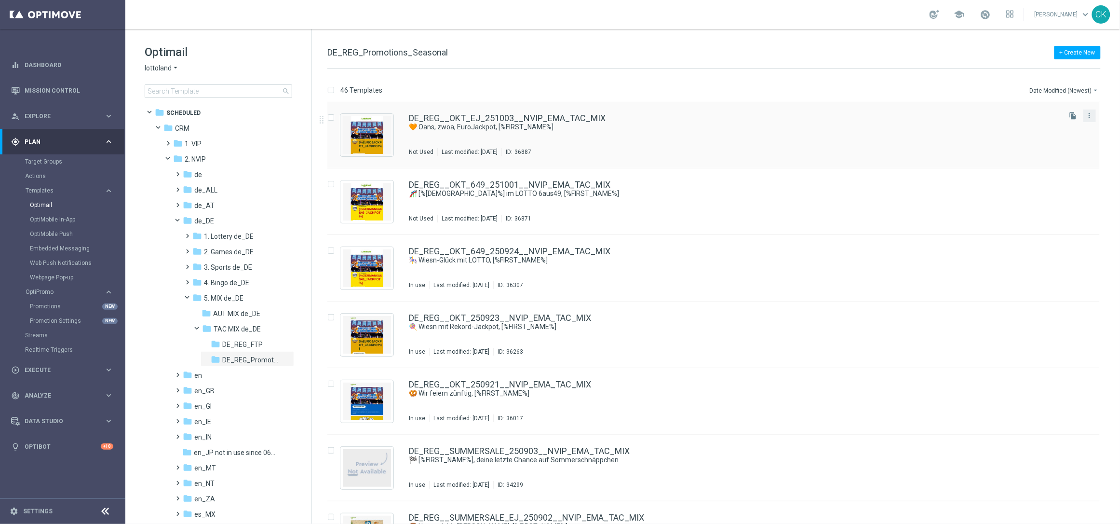
click at [1091, 120] on button "more_vert" at bounding box center [1090, 115] width 10 height 12
click at [1029, 139] on span "Copy To" at bounding box center [1031, 139] width 21 height 7
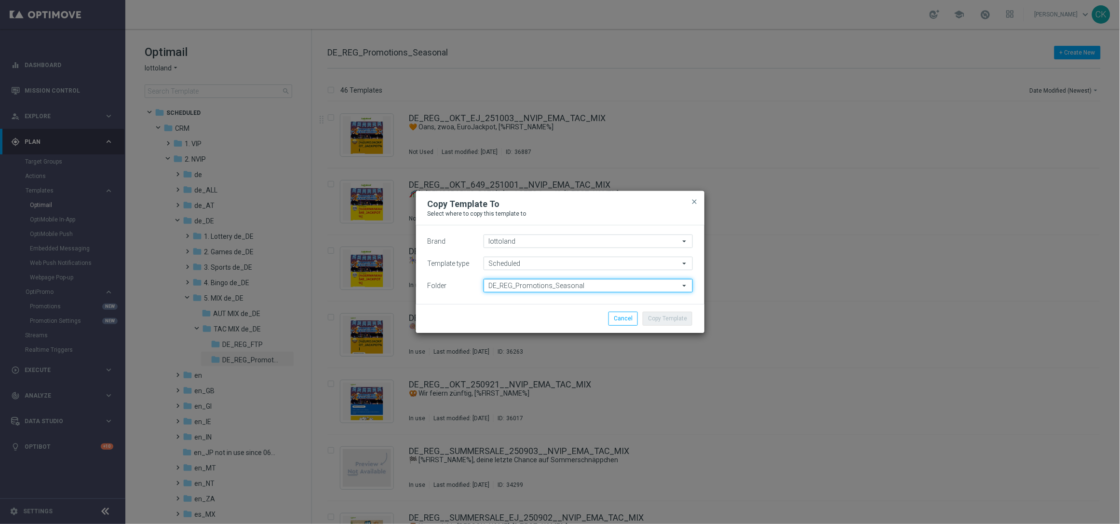
click at [572, 290] on input "DE_REG_Promotions_Seasonal" at bounding box center [588, 286] width 209 height 14
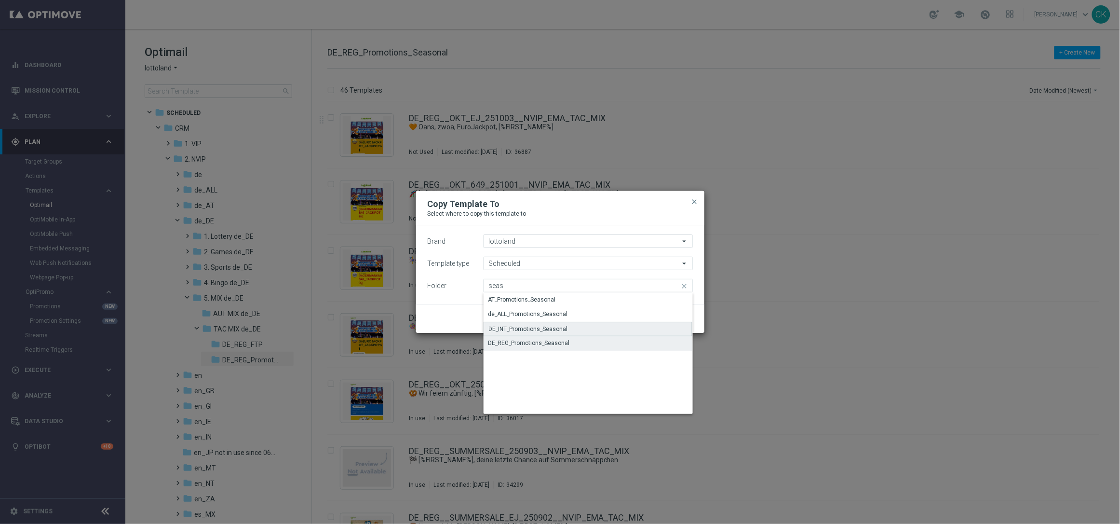
click at [533, 329] on div "DE_INT_Promotions_Seasonal" at bounding box center [528, 329] width 79 height 9
type input "DE_INT_Promotions_Seasonal"
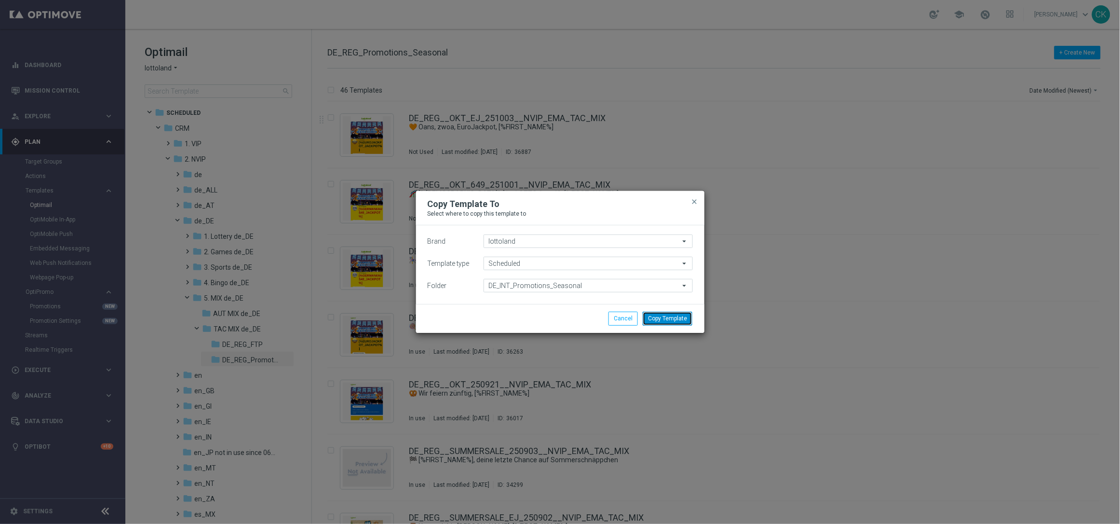
click at [677, 316] on button "Copy Template" at bounding box center [668, 318] width 50 height 14
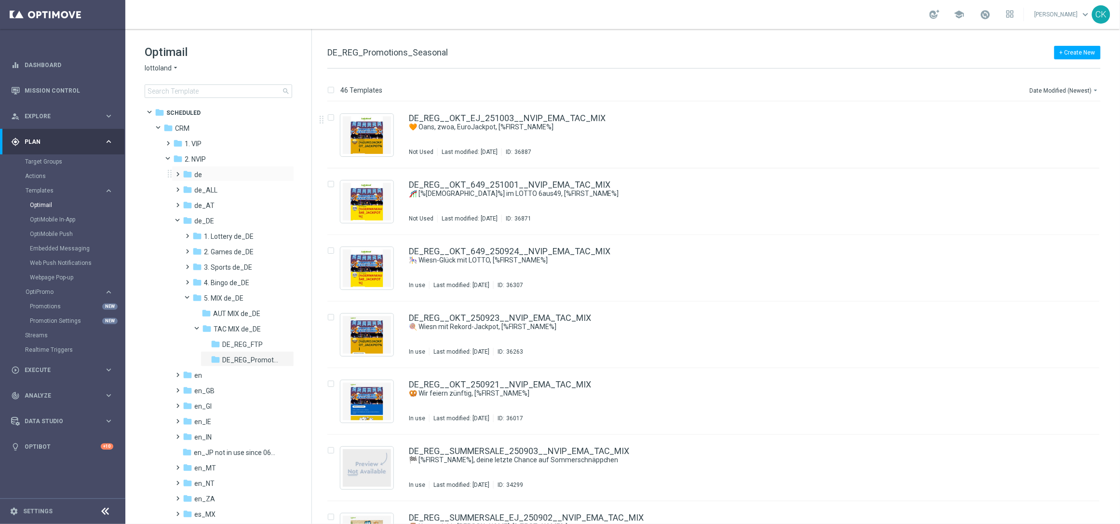
click at [175, 172] on span at bounding box center [176, 170] width 4 height 4
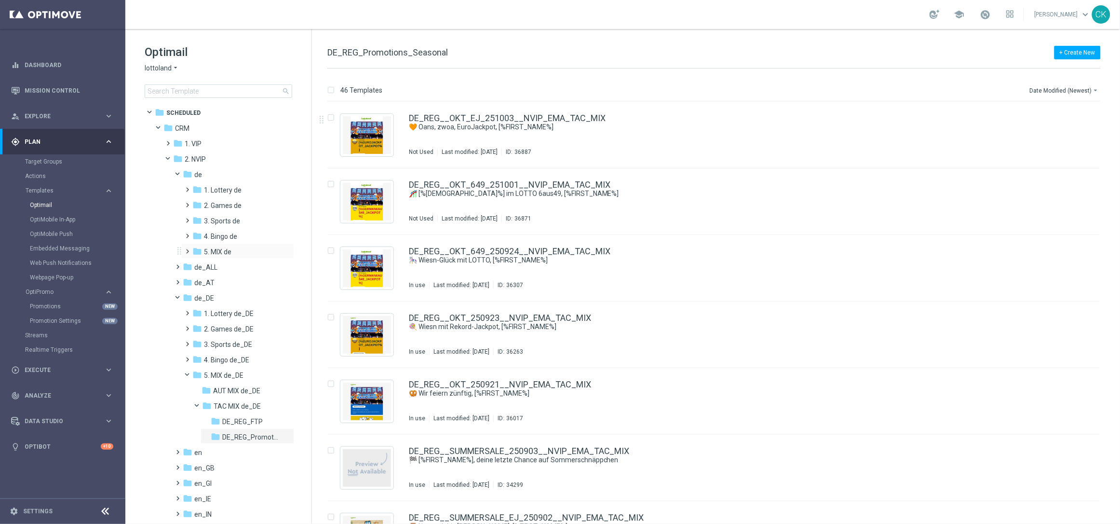
click at [188, 248] on span at bounding box center [186, 247] width 4 height 4
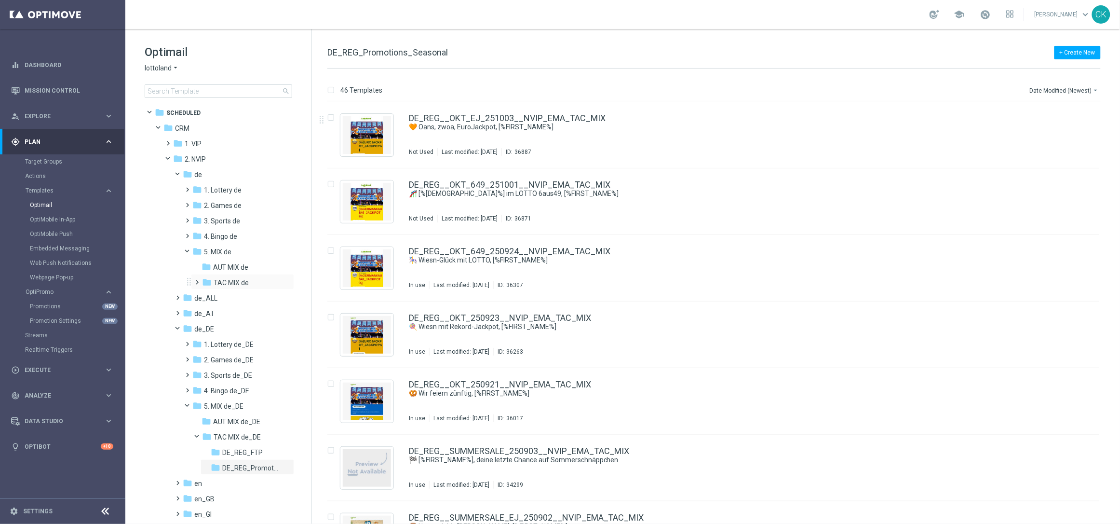
click at [198, 280] on span at bounding box center [195, 278] width 4 height 4
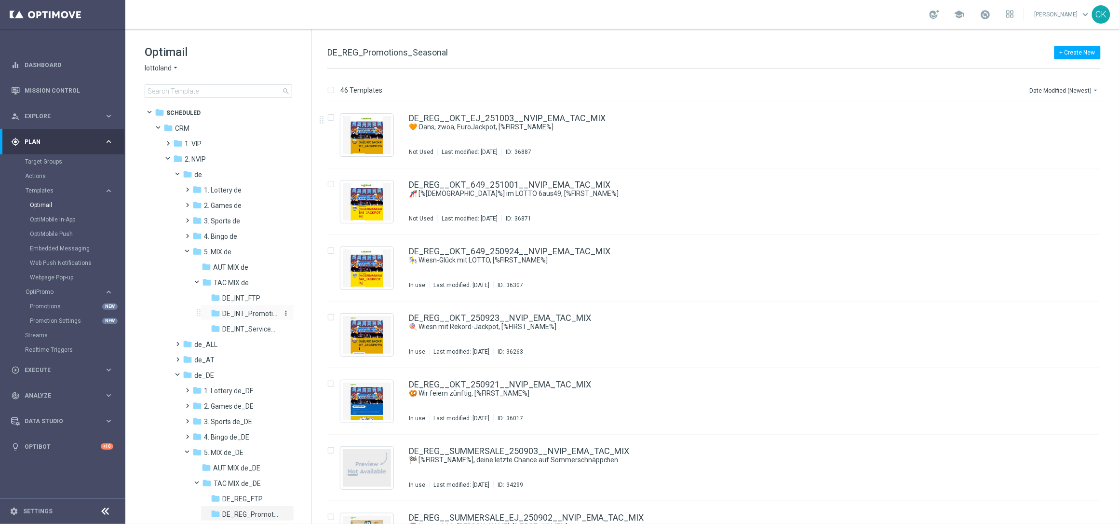
click at [247, 313] on span "DE_INT_Promotions_Seasonal" at bounding box center [250, 313] width 56 height 9
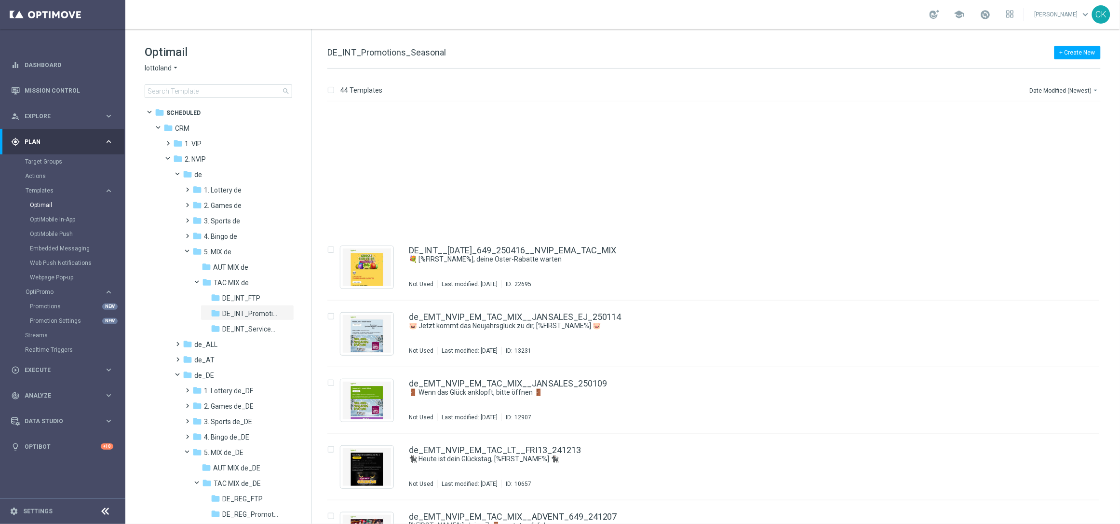
scroll to position [2506, 0]
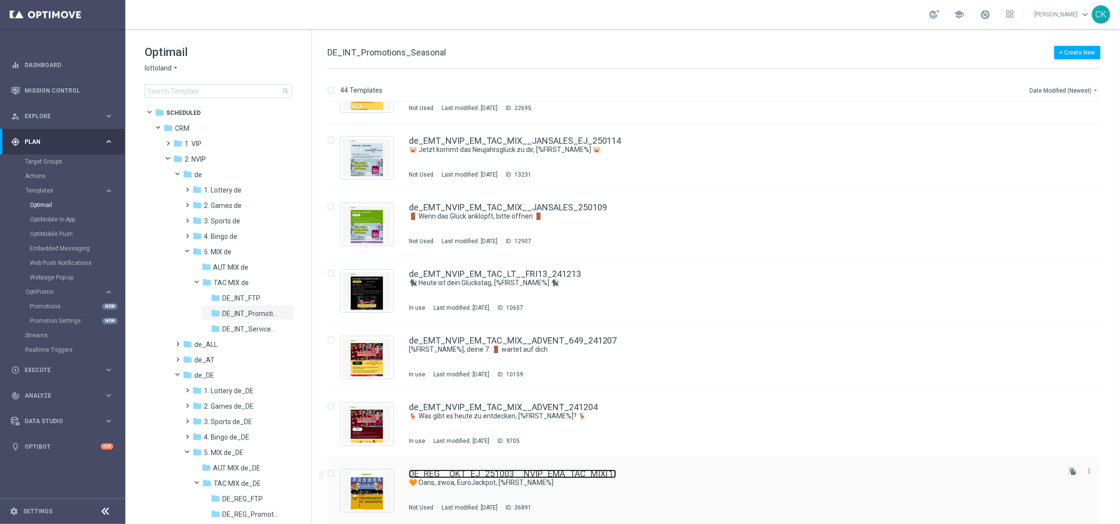
click at [490, 471] on link "DE_REG__OKT_EJ_251003__NVIP_EMA_TAC_MIX(1)" at bounding box center [512, 473] width 207 height 9
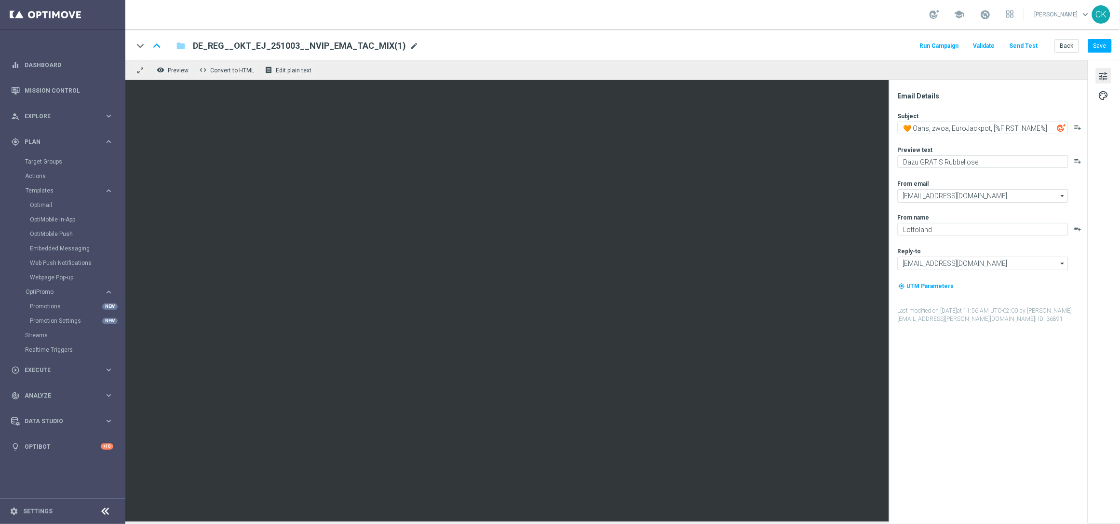
click at [410, 42] on span "mode_edit" at bounding box center [414, 45] width 9 height 9
click at [372, 42] on input "DE_REG__OKT_EJ_251003__NVIP_EMA_TAC_MIX(1)" at bounding box center [312, 46] width 239 height 13
paste input "INT__OKT_EJ_251003__NVIP_EMA_TAC_MIX"
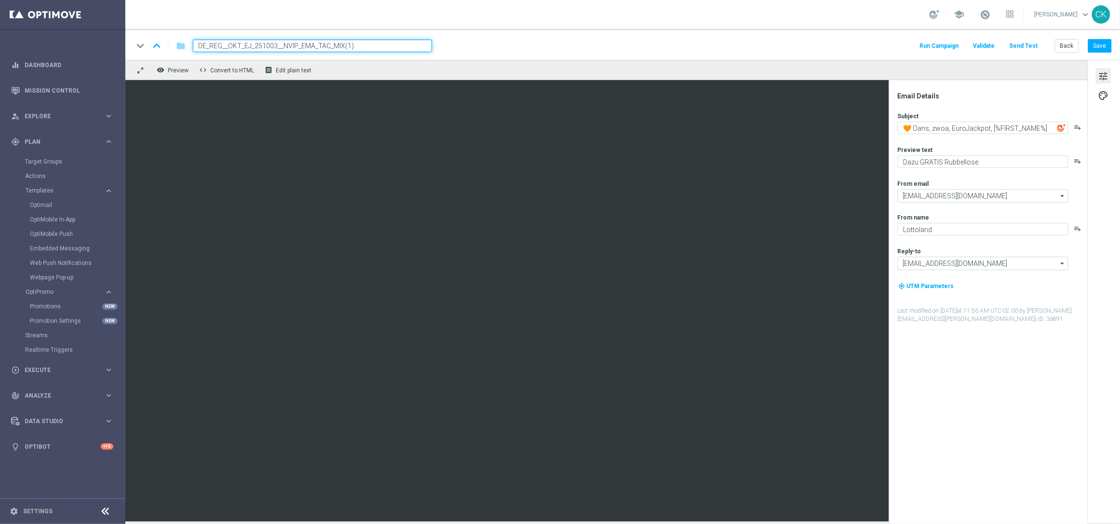
type input "DE_INT__OKT_EJ_251003__NVIP_EMA_TAC_MIX"
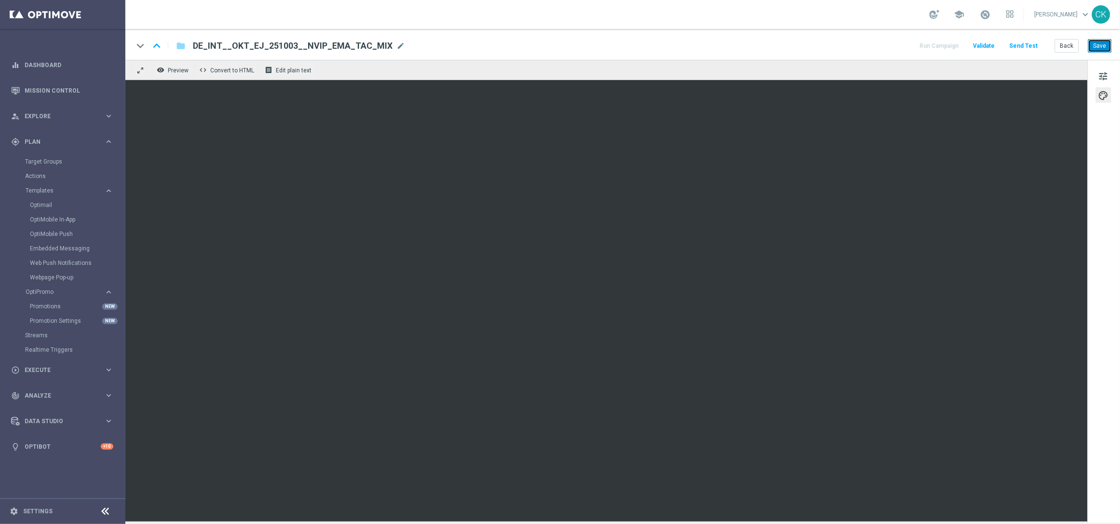
click at [1097, 44] on button "Save" at bounding box center [1100, 46] width 24 height 14
click at [1102, 78] on span "tune" at bounding box center [1103, 76] width 11 height 13
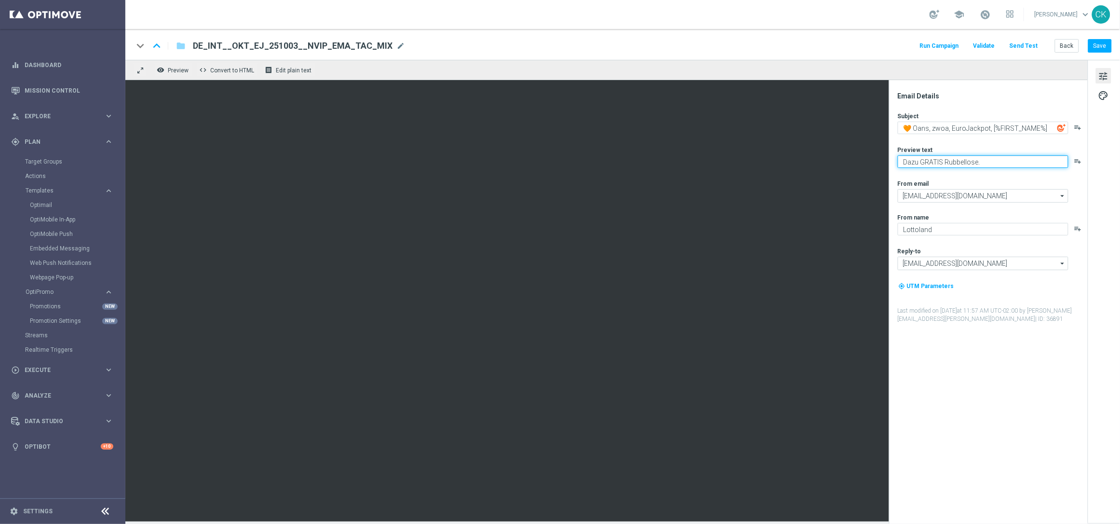
drag, startPoint x: 977, startPoint y: 163, endPoint x: 936, endPoint y: 163, distance: 41.0
click at [936, 163] on textarea "Dazu GRATIS Rubbellose." at bounding box center [983, 161] width 171 height 13
click at [948, 163] on textarea "Dazu Freispiele." at bounding box center [983, 161] width 171 height 13
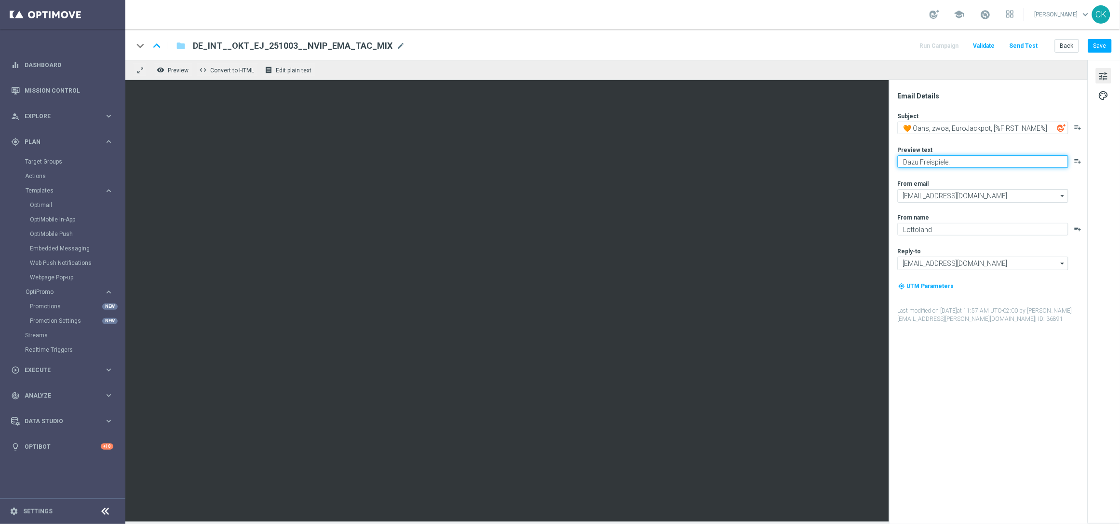
type textarea "Dazu Freispiele."
click at [1108, 46] on button "Save" at bounding box center [1100, 46] width 24 height 14
click at [1100, 45] on button "Save" at bounding box center [1100, 46] width 24 height 14
click at [1103, 43] on button "Save" at bounding box center [1100, 46] width 24 height 14
click at [1103, 46] on button "Save" at bounding box center [1100, 46] width 24 height 14
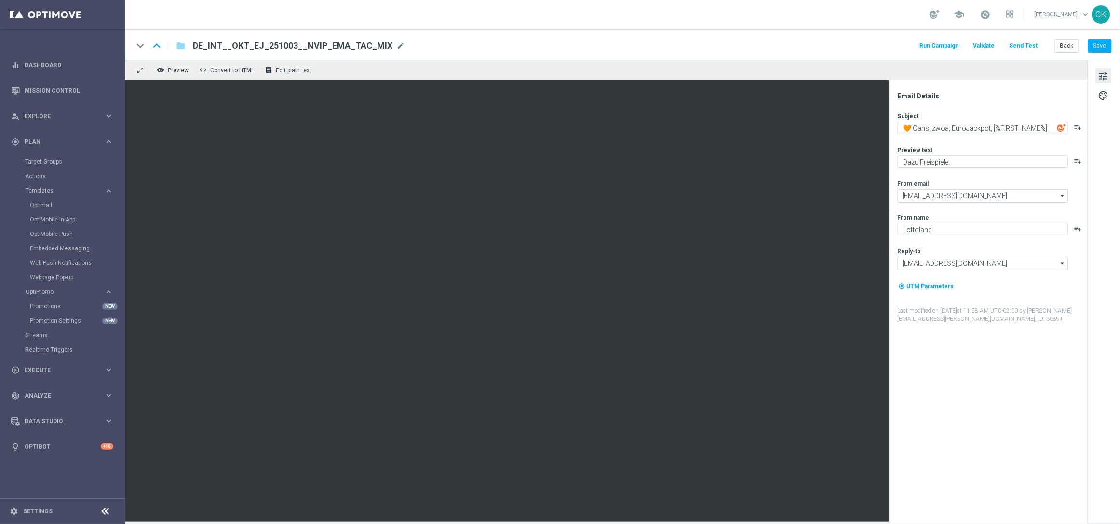
click at [1028, 45] on button "Send Test" at bounding box center [1023, 46] width 31 height 13
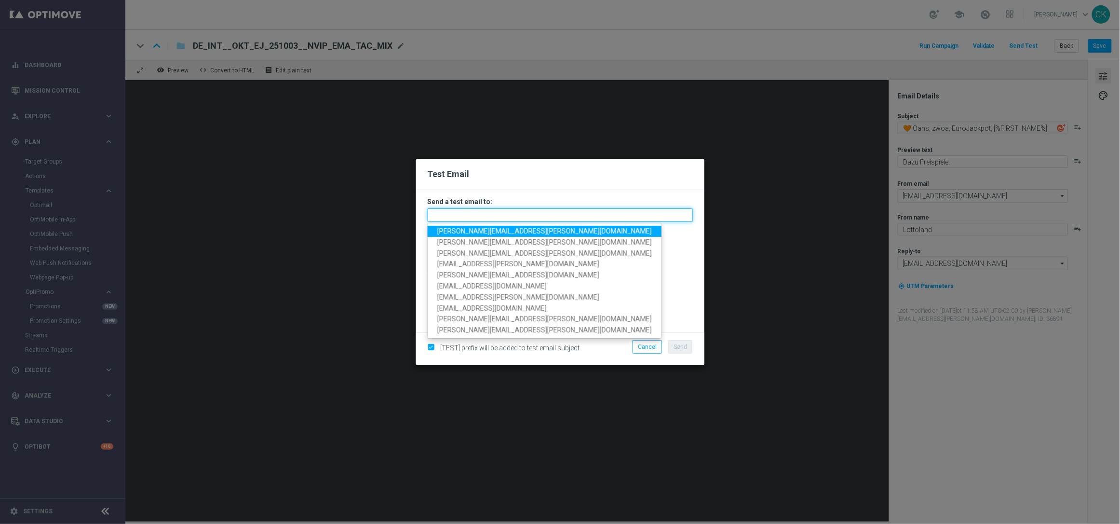
click at [466, 211] on input "text" at bounding box center [560, 215] width 265 height 14
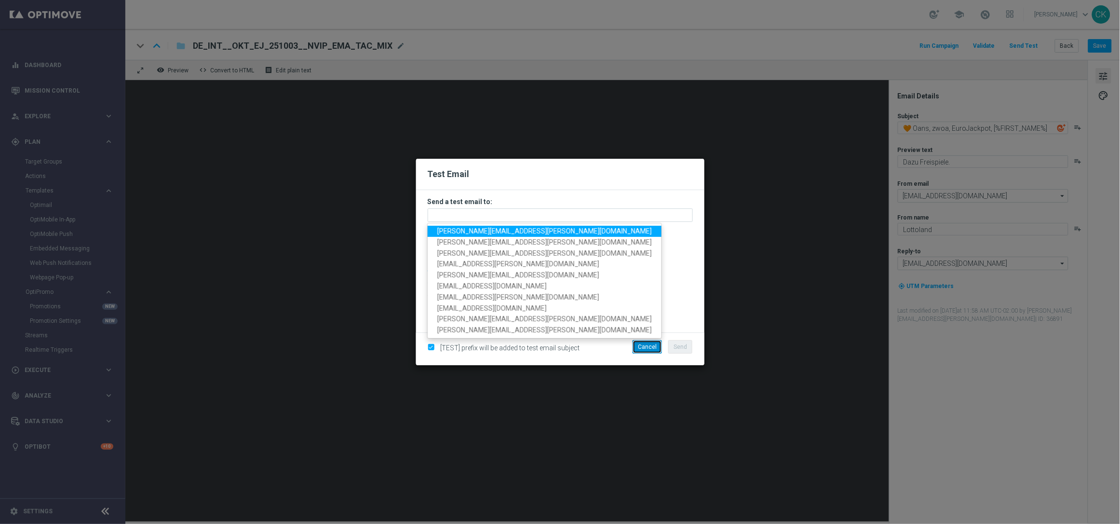
click at [653, 345] on button "Cancel" at bounding box center [647, 347] width 29 height 14
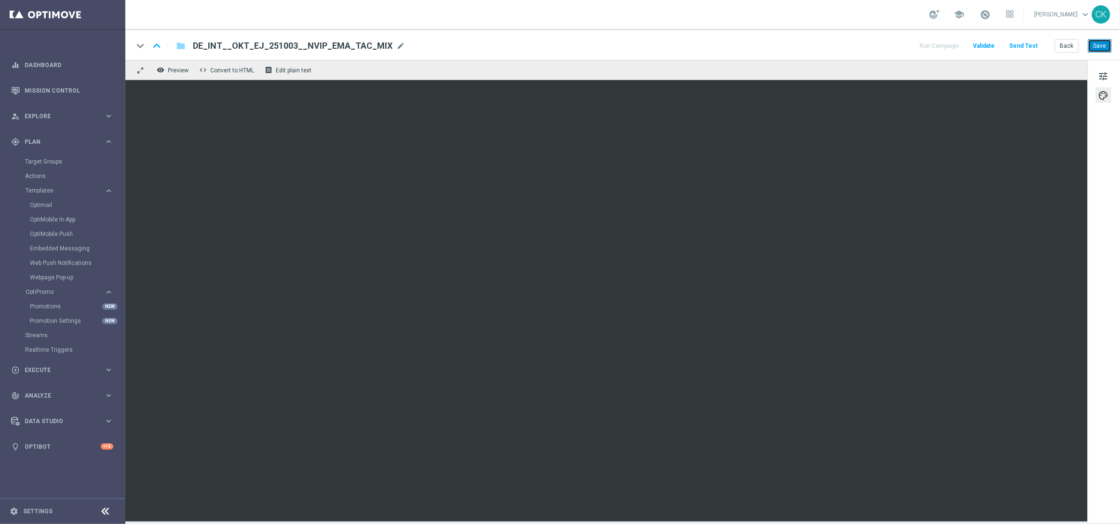
click at [1103, 43] on button "Save" at bounding box center [1100, 46] width 24 height 14
click at [1029, 45] on button "Send Test" at bounding box center [1023, 46] width 31 height 13
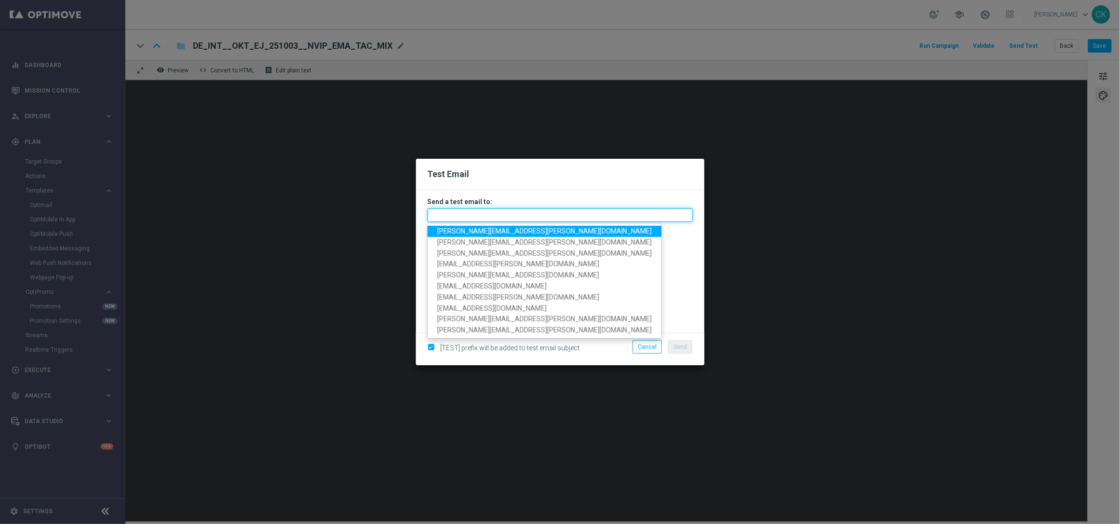
click at [481, 220] on input "text" at bounding box center [560, 215] width 265 height 14
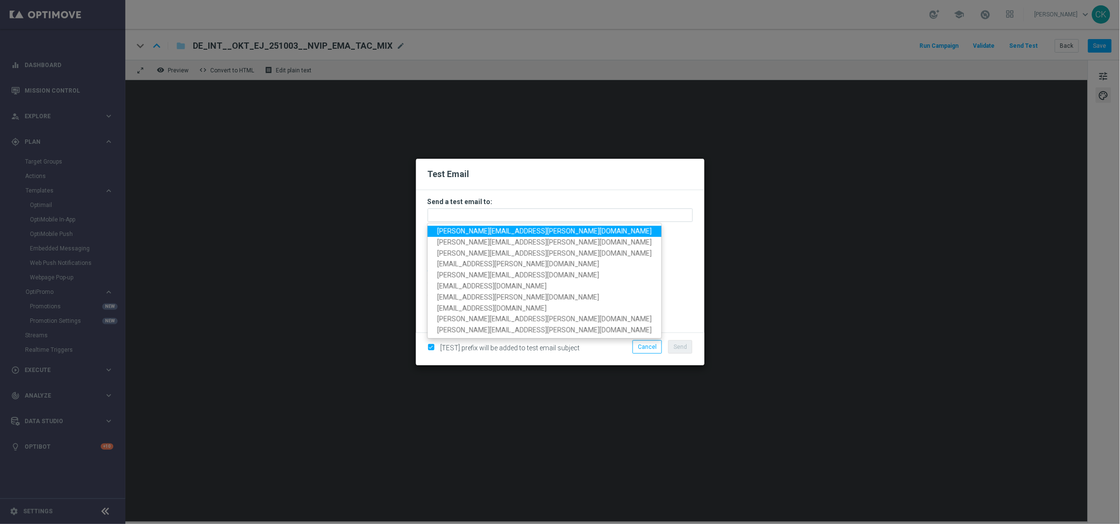
click at [487, 231] on span "[PERSON_NAME][EMAIL_ADDRESS][PERSON_NAME][DOMAIN_NAME]" at bounding box center [544, 231] width 215 height 8
type input "[PERSON_NAME][EMAIL_ADDRESS][PERSON_NAME][DOMAIN_NAME]"
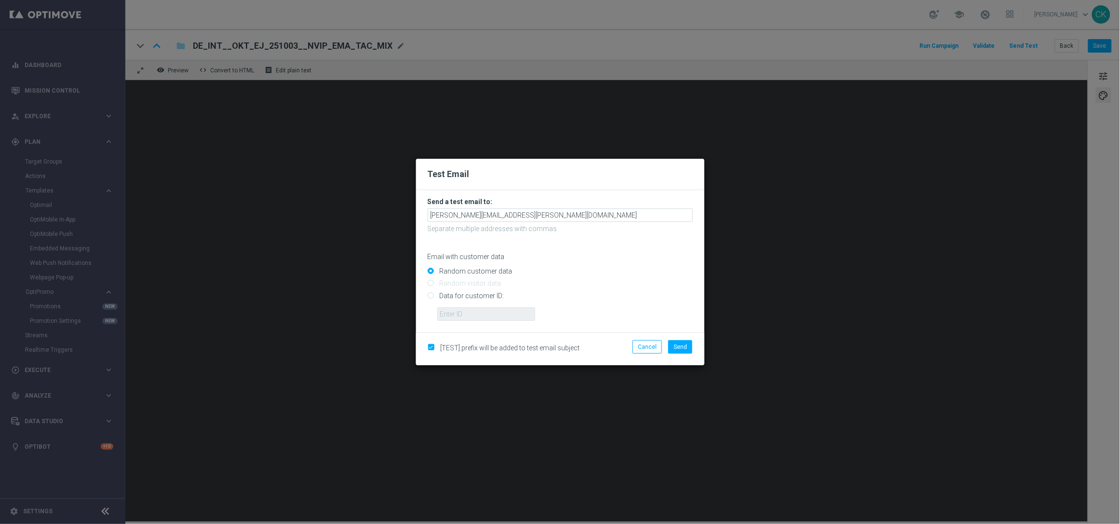
click at [480, 294] on input "Data for customer ID:" at bounding box center [560, 300] width 265 height 14
radio input "true"
click at [480, 311] on input "text" at bounding box center [486, 314] width 98 height 14
type input "14586067"
click at [684, 346] on span "Send" at bounding box center [681, 346] width 14 height 7
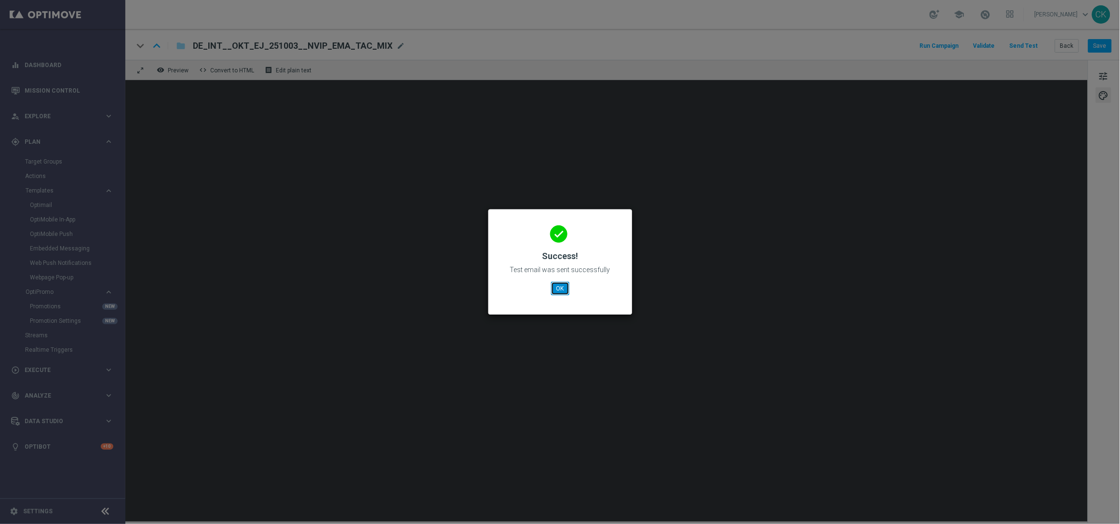
click at [561, 284] on button "OK" at bounding box center [560, 289] width 18 height 14
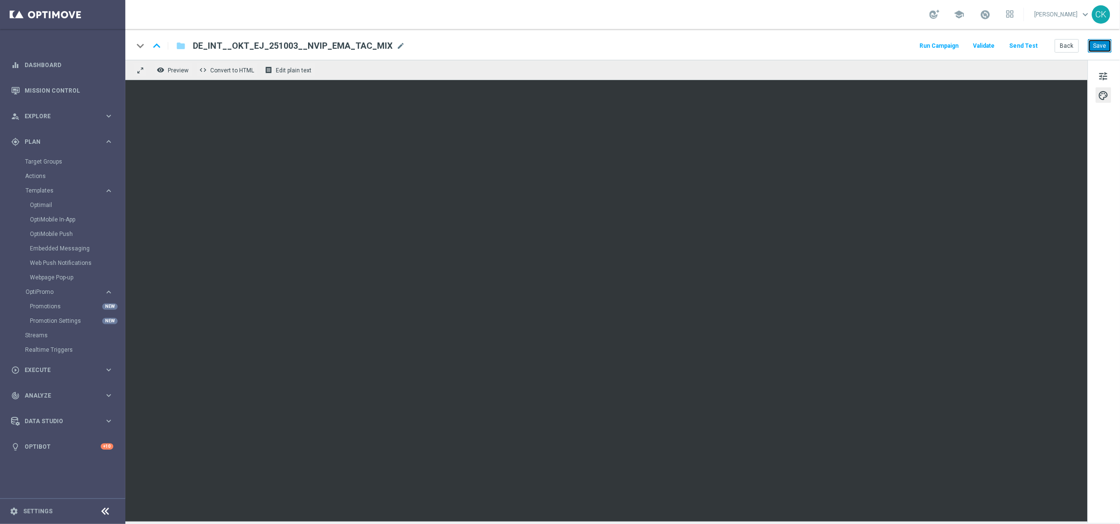
click at [1100, 44] on button "Save" at bounding box center [1100, 46] width 24 height 14
click at [1068, 45] on button "Back" at bounding box center [1067, 46] width 24 height 14
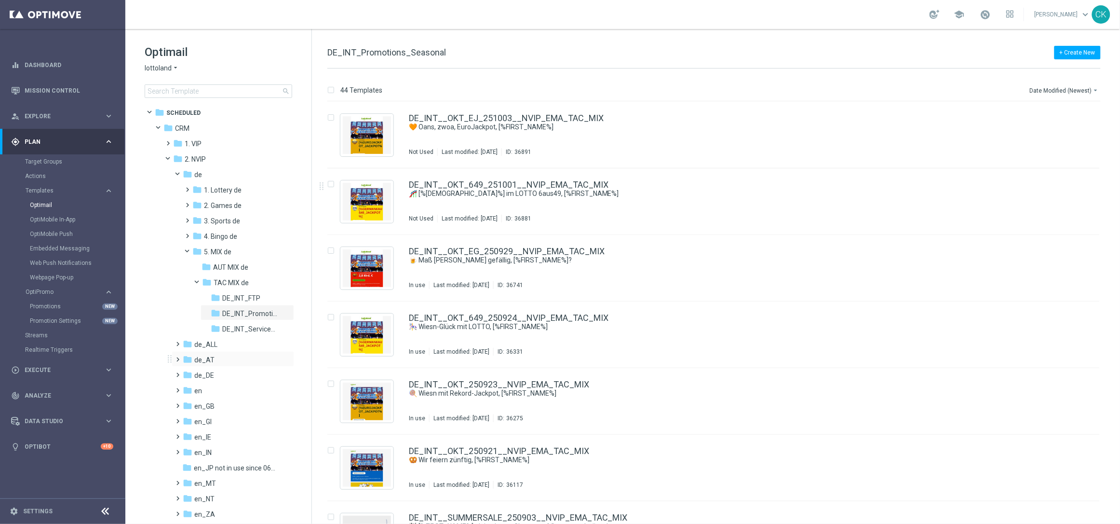
click at [178, 355] on span at bounding box center [176, 355] width 4 height 4
click at [186, 434] on span at bounding box center [186, 432] width 4 height 4
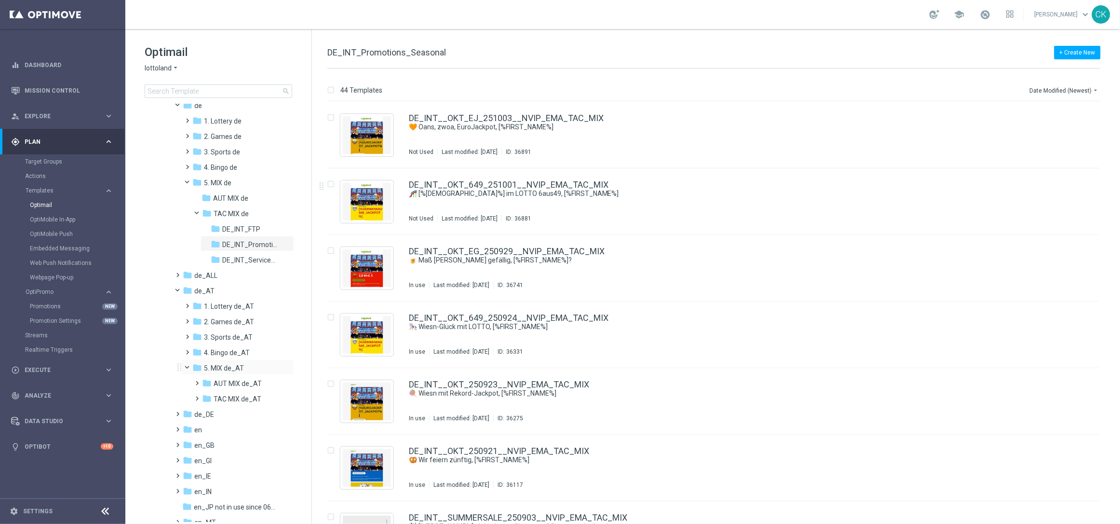
scroll to position [104, 0]
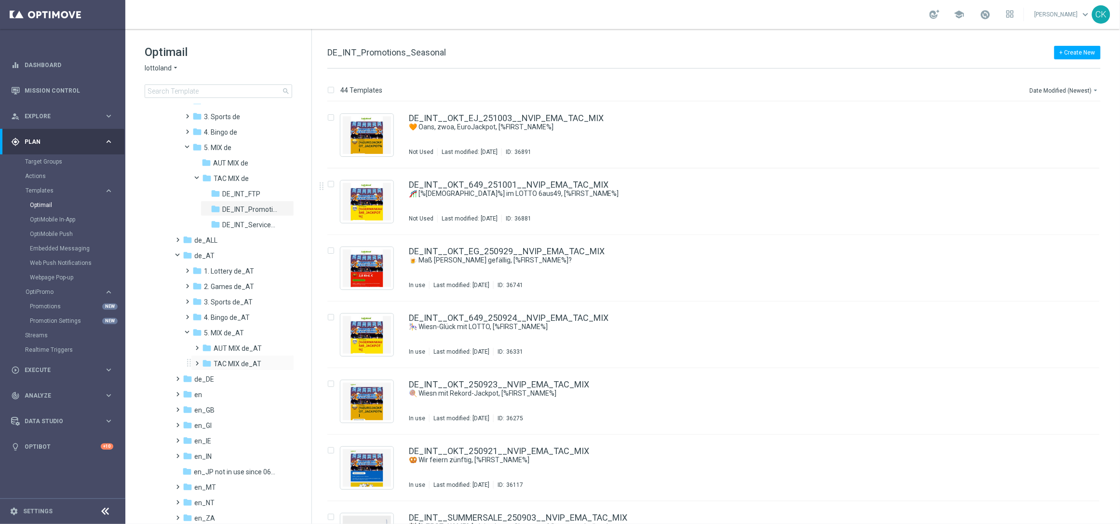
click at [198, 361] on span at bounding box center [195, 359] width 4 height 4
click at [250, 395] on span "AT_Promotions_Seasonal" at bounding box center [250, 394] width 56 height 9
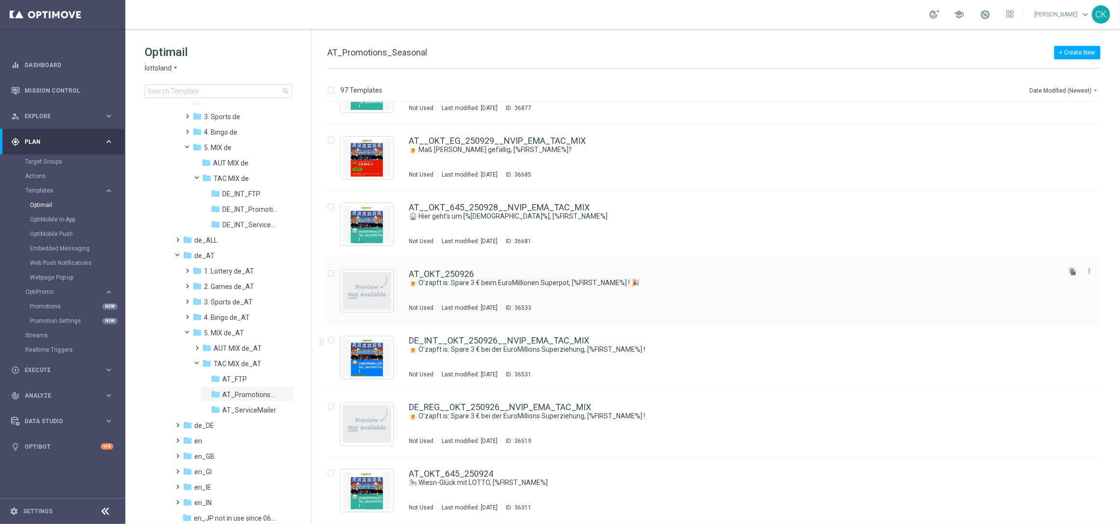
scroll to position [59, 0]
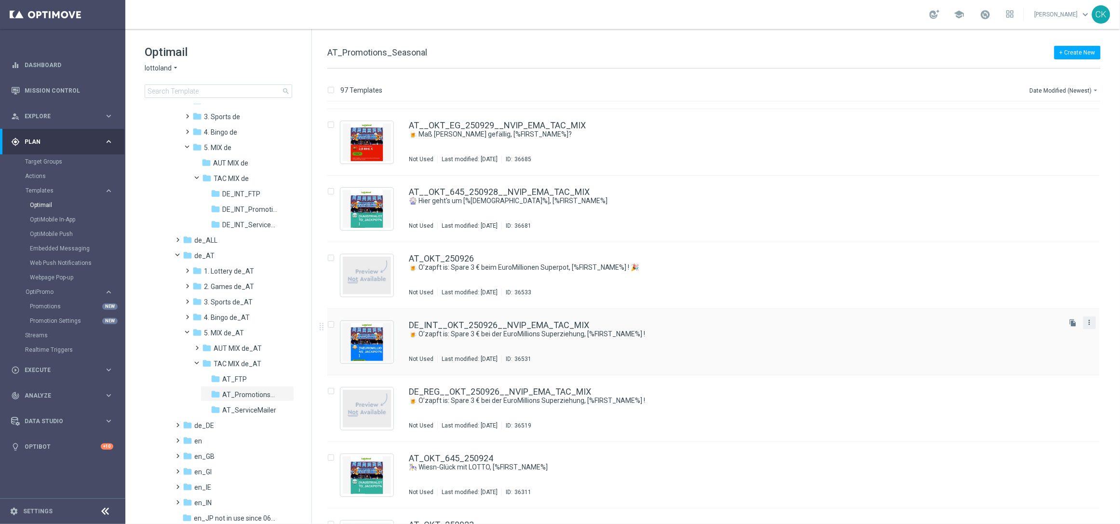
click at [1088, 318] on icon "more_vert" at bounding box center [1090, 322] width 8 height 8
click at [1030, 329] on span "Move" at bounding box center [1028, 332] width 15 height 7
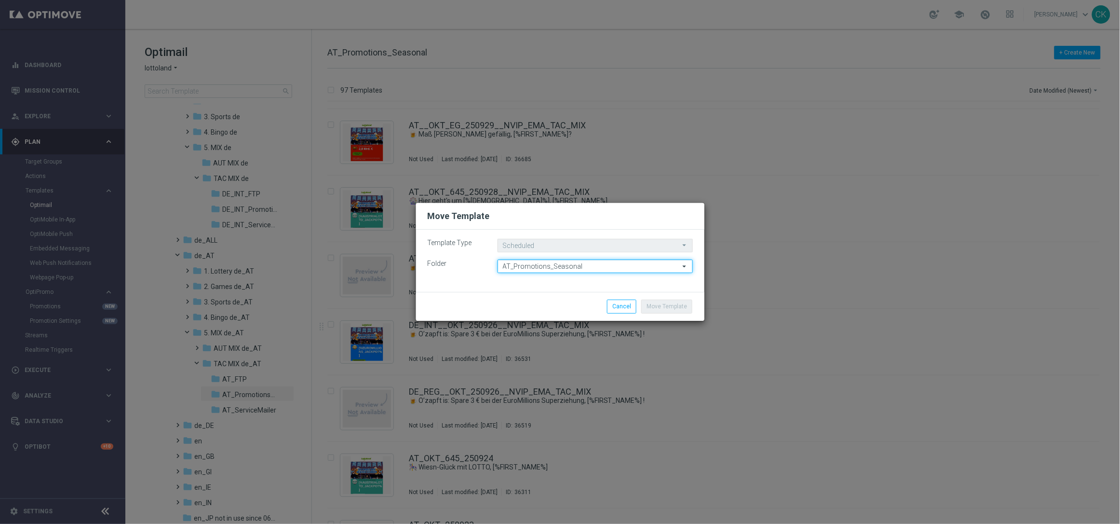
click at [612, 267] on input "AT_Promotions_Seasonal" at bounding box center [595, 266] width 195 height 14
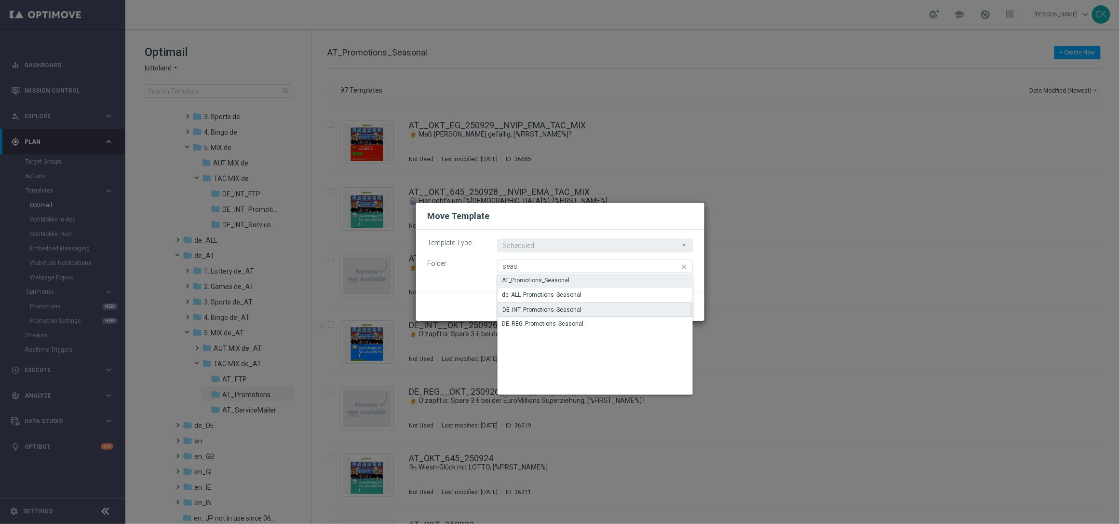
click at [593, 308] on div "DE_INT_Promotions_Seasonal" at bounding box center [595, 309] width 195 height 14
type input "DE_INT_Promotions_Seasonal"
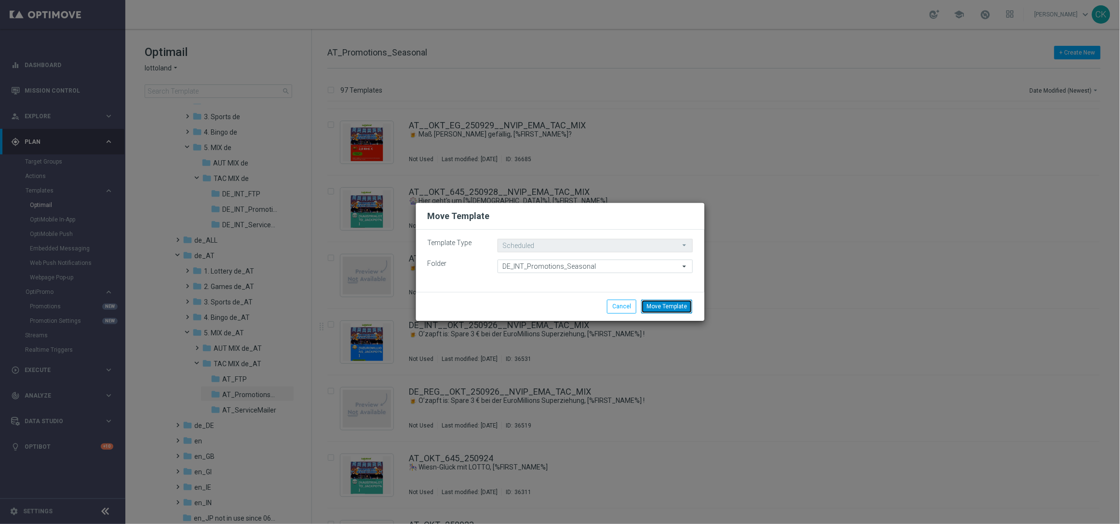
click at [675, 305] on button "Move Template" at bounding box center [666, 306] width 51 height 14
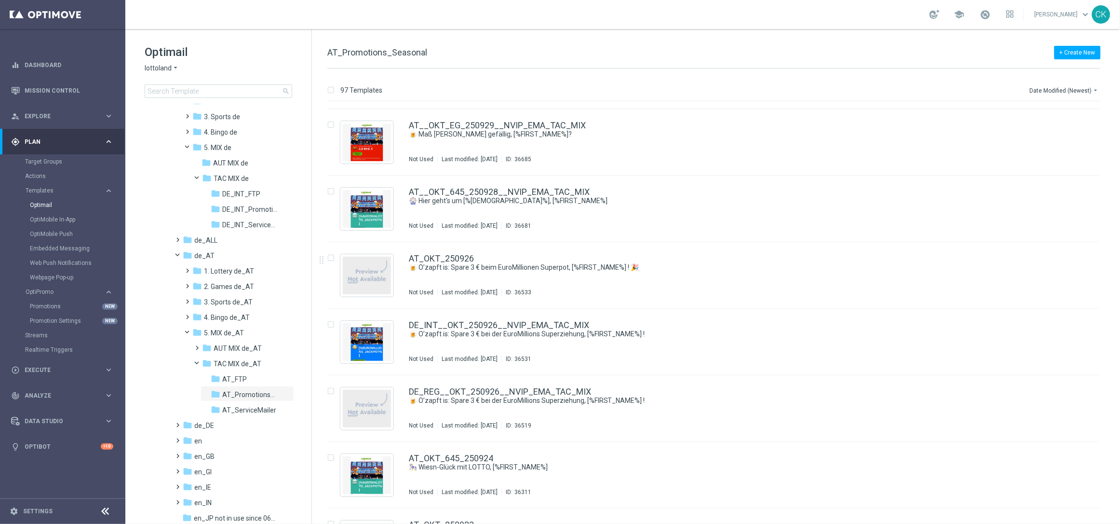
scroll to position [0, 0]
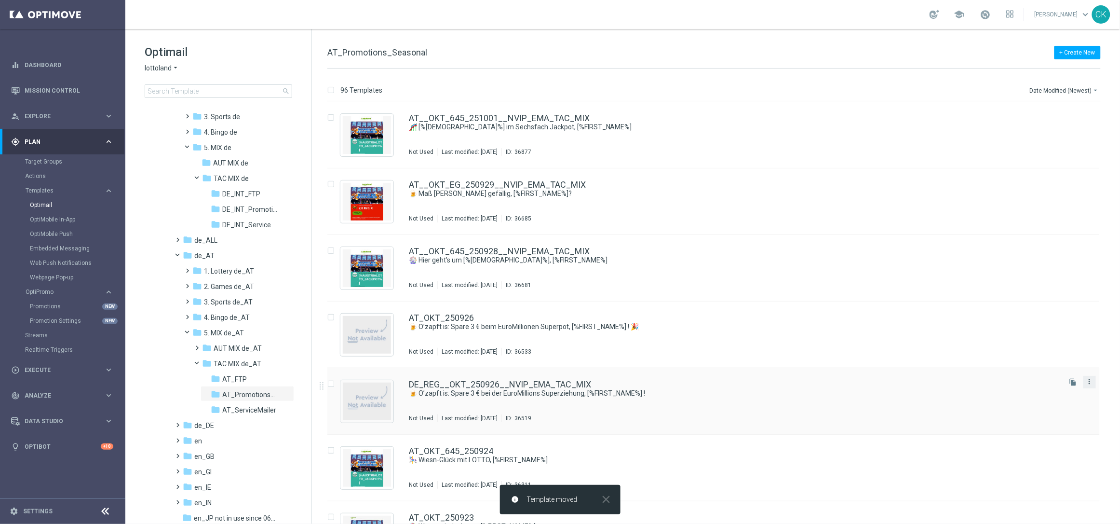
click at [1091, 378] on icon "more_vert" at bounding box center [1090, 382] width 8 height 8
click at [1027, 389] on span "Move" at bounding box center [1028, 392] width 15 height 7
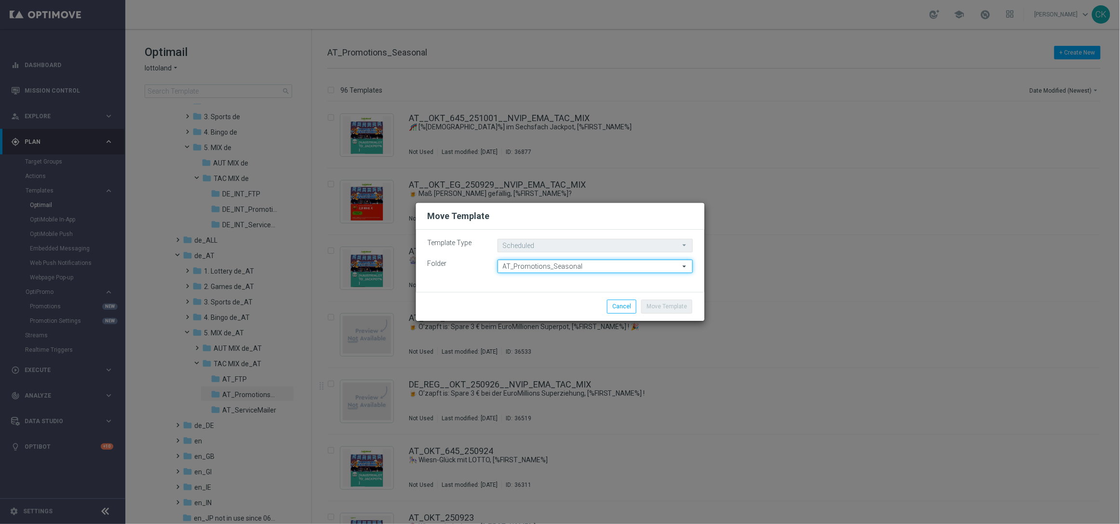
click at [603, 268] on input "AT_Promotions_Seasonal" at bounding box center [595, 266] width 195 height 14
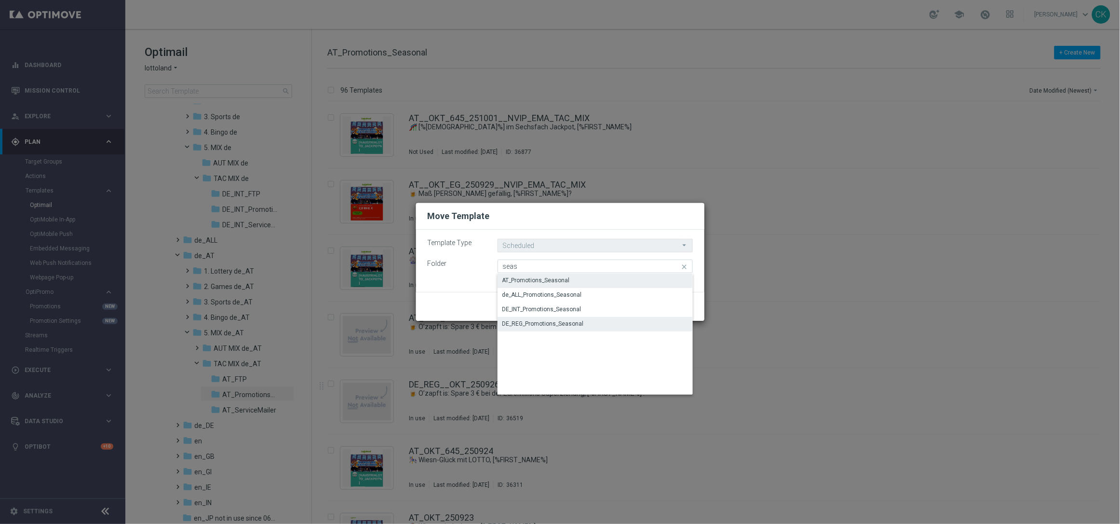
click at [566, 321] on div "DE_REG_Promotions_Seasonal" at bounding box center [542, 323] width 81 height 9
type input "DE_REG_Promotions_Seasonal"
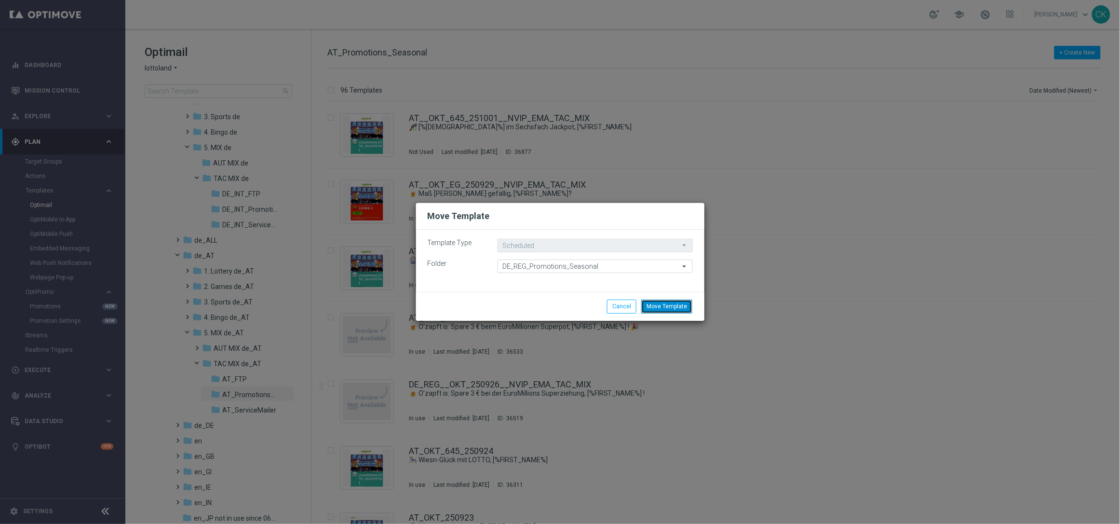
click at [667, 307] on button "Move Template" at bounding box center [666, 306] width 51 height 14
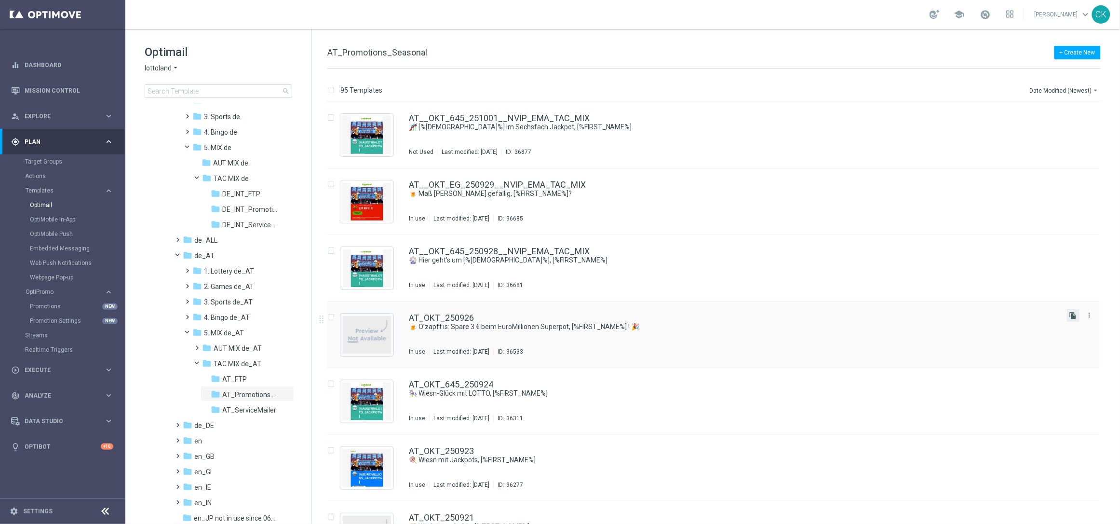
click at [1070, 315] on icon "file_copy" at bounding box center [1074, 315] width 8 height 8
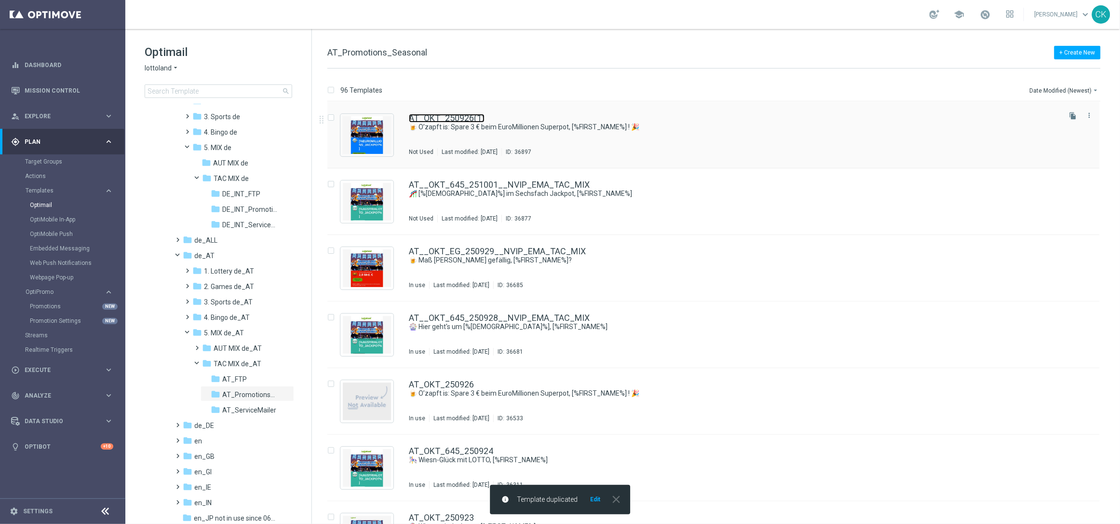
click at [439, 122] on link "AT_OKT_250926(1)" at bounding box center [447, 118] width 76 height 9
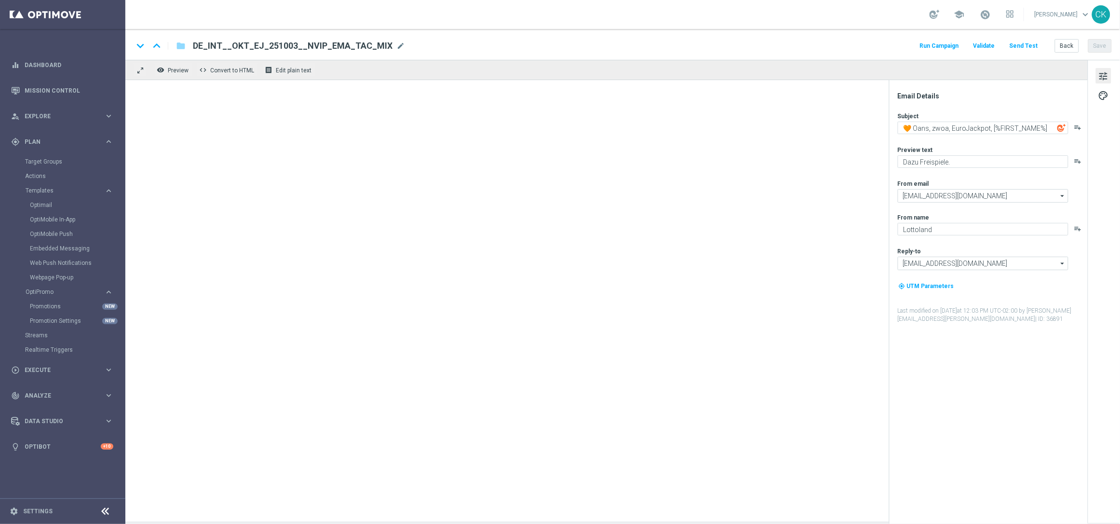
type textarea "🍺 O’zapft is: Spare 3 € beim EuroMillionen Superpot, [%FIRST_NAME%] ! 🎉"
type textarea "Dein Systemanteil EuroMillionen Exklusiv Rabatt"
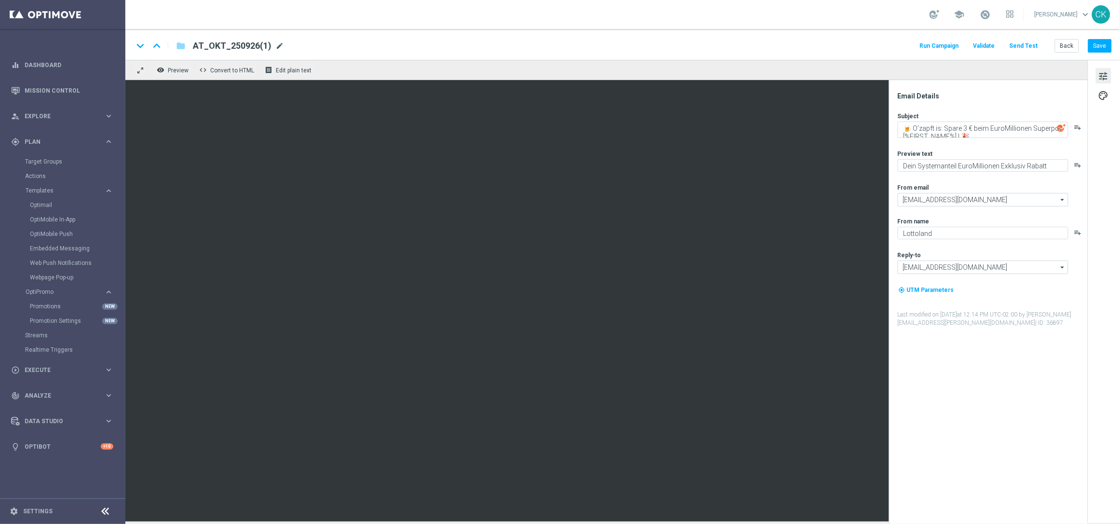
click at [275, 43] on span "mode_edit" at bounding box center [279, 45] width 9 height 9
click at [263, 48] on input "AT_OKT_250926(1)" at bounding box center [312, 46] width 239 height 13
paste input "_OKT_EM_251003__NVIP_EMA_TAC_MIX"
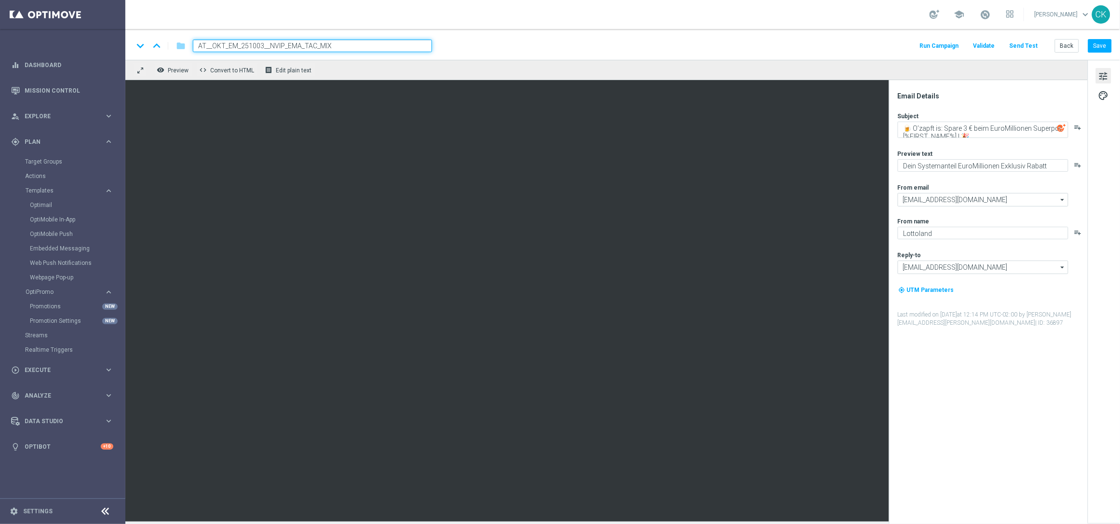
type input "AT__OKT_EM_251003__NVIP_EMA_TAC_MIX"
click at [553, 50] on div "keyboard_arrow_down keyboard_arrow_up folder AT__OKT_EM_251003__NVIP_EMA_TAC_MI…" at bounding box center [622, 46] width 979 height 13
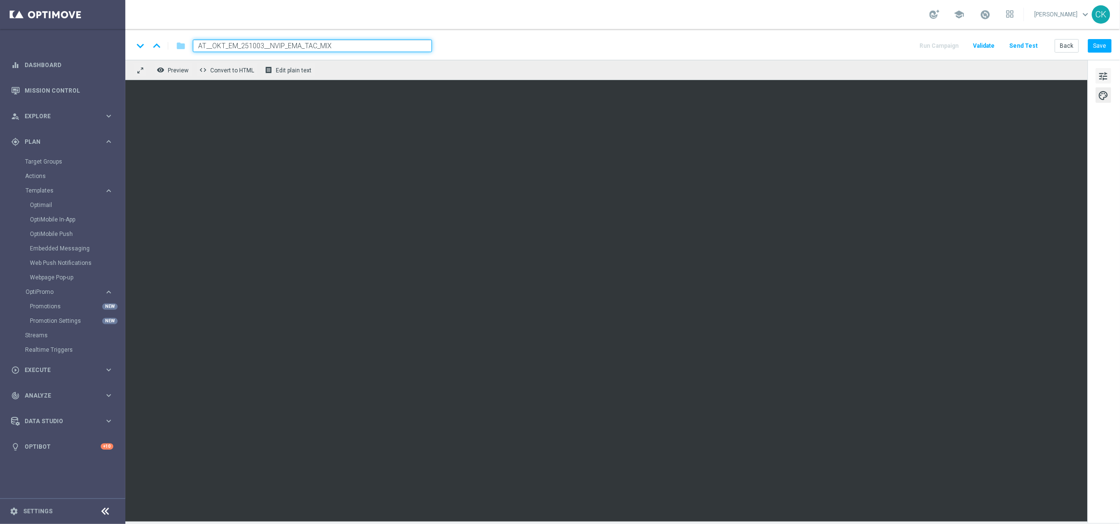
click at [1103, 78] on span "tune" at bounding box center [1103, 76] width 11 height 13
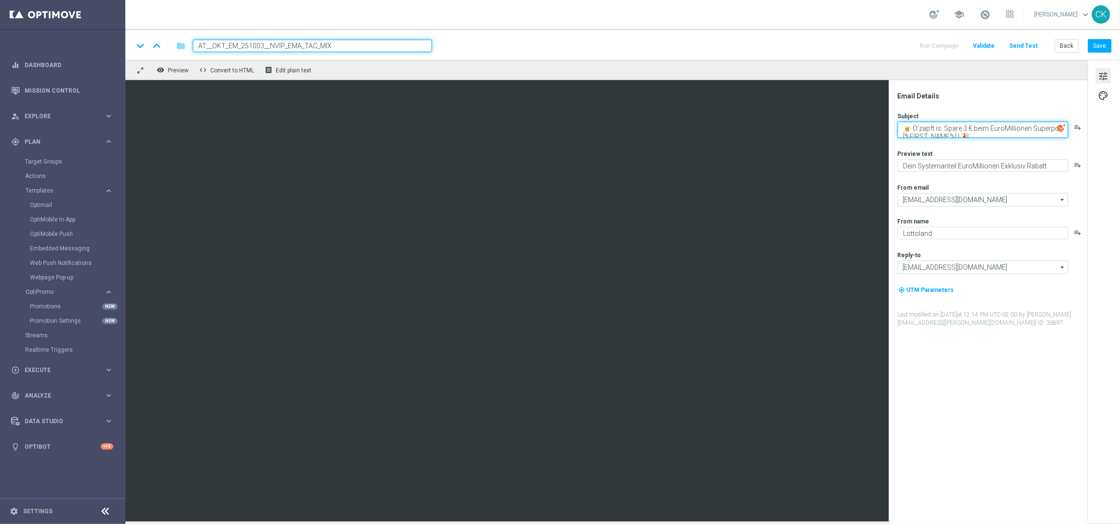
click at [978, 128] on textarea "🍺 O’zapft is: Spare 3 € beim EuroMillionen Superpot, [%FIRST_NAME%] ! 🎉" at bounding box center [983, 130] width 171 height 16
paste textarea "Oans, zwoa, EuroJackpot, [%FIRST_NAME%]"
click at [988, 127] on textarea "🧡 Oans, zwoa, EuroJackpot, [%FIRST_NAME%]" at bounding box center [983, 128] width 171 height 13
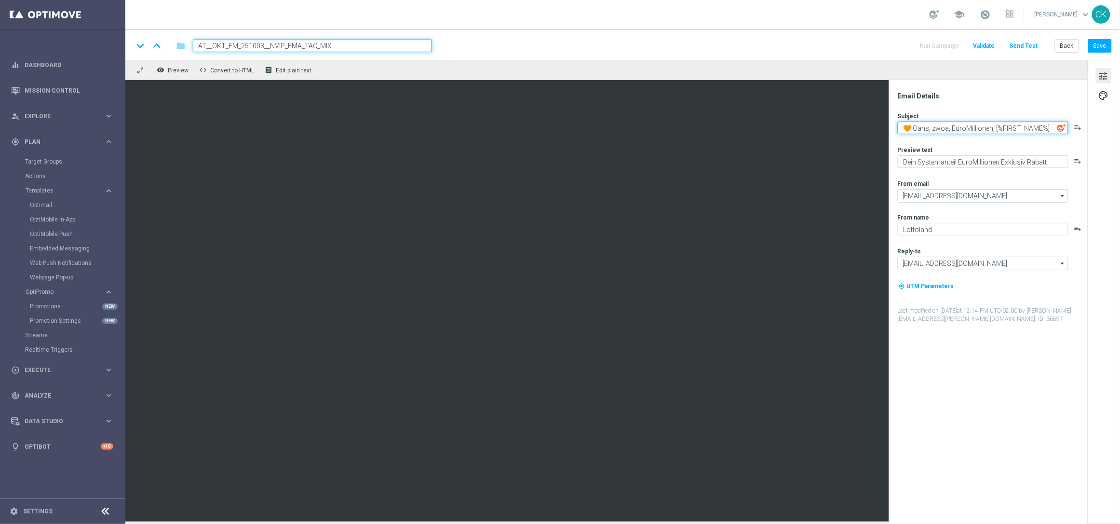
click at [911, 127] on textarea "🧡 Oans, zwoa, EuroMillionen, [%FIRST_NAME%]" at bounding box center [983, 128] width 171 height 13
paste textarea "💙"
type textarea "💙 Oans, zwoa, EuroMillionen, [%FIRST_NAME%]"
click at [1051, 162] on textarea "Dein Systemanteil EuroMillionen Exklusiv Rabatt" at bounding box center [983, 161] width 171 height 13
click at [972, 163] on textarea "Dazu Freispiele." at bounding box center [983, 161] width 171 height 13
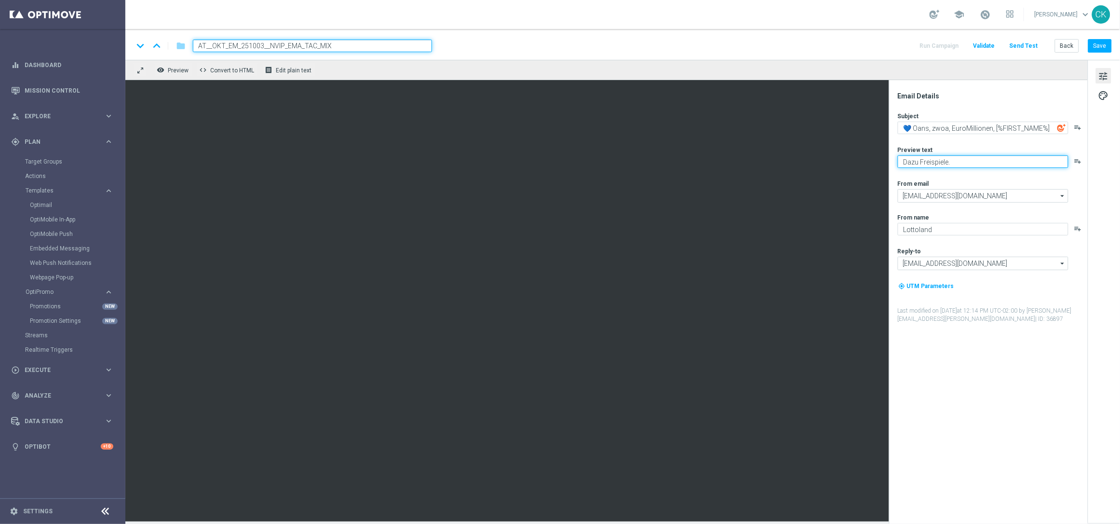
type textarea "Dazu Freispiele."
click at [972, 129] on textarea "💙 Oans, zwoa, EuroMillionen, [%FIRST_NAME%]" at bounding box center [983, 128] width 171 height 13
click at [1096, 42] on button "Save" at bounding box center [1100, 46] width 24 height 14
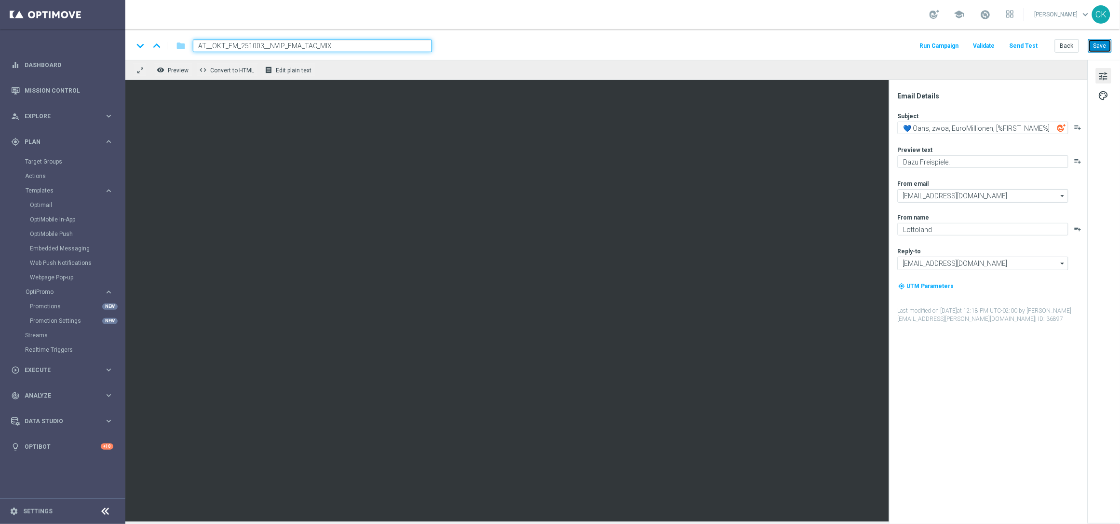
click at [1102, 41] on button "Save" at bounding box center [1100, 46] width 24 height 14
click at [1110, 46] on button "Save" at bounding box center [1100, 46] width 24 height 14
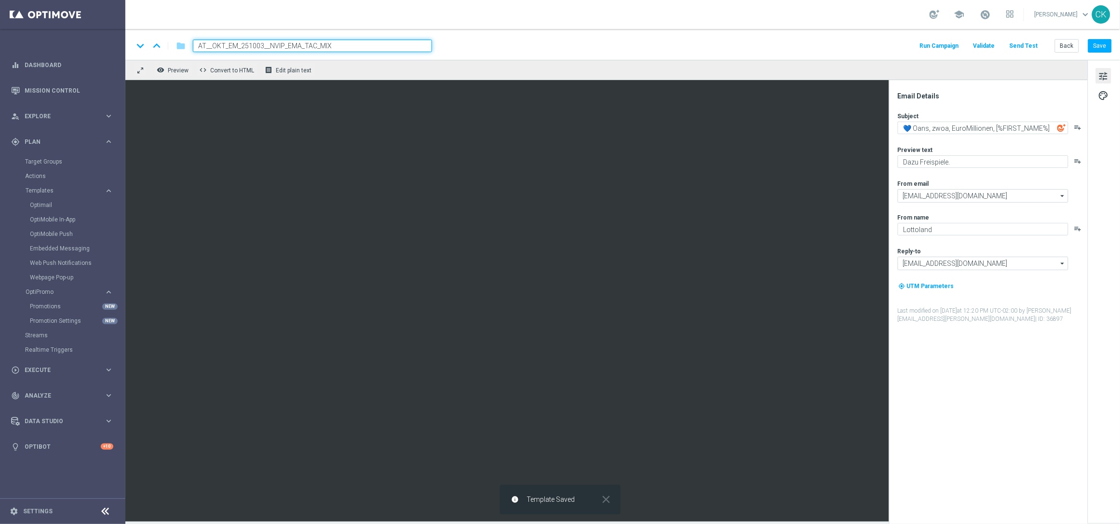
click at [1026, 46] on button "Send Test" at bounding box center [1023, 46] width 31 height 13
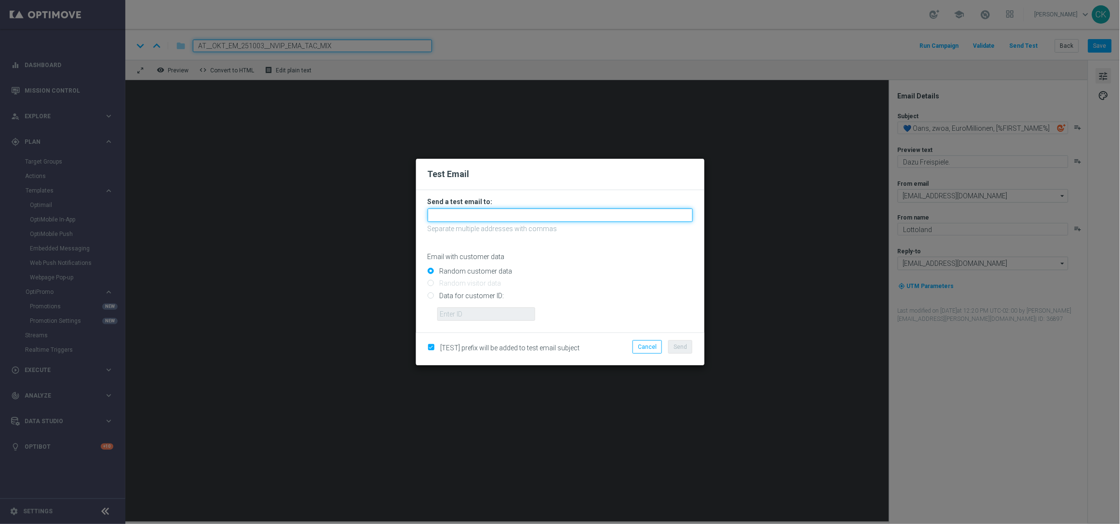
click at [590, 219] on input "text" at bounding box center [560, 215] width 265 height 14
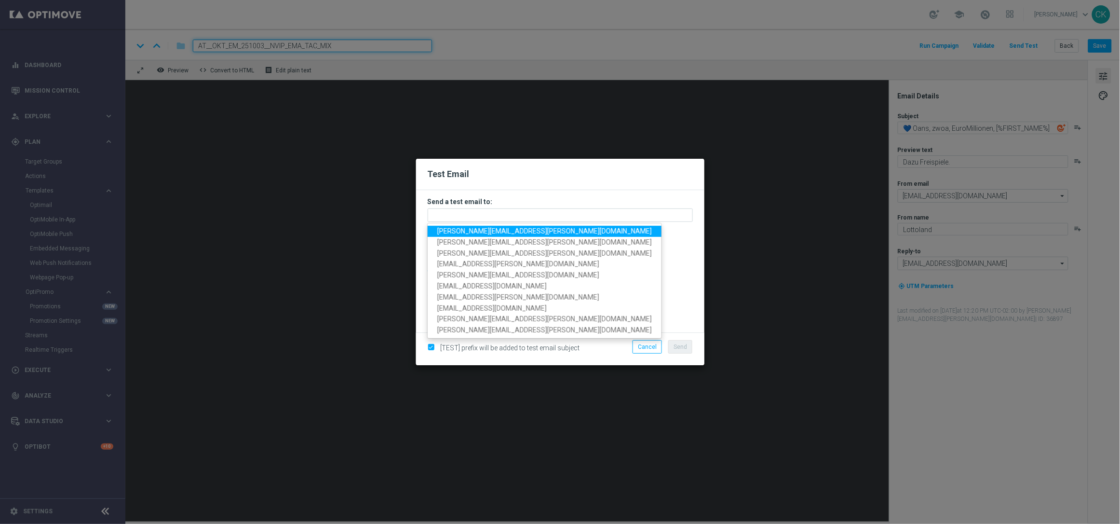
click at [523, 230] on span "[PERSON_NAME][EMAIL_ADDRESS][PERSON_NAME][DOMAIN_NAME]" at bounding box center [544, 231] width 215 height 8
type input "[PERSON_NAME][EMAIL_ADDRESS][PERSON_NAME][DOMAIN_NAME]"
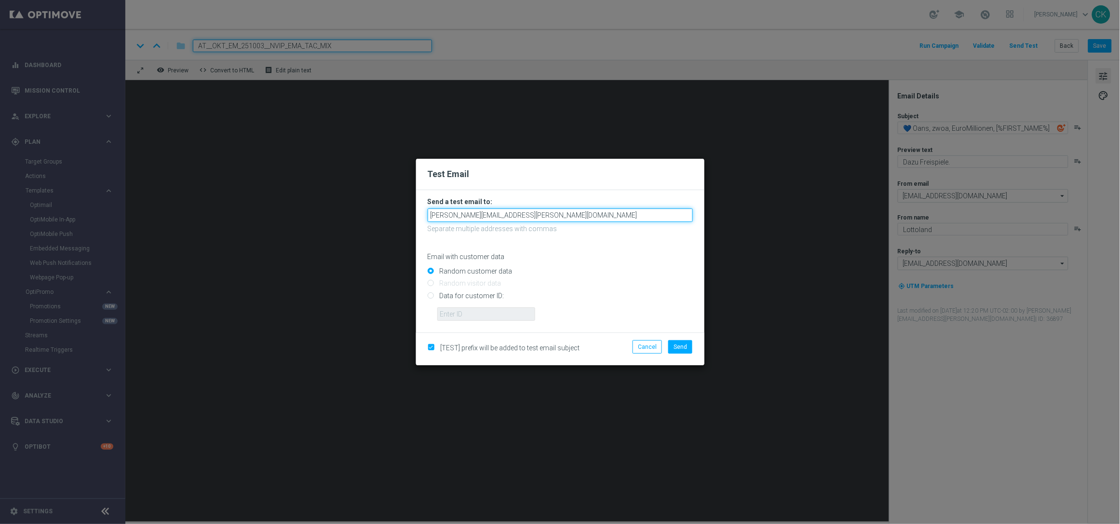
click at [589, 215] on input "[PERSON_NAME][EMAIL_ADDRESS][PERSON_NAME][DOMAIN_NAME]" at bounding box center [560, 215] width 265 height 14
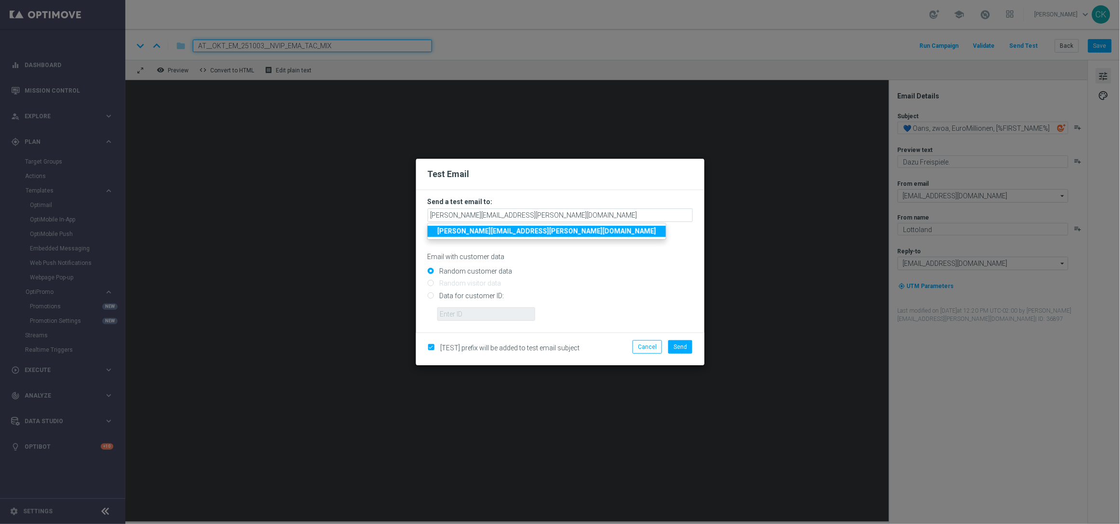
click at [621, 266] on div "Random customer data" at bounding box center [560, 269] width 265 height 12
click at [688, 349] on button "Send" at bounding box center [680, 347] width 24 height 14
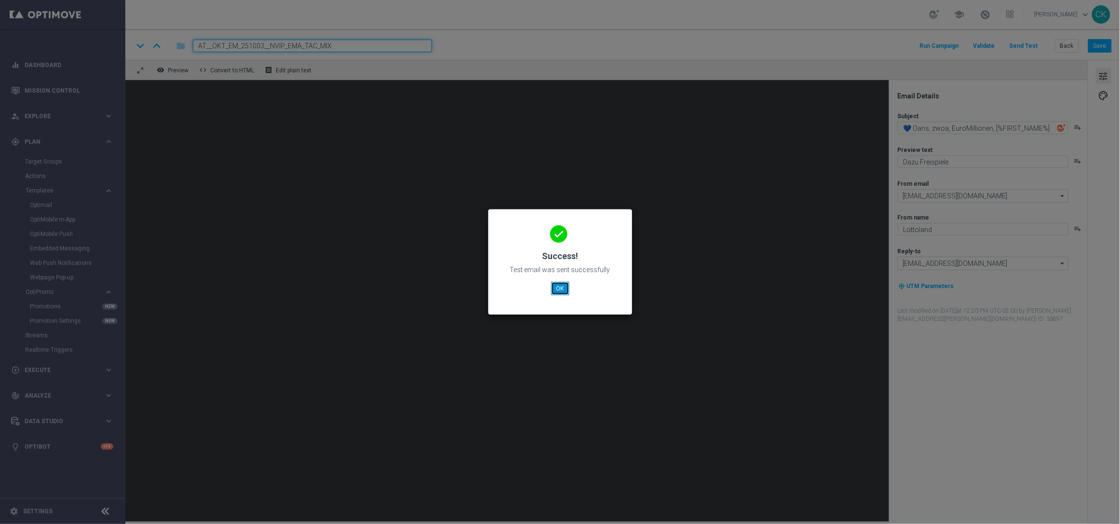
click at [555, 287] on button "OK" at bounding box center [560, 289] width 18 height 14
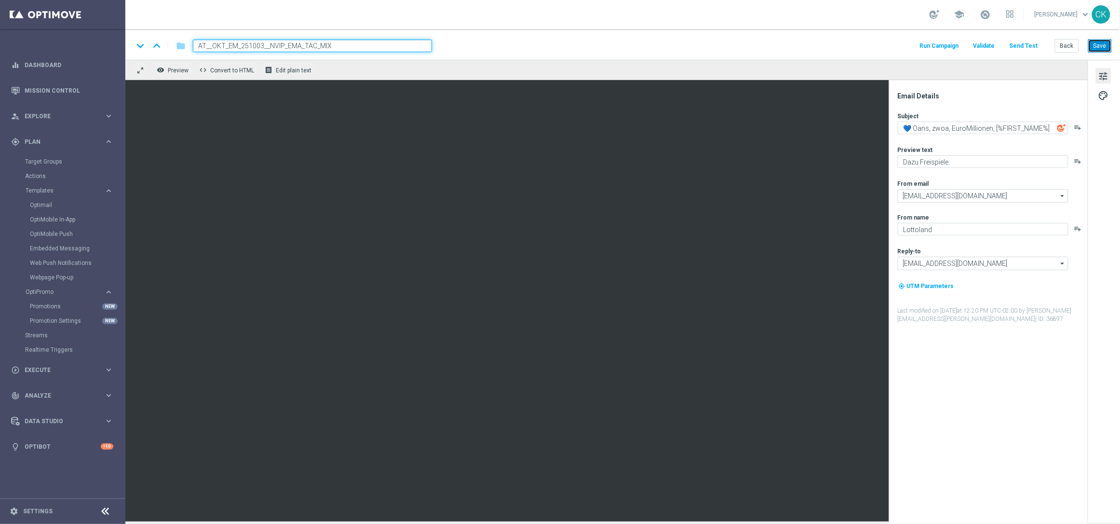
click at [1102, 47] on button "Save" at bounding box center [1100, 46] width 24 height 14
click at [1099, 46] on button "Save" at bounding box center [1100, 46] width 24 height 14
click at [1068, 45] on button "Back" at bounding box center [1067, 46] width 24 height 14
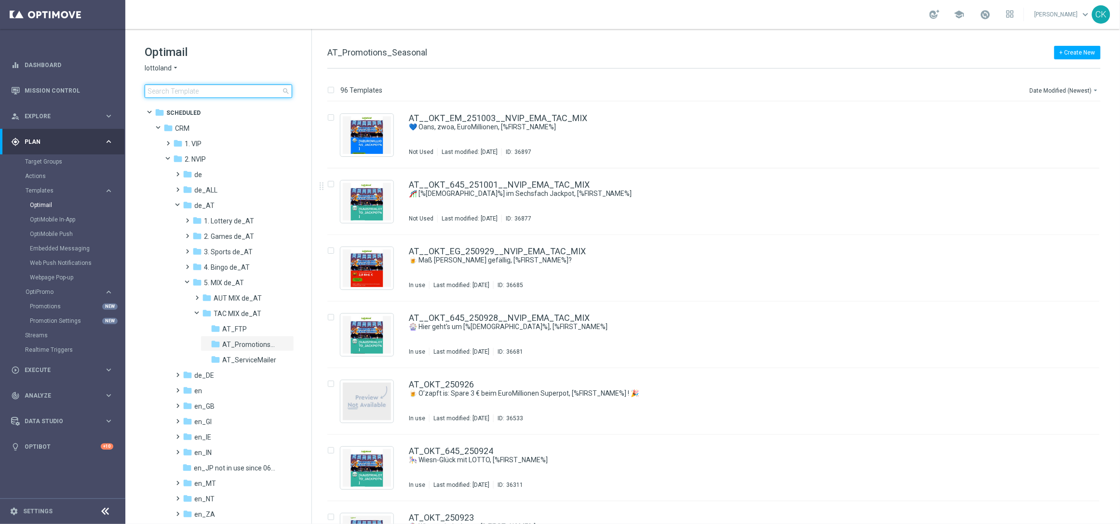
click at [201, 89] on input at bounding box center [219, 91] width 148 height 14
click at [178, 187] on span at bounding box center [176, 185] width 4 height 4
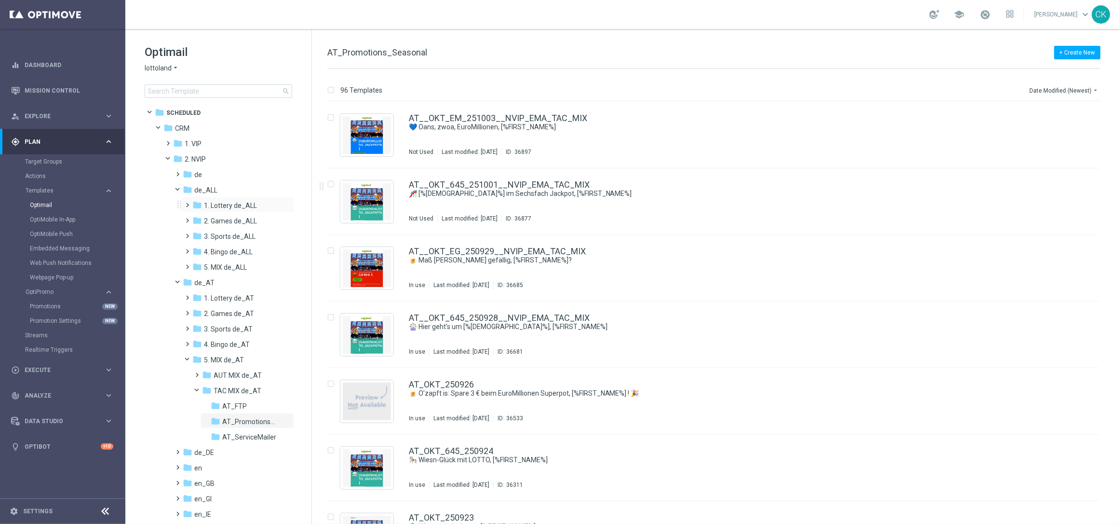
click at [188, 202] on span at bounding box center [186, 201] width 4 height 4
click at [198, 233] on span at bounding box center [195, 232] width 4 height 4
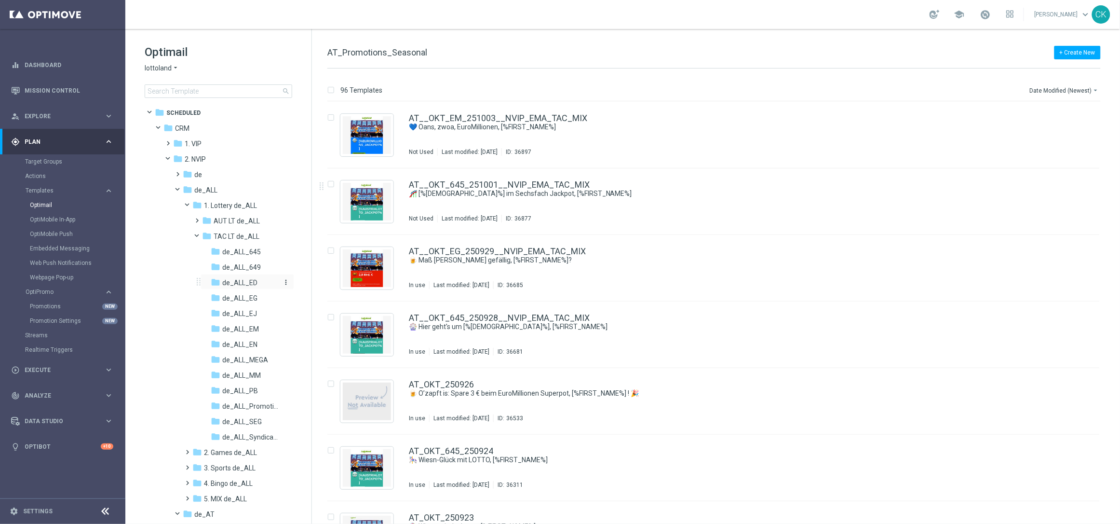
click at [238, 284] on span "de_ALL_ED" at bounding box center [239, 282] width 35 height 9
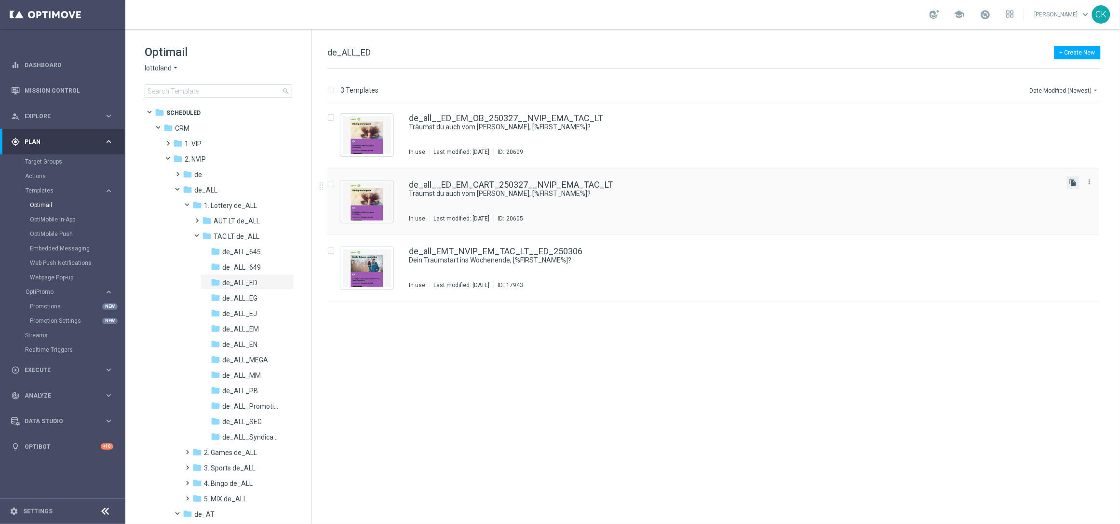
click at [1074, 183] on icon "file_copy" at bounding box center [1074, 182] width 8 height 8
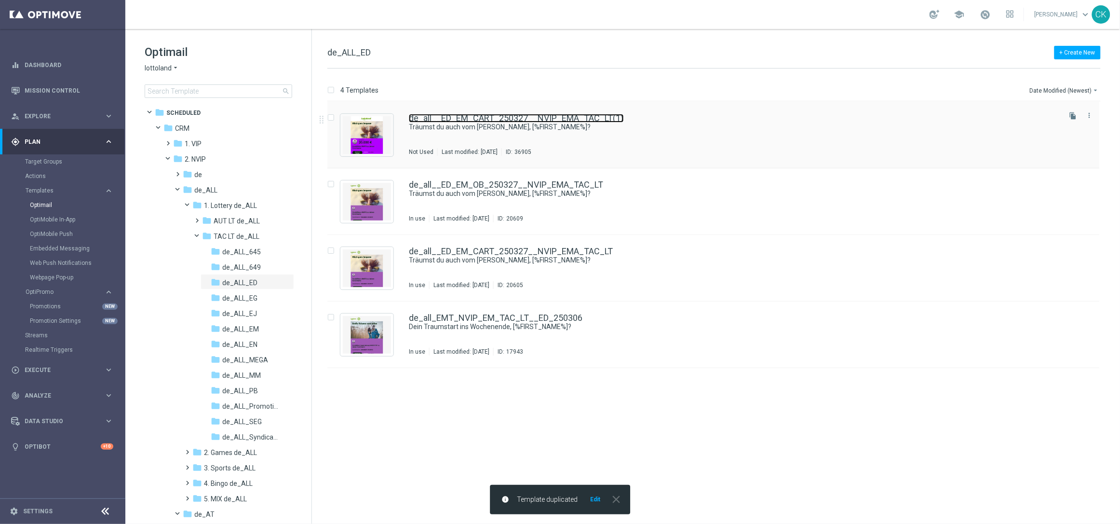
click at [449, 116] on link "de_all__ED_EM_CART_250327__NVIP_EMA_TAC_LT(1)" at bounding box center [516, 118] width 215 height 9
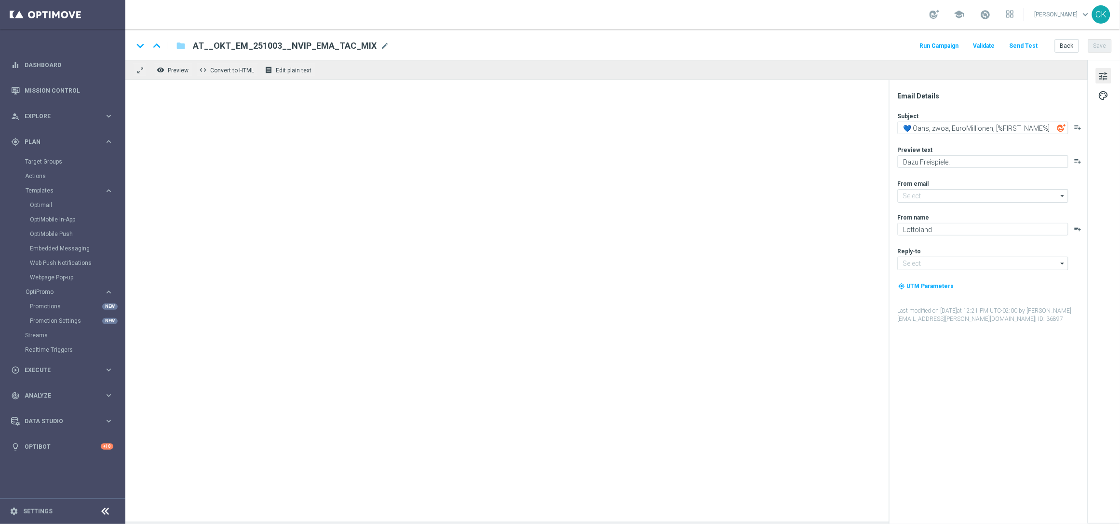
type input "[EMAIL_ADDRESS][DOMAIN_NAME]"
type textarea "Träumst du auch vom Glück, [%FIRST_NAME%]?"
type textarea "EuroMillions GRATIS zu deinen EuroDreams."
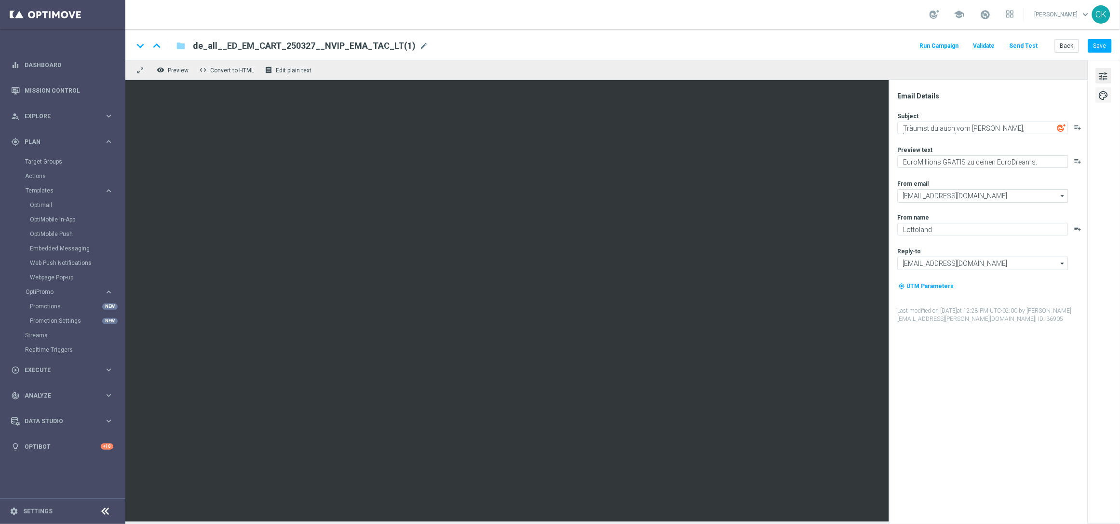
click at [1105, 90] on span "palette" at bounding box center [1103, 95] width 11 height 13
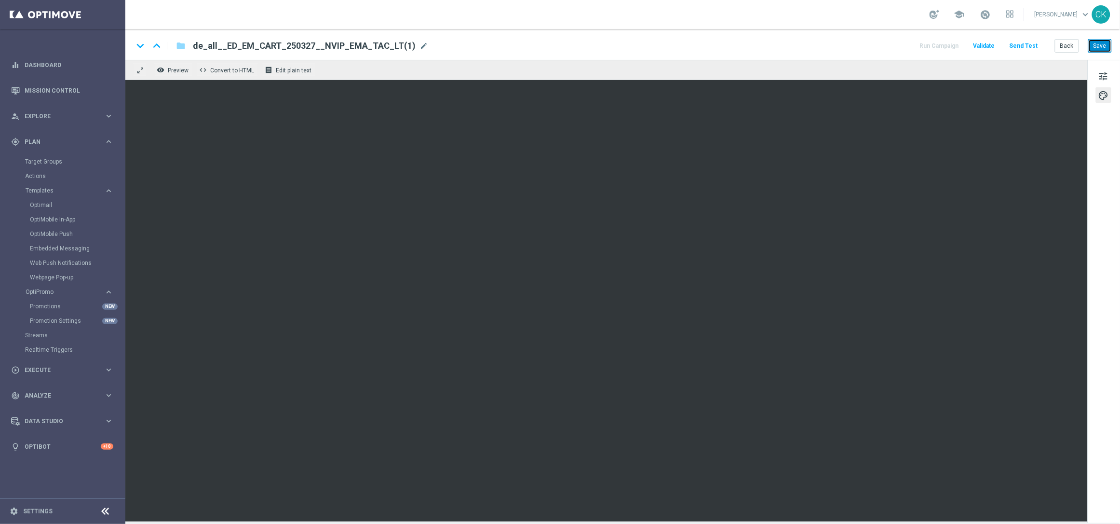
click at [1104, 50] on button "Save" at bounding box center [1100, 46] width 24 height 14
click at [1092, 44] on button "Save" at bounding box center [1100, 46] width 24 height 14
click at [371, 45] on span "de_all__ED_EM_CART_250327__NVIP_EMA_TAC_LT(1)" at bounding box center [304, 46] width 223 height 12
click at [370, 45] on input "de_all__ED_EM_CART_250327__NVIP_EMA_TAC_LT(1)" at bounding box center [312, 46] width 239 height 13
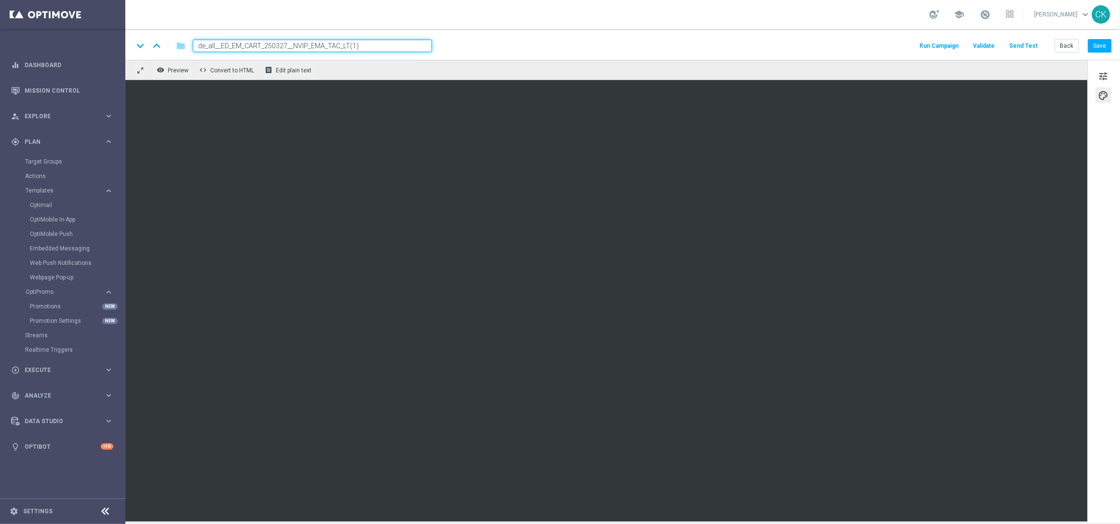
click at [370, 45] on input "de_all__ED_EM_CART_250327__NVIP_EMA_TAC_LT(1)" at bounding box center [312, 46] width 239 height 13
type input "ED_TEST_Charlotte"
click at [1102, 43] on button "Save" at bounding box center [1100, 46] width 24 height 14
click at [1103, 44] on button "Save" at bounding box center [1100, 46] width 24 height 14
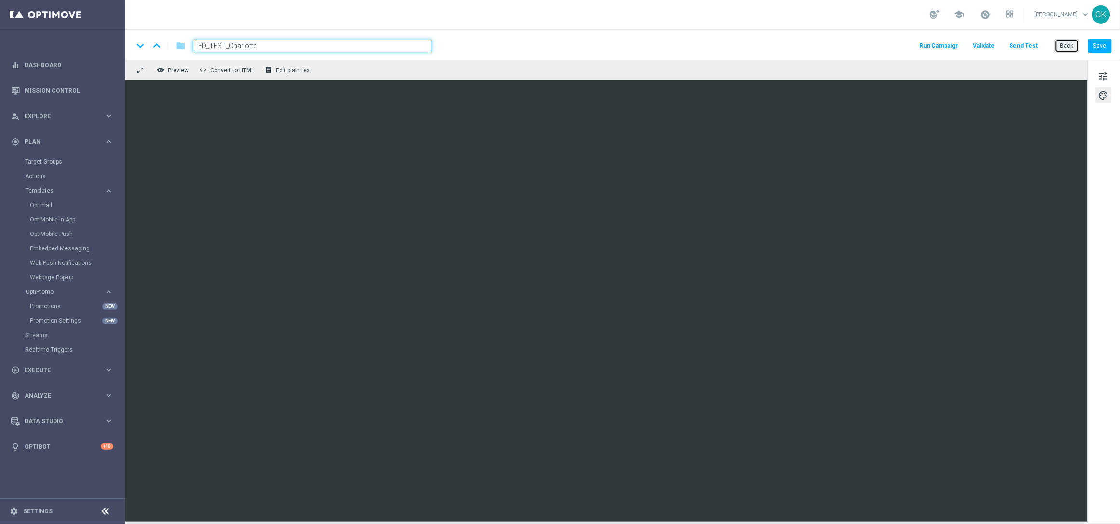
click at [1066, 46] on button "Back" at bounding box center [1067, 46] width 24 height 14
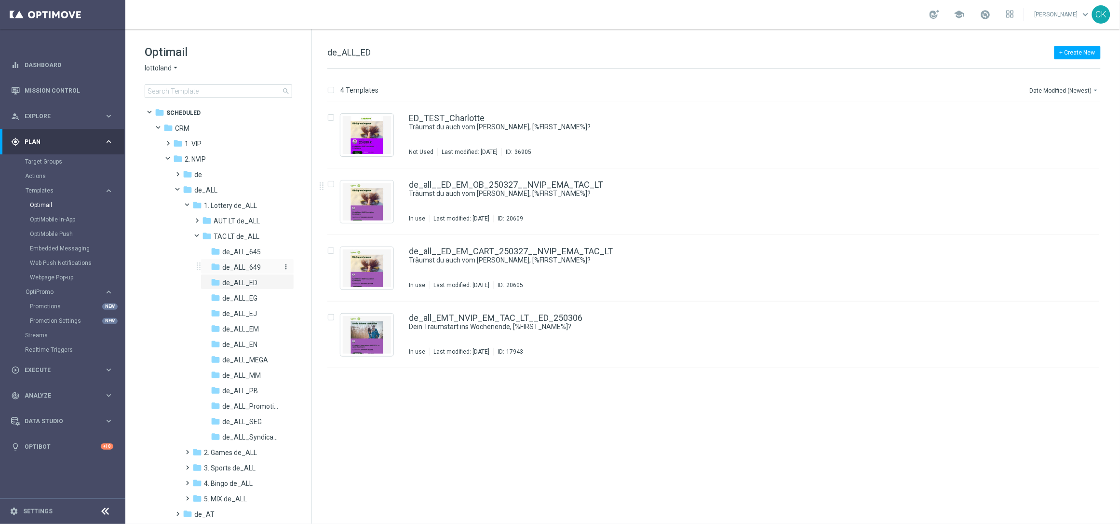
click at [215, 266] on icon "folder" at bounding box center [216, 267] width 10 height 10
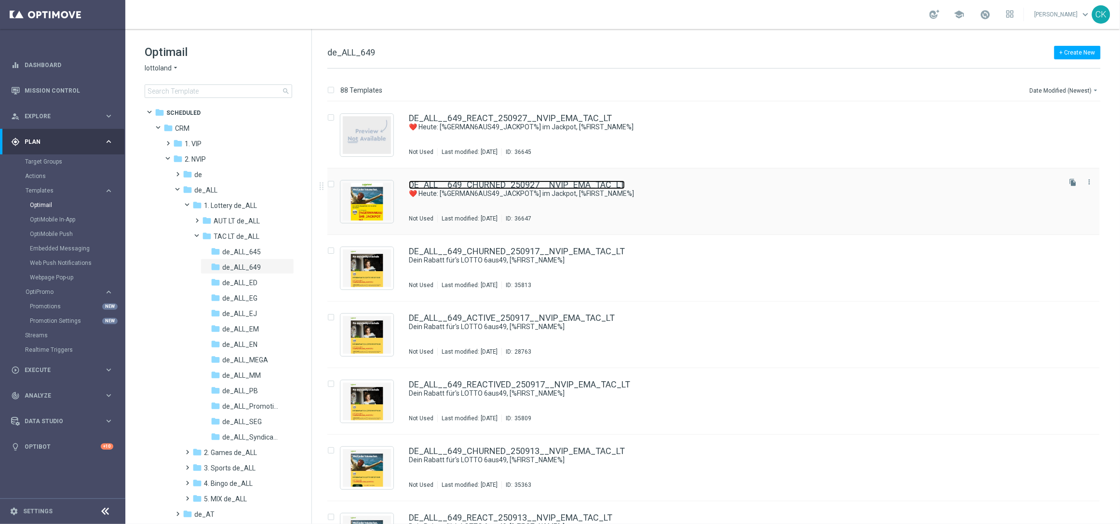
click at [468, 186] on link "DE_ALL__649_CHURNED_250927__NVIP_EMA_TAC_LT" at bounding box center [517, 184] width 216 height 9
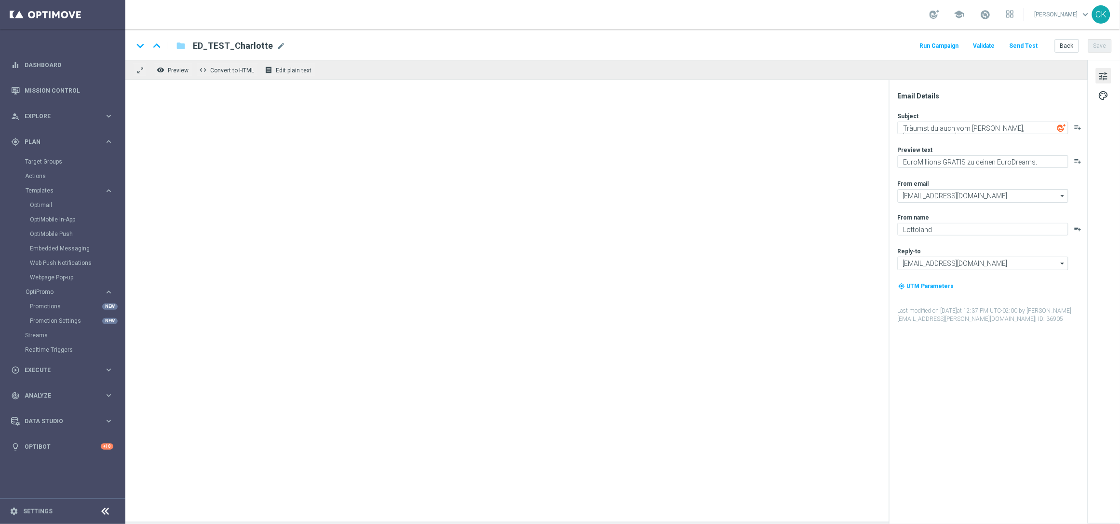
type textarea "❤️ Heute: [%GERMAN6AUS49_JACKPOT%] im Jackpot, [%FIRST_NAME%]"
type textarea "Spare beim LOTTO 6aus49."
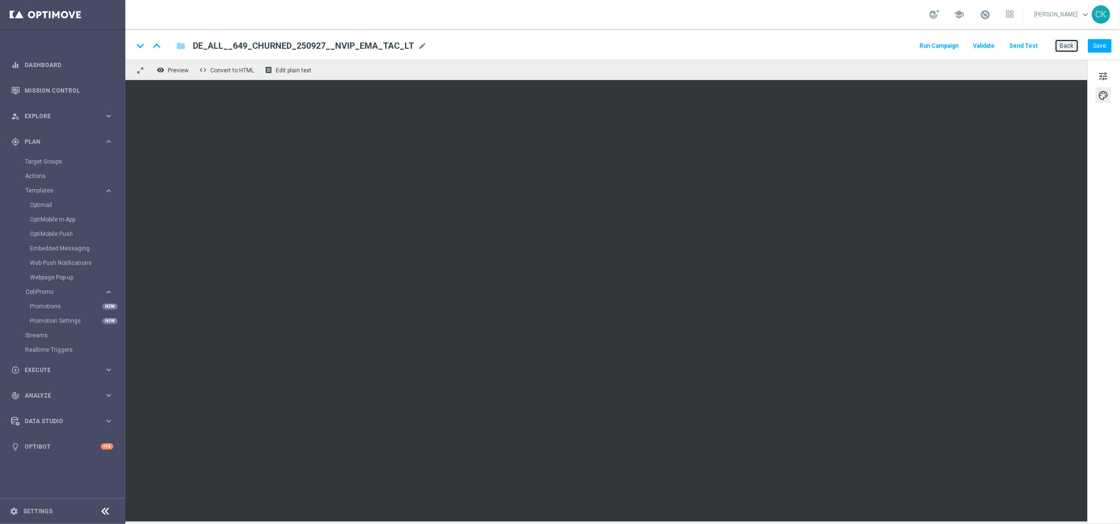
click at [1065, 45] on button "Back" at bounding box center [1067, 46] width 24 height 14
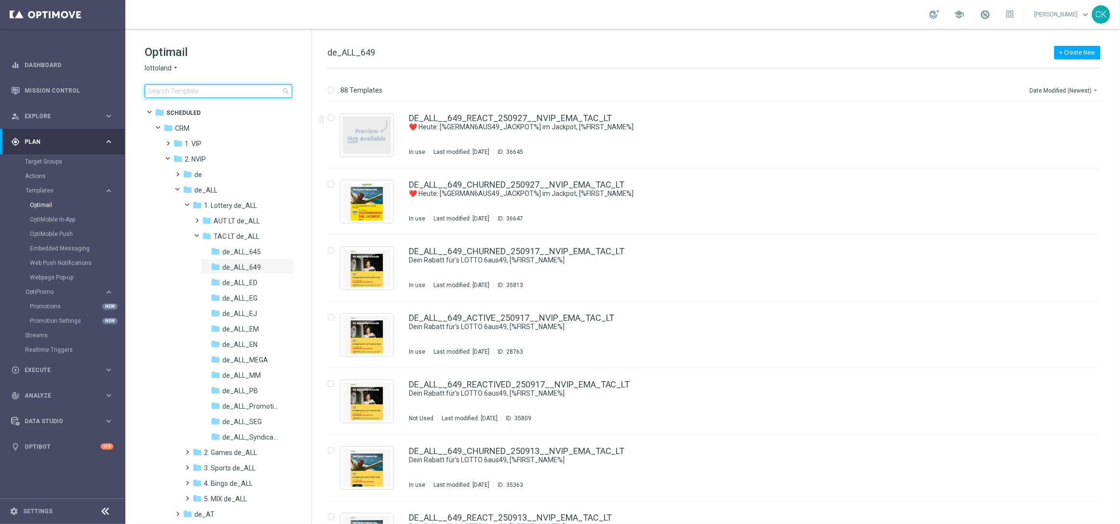
click at [223, 93] on input at bounding box center [219, 91] width 148 height 14
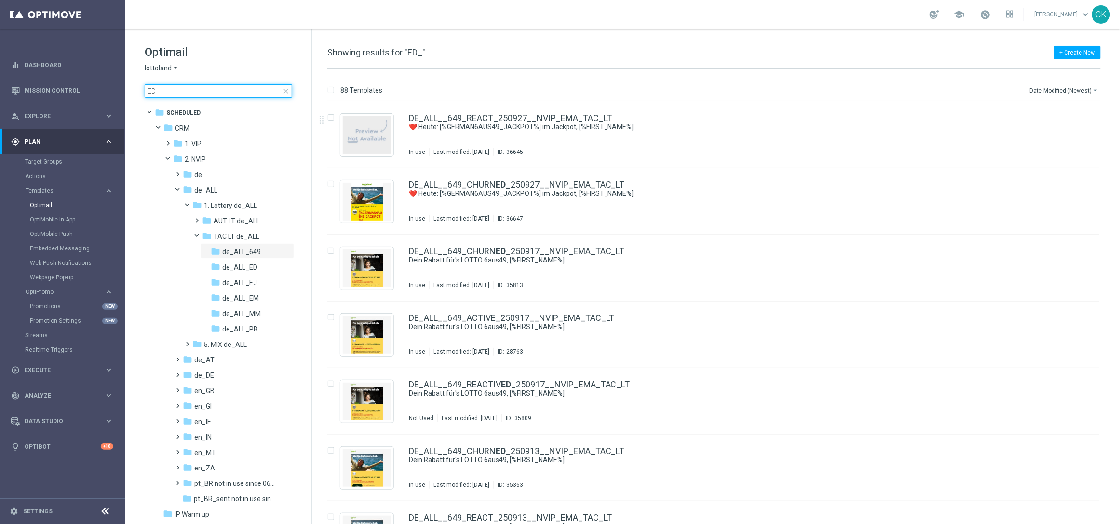
type input "ED_T"
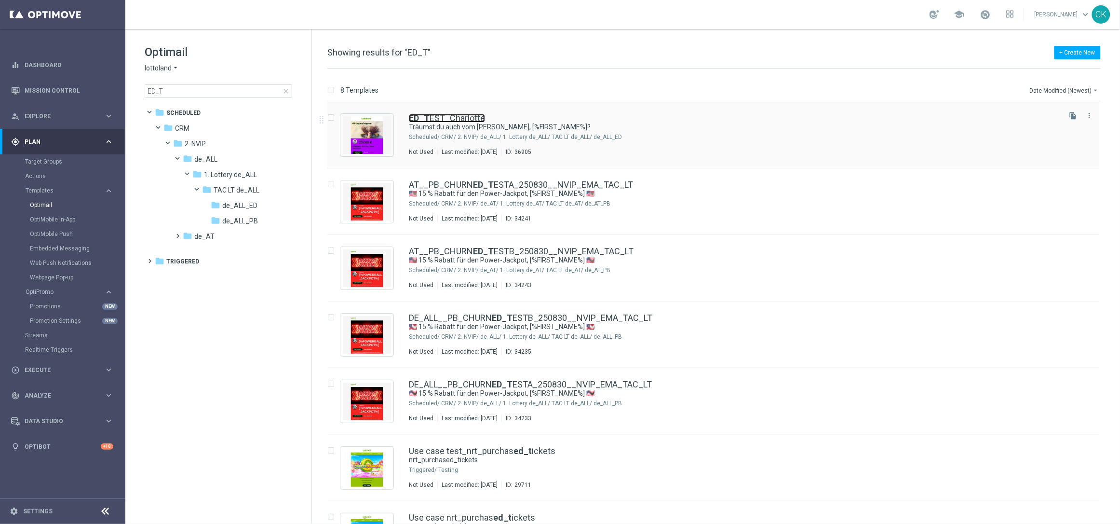
click at [454, 119] on link "ED_T EST_Charlotte" at bounding box center [447, 118] width 76 height 9
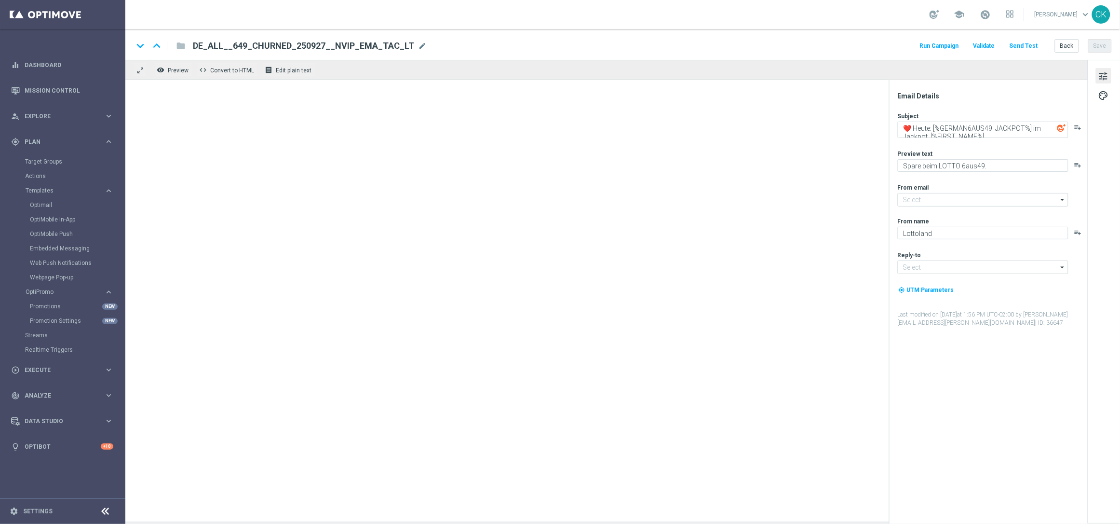
type input "[EMAIL_ADDRESS][DOMAIN_NAME]"
type textarea "Träumst du auch vom Glück, [%FIRST_NAME%]?"
type textarea "EuroMillions GRATIS zu deinen EuroDreams."
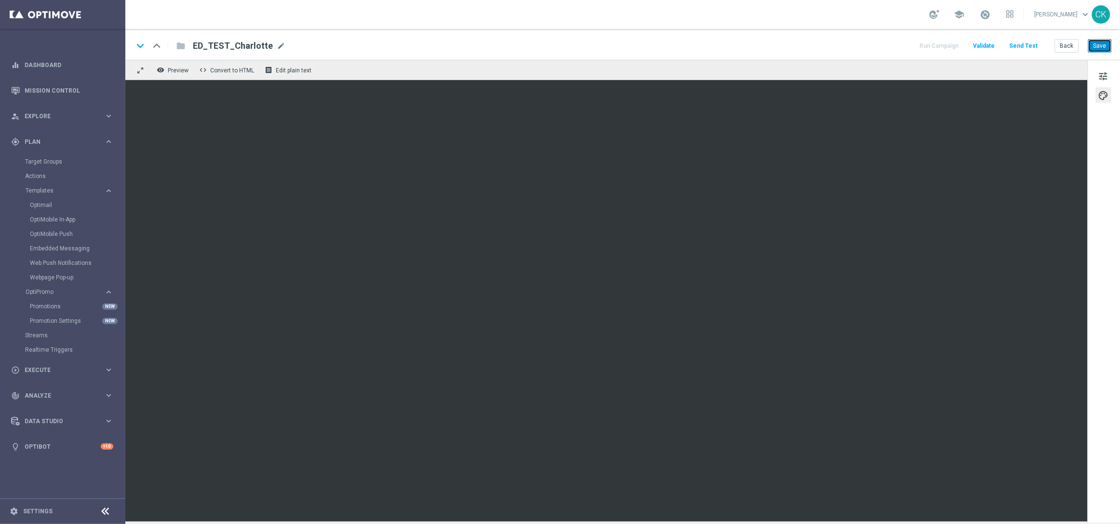
click at [1105, 44] on button "Save" at bounding box center [1100, 46] width 24 height 14
click at [1103, 48] on button "Save" at bounding box center [1100, 46] width 24 height 14
click at [1102, 46] on button "Save" at bounding box center [1100, 46] width 24 height 14
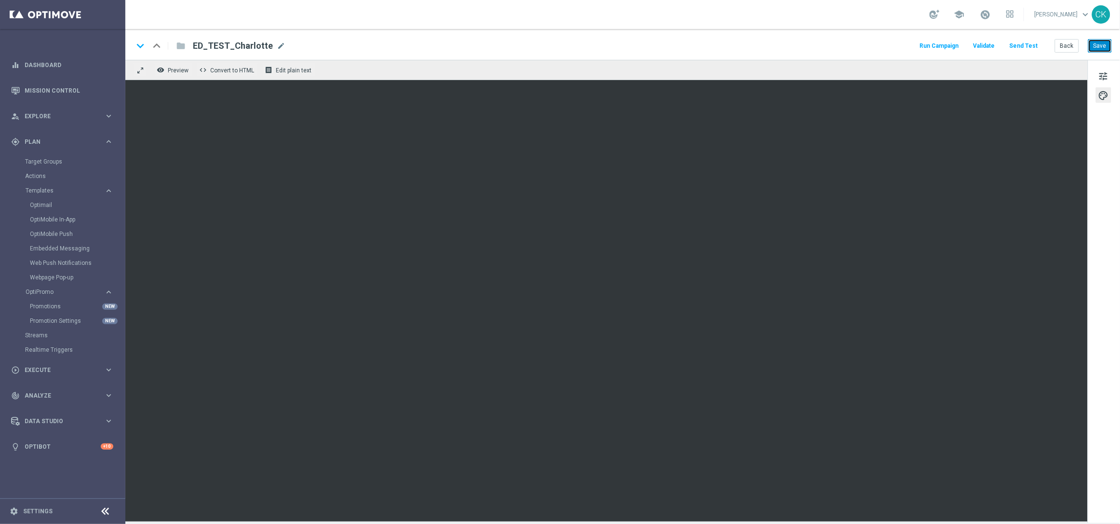
click at [1099, 51] on button "Save" at bounding box center [1100, 46] width 24 height 14
click at [1068, 43] on button "Back" at bounding box center [1067, 46] width 24 height 14
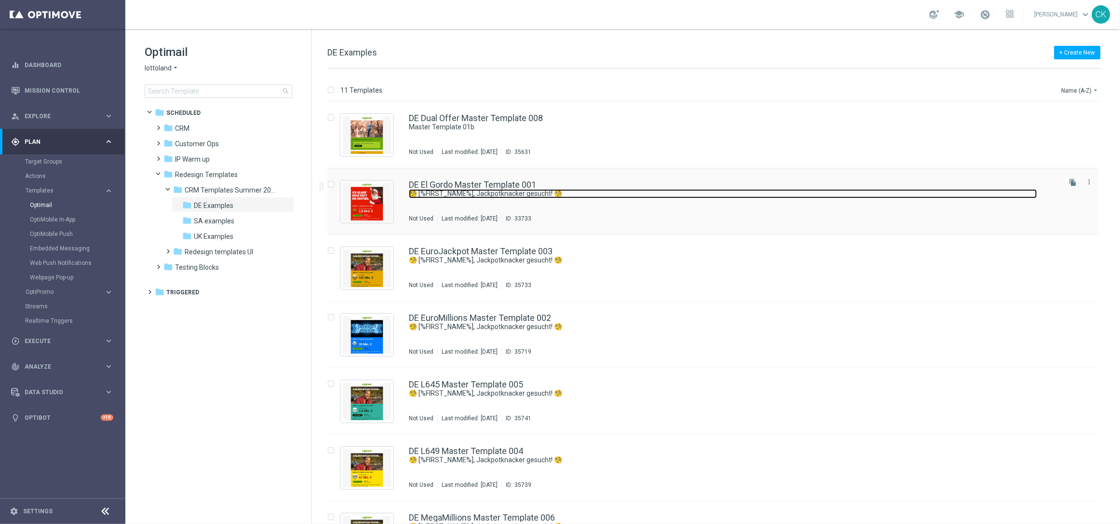
click at [464, 189] on link "🧐 [%FIRST_NAME%], Jackpotknacker gesucht! 🧐" at bounding box center [723, 193] width 628 height 9
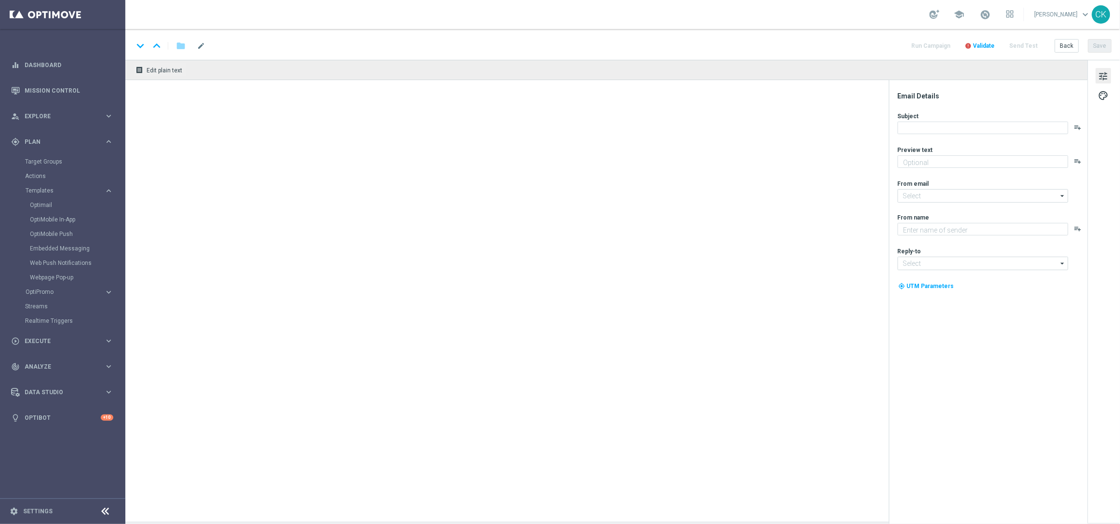
type textarea "Heute 30 % Rabatt auf dein Los"
type input "[EMAIL_ADDRESS][DOMAIN_NAME]"
type textarea "Lottoland"
type input "[EMAIL_ADDRESS][DOMAIN_NAME]"
